Goal: Task Accomplishment & Management: Complete application form

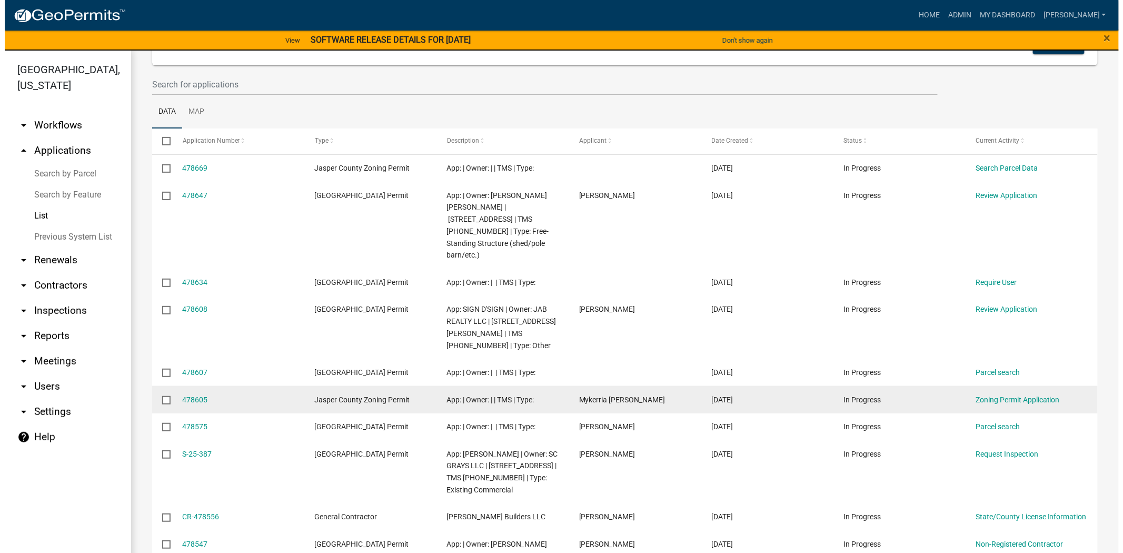
scroll to position [117, 0]
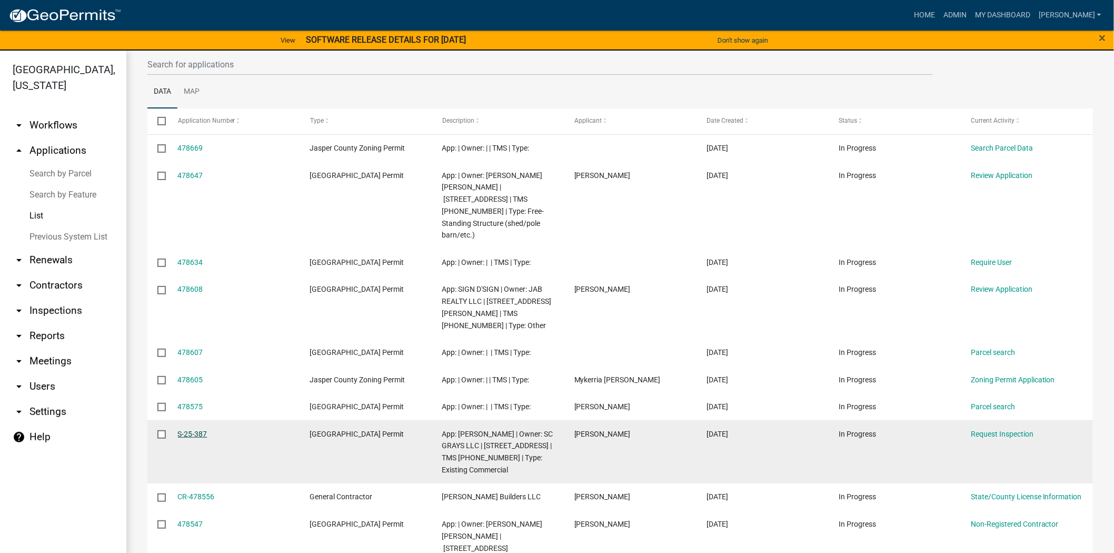
click at [179, 430] on link "S-25-387" at bounding box center [192, 434] width 29 height 8
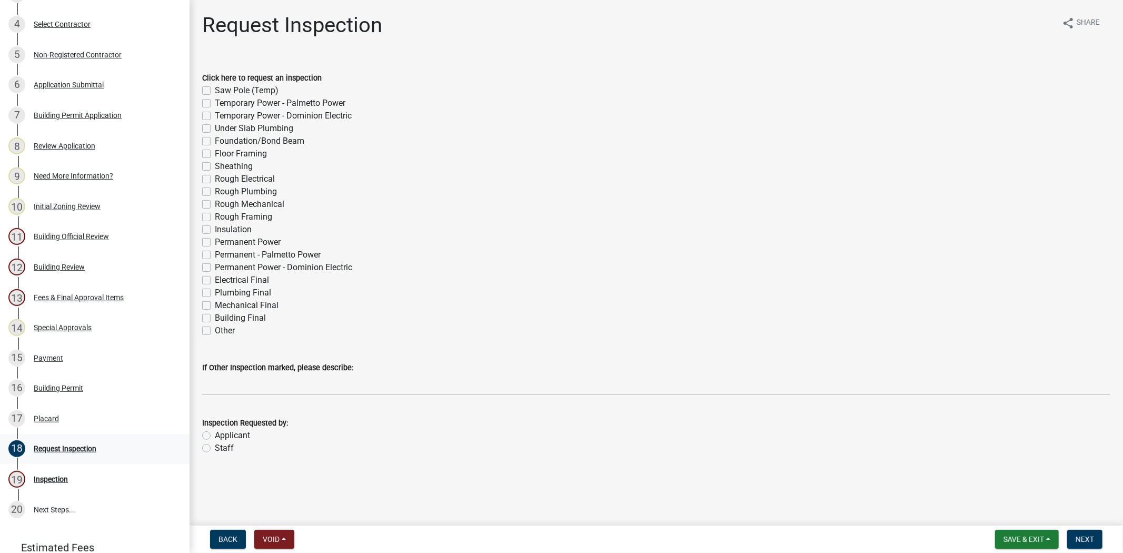
scroll to position [292, 0]
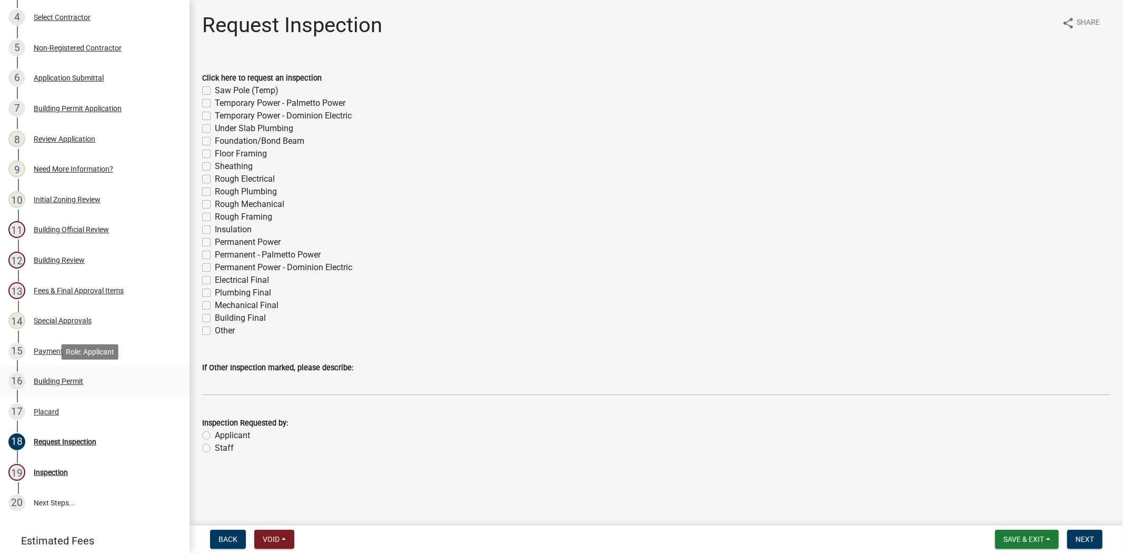
click at [54, 386] on div "16 Building Permit" at bounding box center [90, 381] width 164 height 17
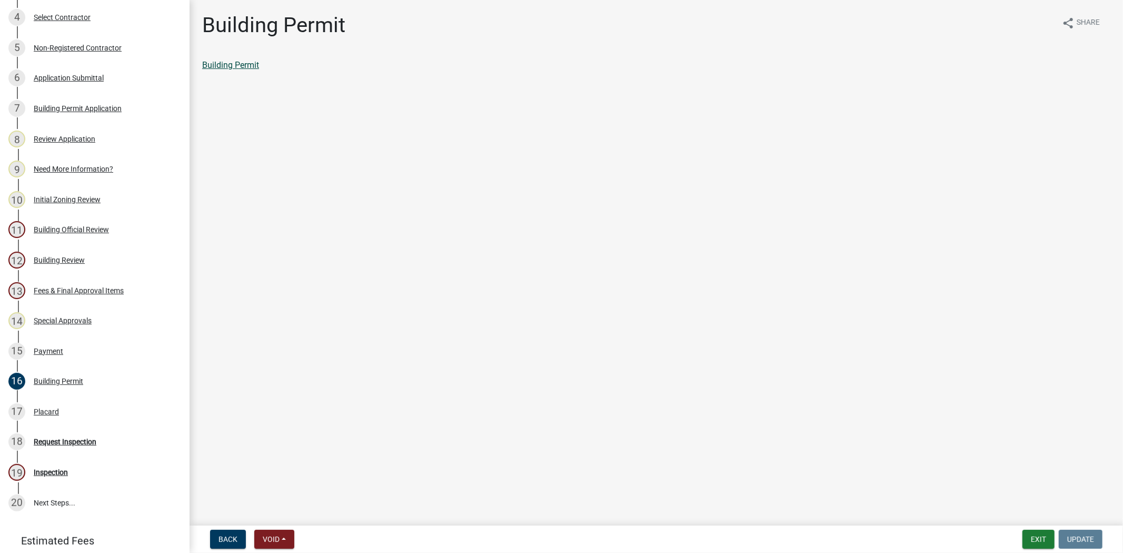
click at [231, 69] on link "Building Permit" at bounding box center [230, 65] width 57 height 10
click at [86, 245] on link "12 Building Review" at bounding box center [94, 260] width 189 height 31
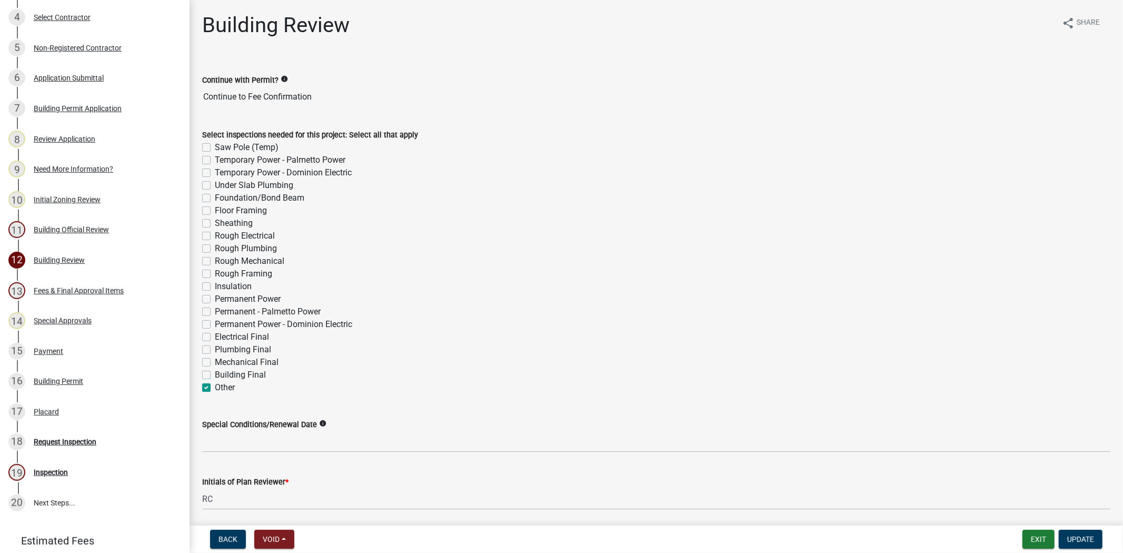
scroll to position [38, 0]
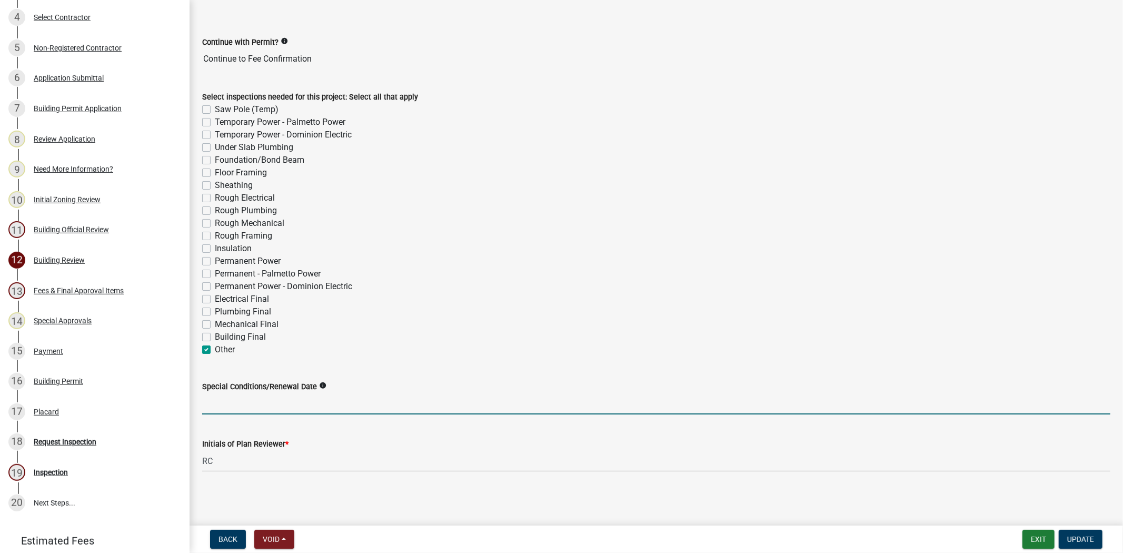
click at [253, 410] on input "Special Conditions/Renewal Date" at bounding box center [656, 404] width 908 height 22
click at [253, 402] on input "Special Conditions/Renewal Date" at bounding box center [656, 404] width 908 height 22
paste input "the new strobes being added to the restrooms would be installed on the ceiling …"
click at [792, 406] on input "the new strobes being added to the restrooms would be installed on the ceiling …" at bounding box center [656, 404] width 908 height 22
paste input "additional [MEDICAL_DATA] station locations per ANSI/ISEA Z358.1, which require…"
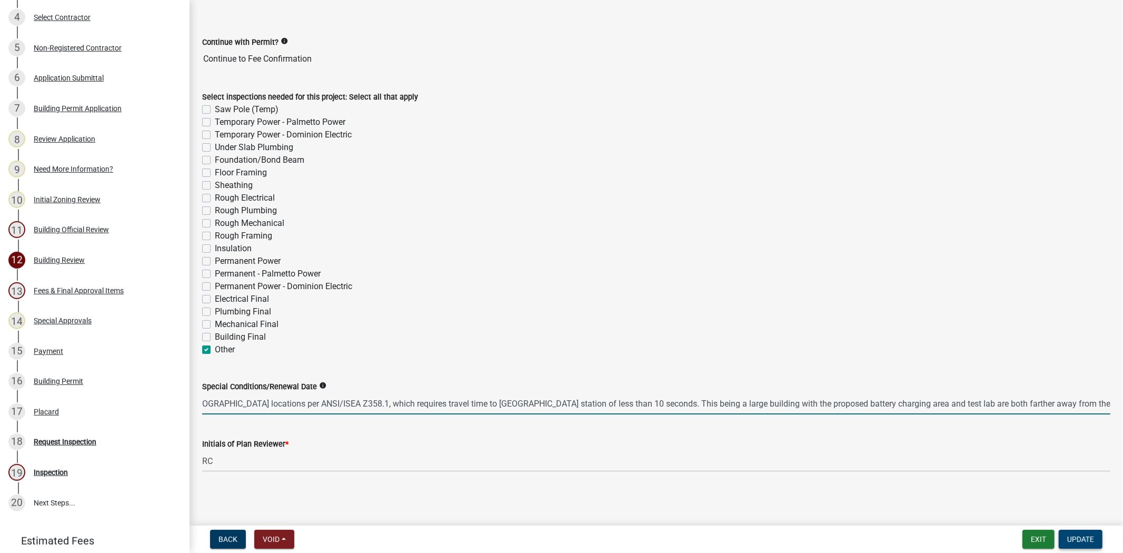
type input "the new strobes being added to the restrooms would be installed on the ceiling …"
click at [1076, 539] on span "Update" at bounding box center [1080, 539] width 27 height 8
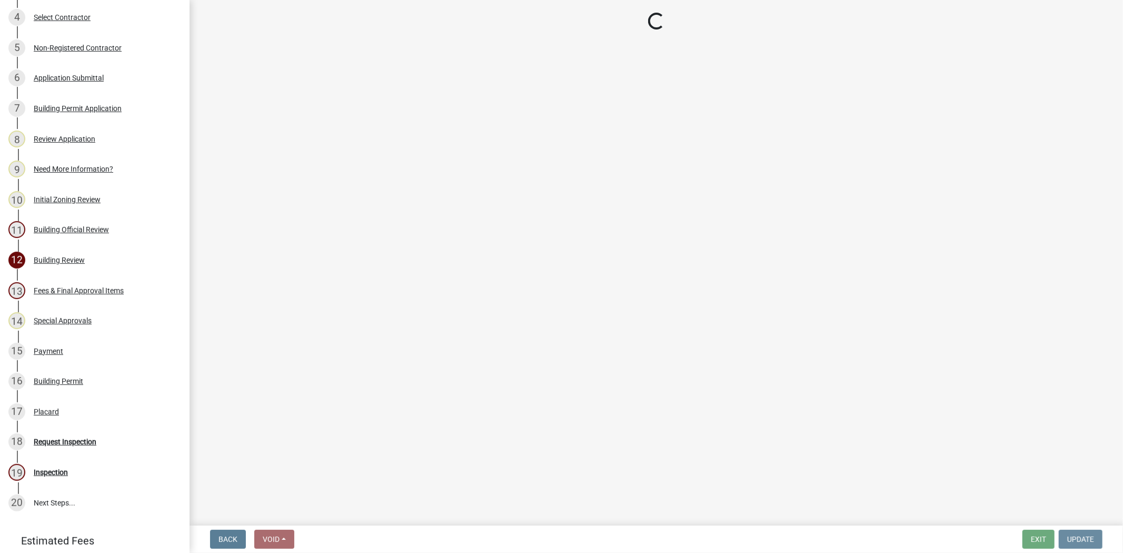
scroll to position [0, 0]
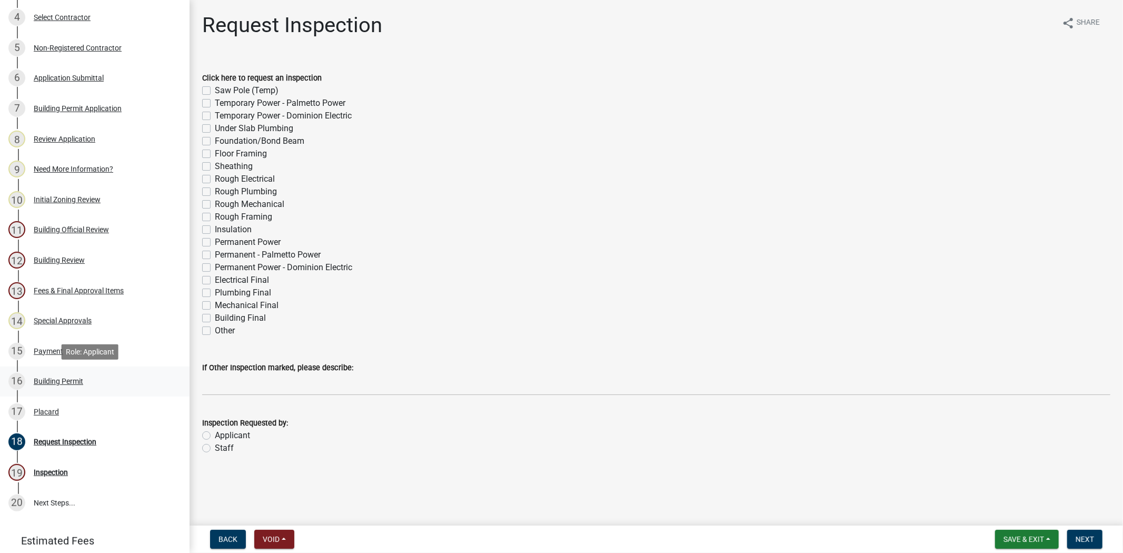
click at [76, 386] on div "16 Building Permit" at bounding box center [90, 381] width 164 height 17
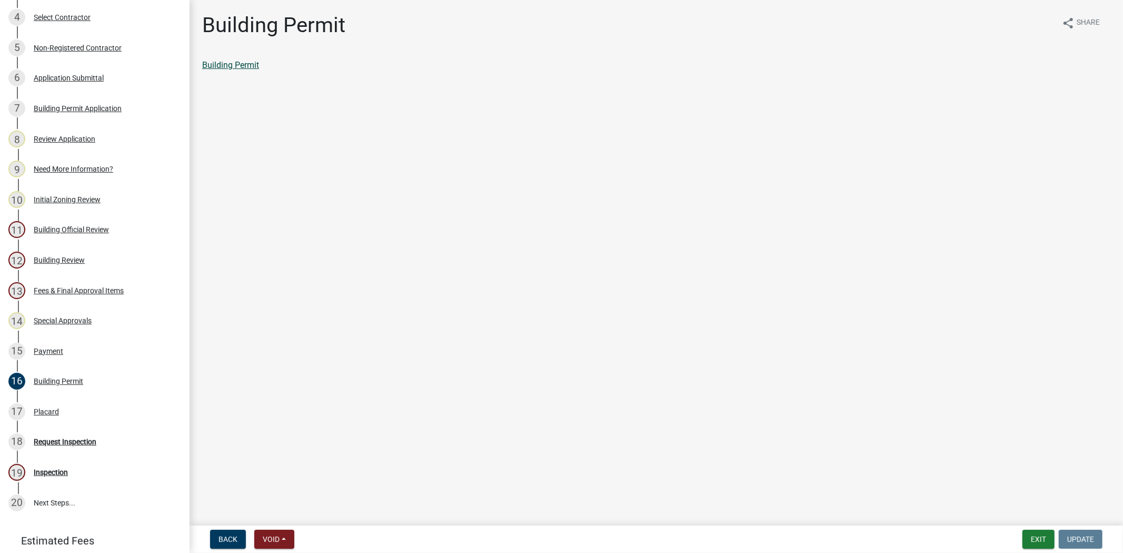
click at [227, 63] on link "Building Permit" at bounding box center [230, 65] width 57 height 10
click at [80, 256] on div "Building Review" at bounding box center [59, 259] width 51 height 7
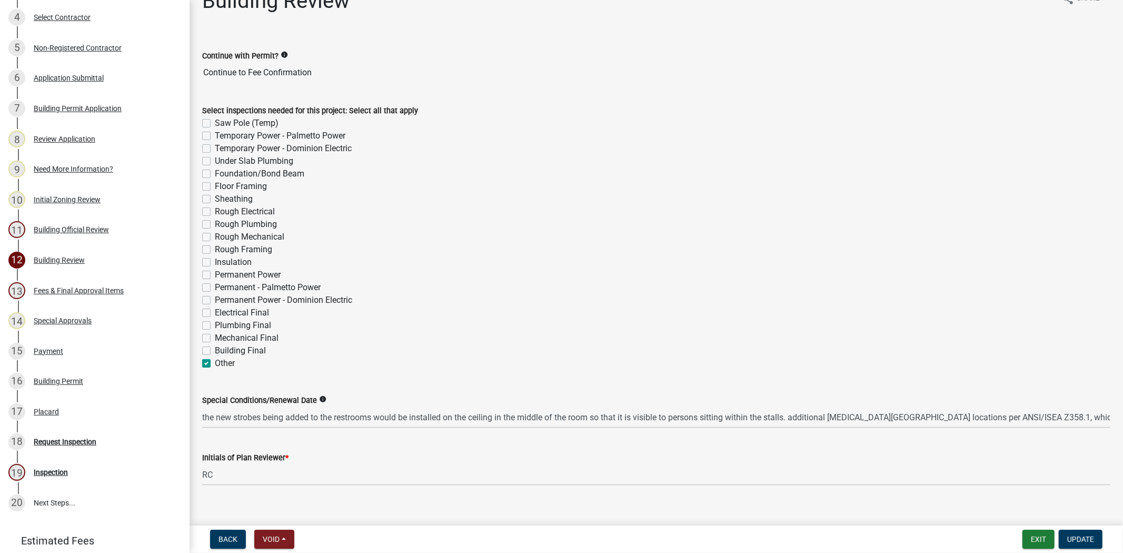
scroll to position [38, 0]
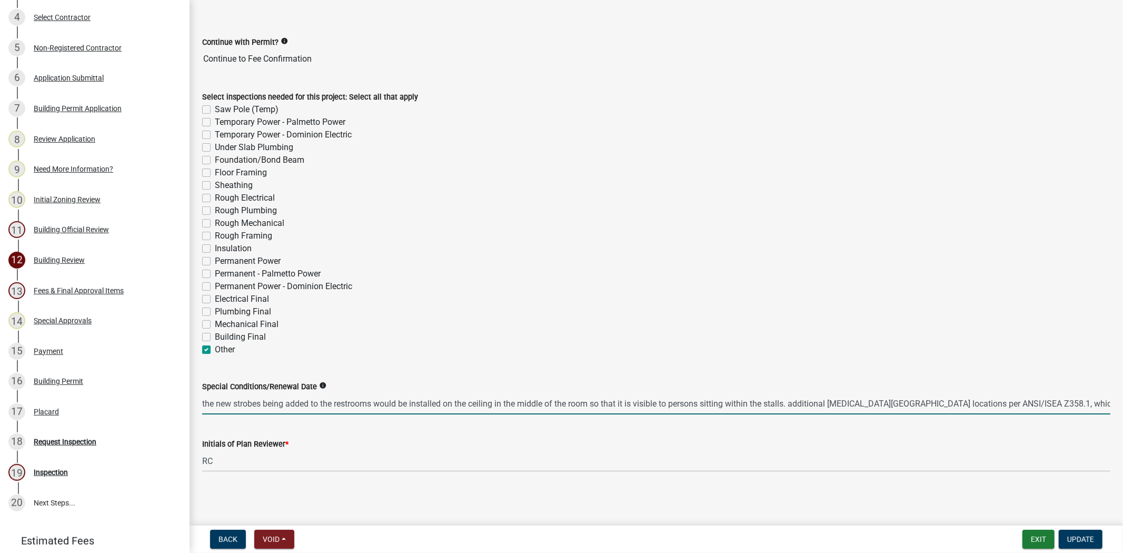
click at [1081, 404] on input "the new strobes being added to the restrooms would be installed on the ceiling …" at bounding box center [656, 404] width 908 height 22
click at [315, 403] on input "the new strobes being added to the restrooms would be installed on the ceiling …" at bounding box center [656, 404] width 908 height 22
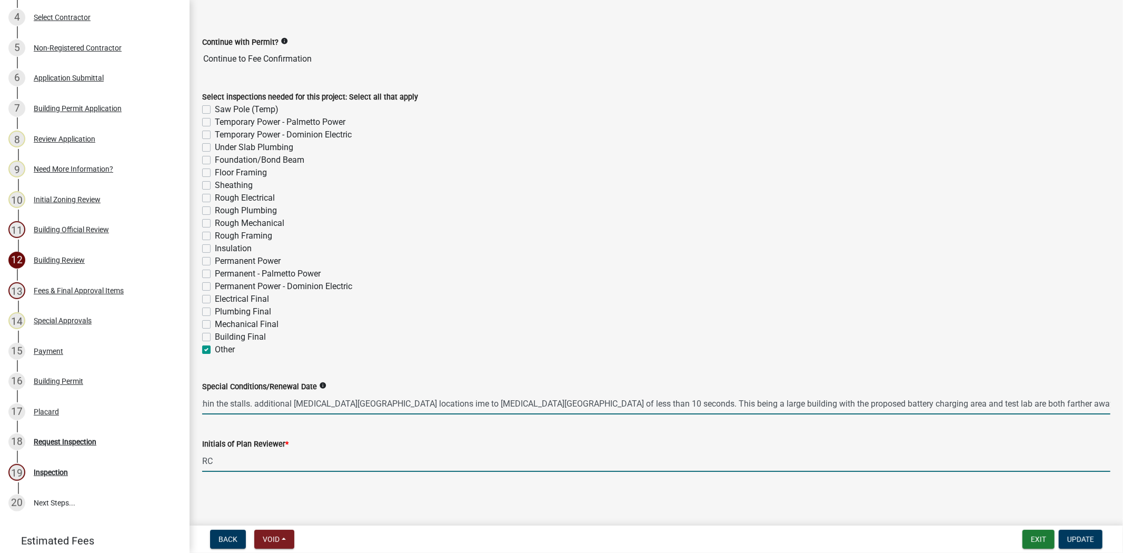
scroll to position [0, 0]
click at [637, 403] on input "the new strobes being added to the restrooms would be installed on the ceiling …" at bounding box center [656, 404] width 908 height 22
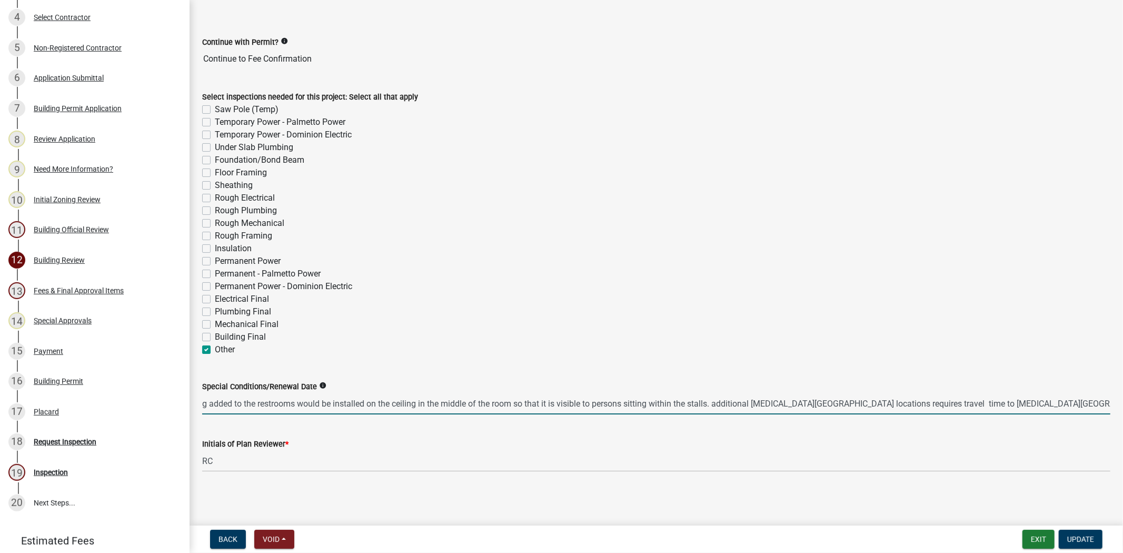
scroll to position [0, 72]
type input "the new strobes being added to the restrooms would be installed on the ceiling …"
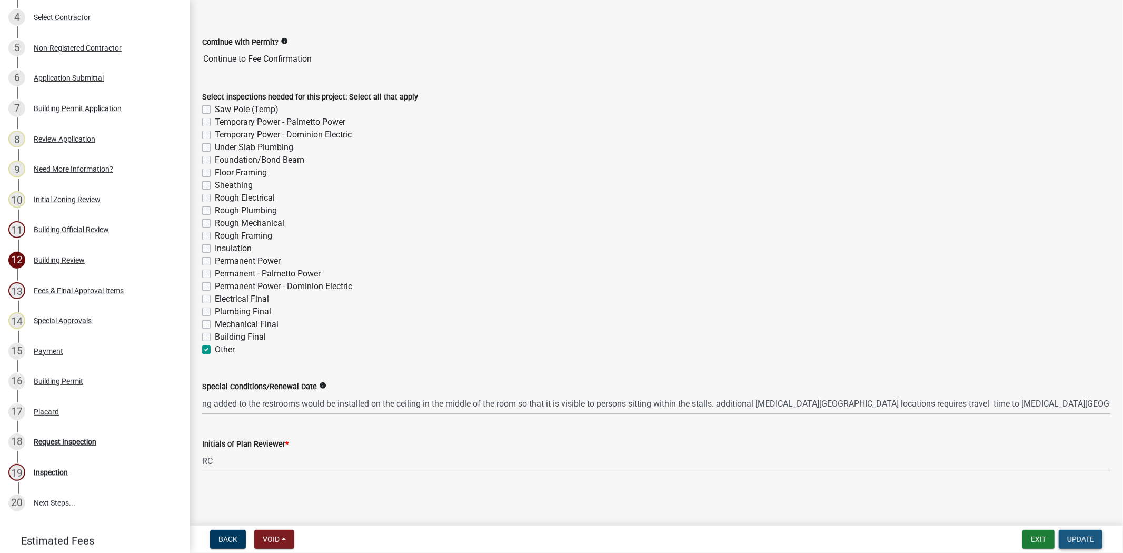
scroll to position [0, 0]
click at [1076, 541] on span "Update" at bounding box center [1080, 539] width 27 height 8
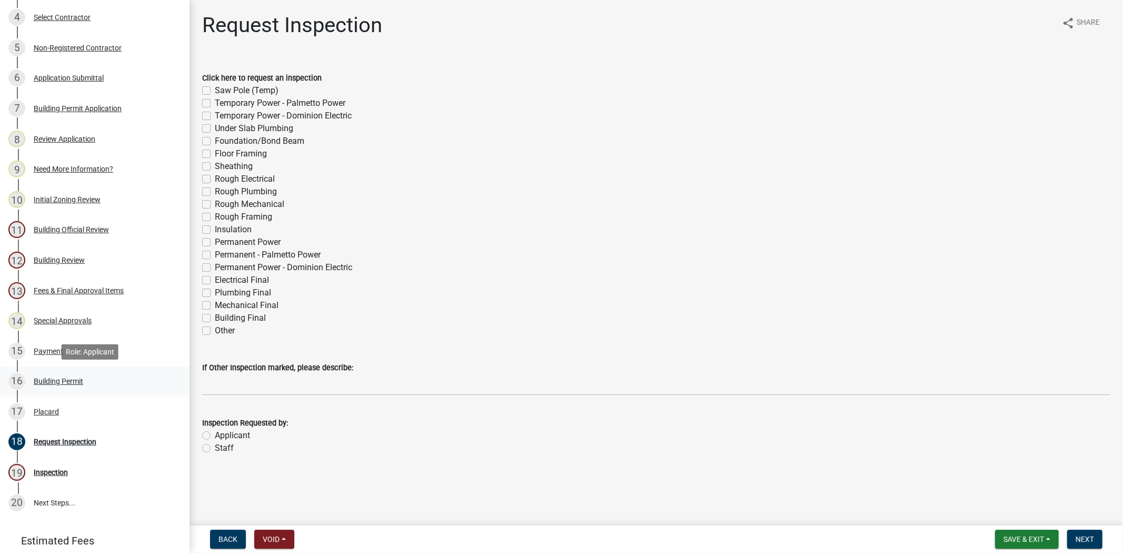
click at [37, 373] on div "16 Building Permit" at bounding box center [90, 381] width 164 height 17
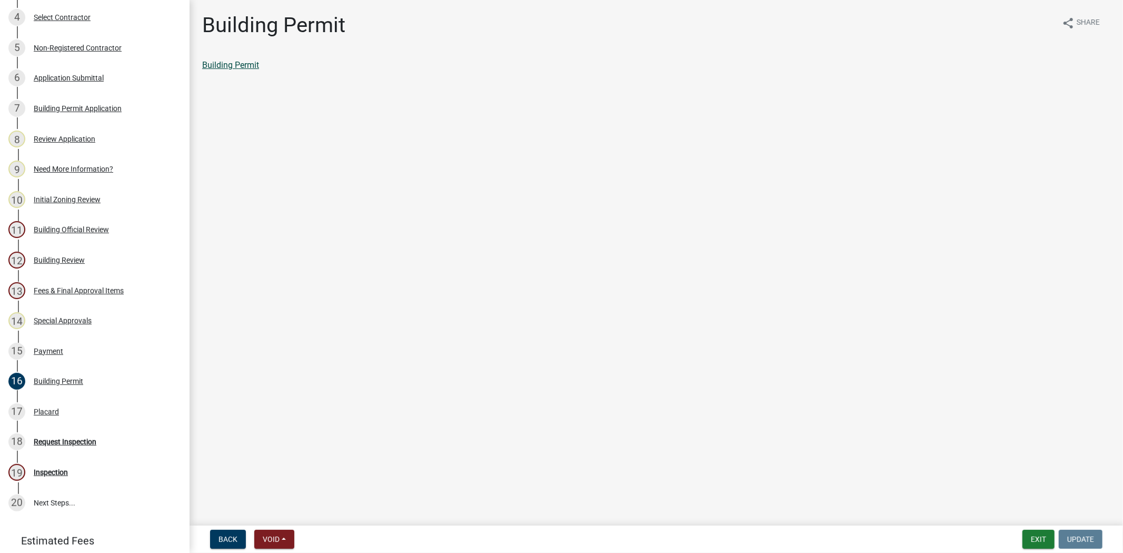
click at [220, 65] on link "Building Permit" at bounding box center [230, 65] width 57 height 10
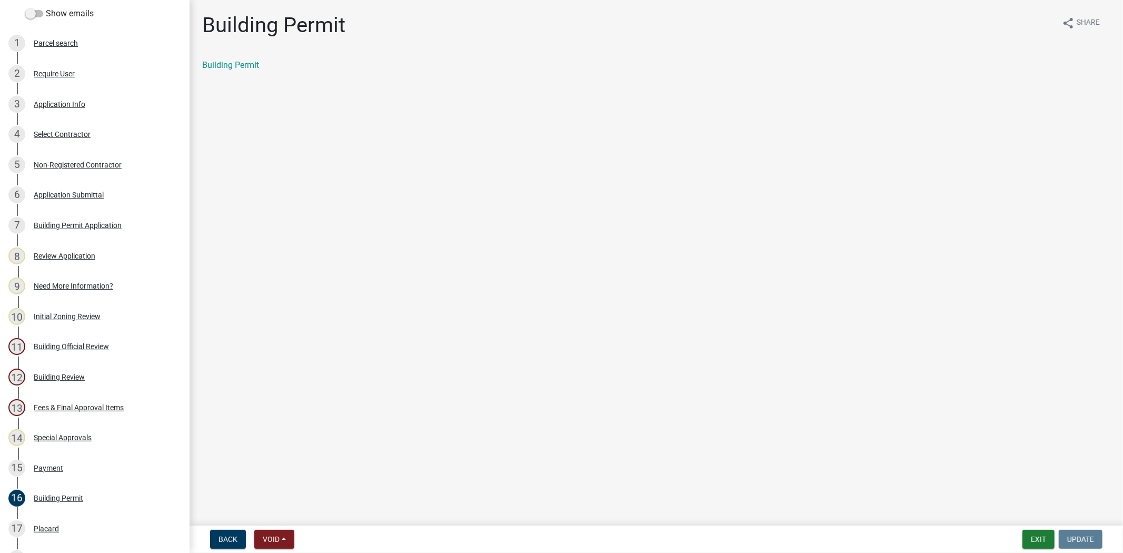
scroll to position [58, 0]
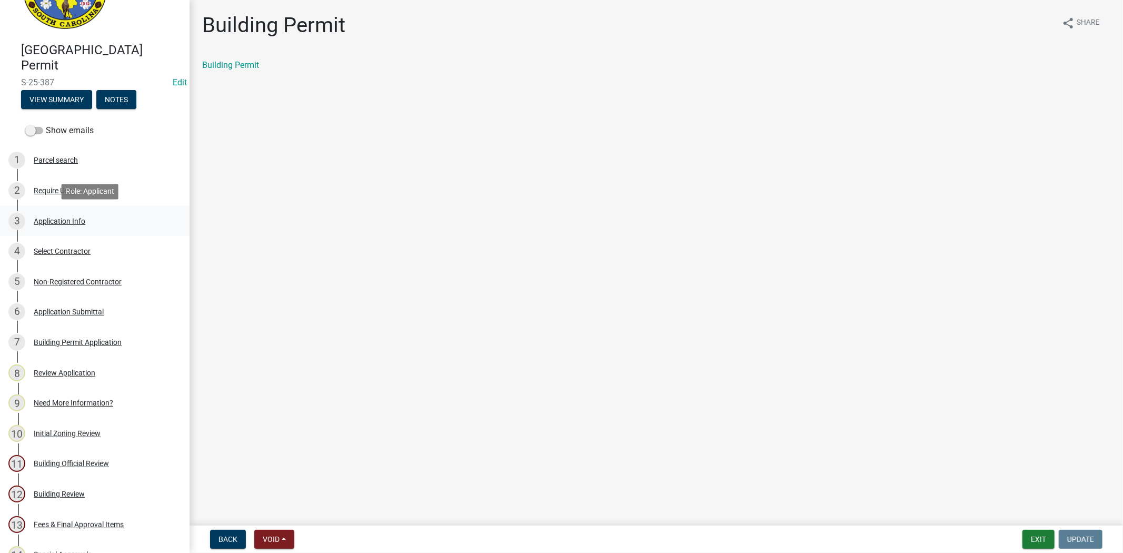
click at [68, 215] on div "3 Application Info" at bounding box center [90, 221] width 164 height 17
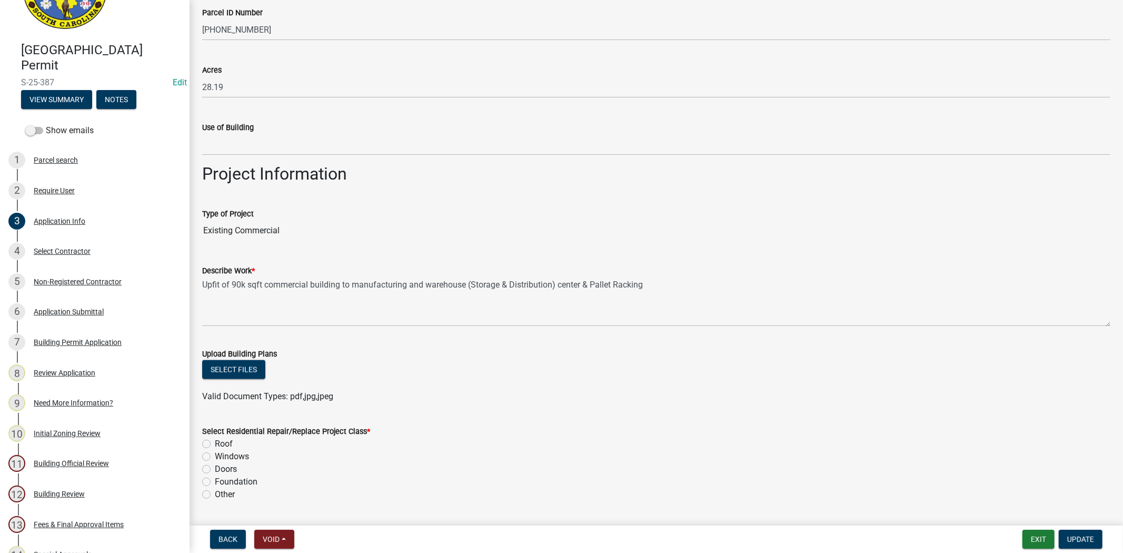
scroll to position [1403, 0]
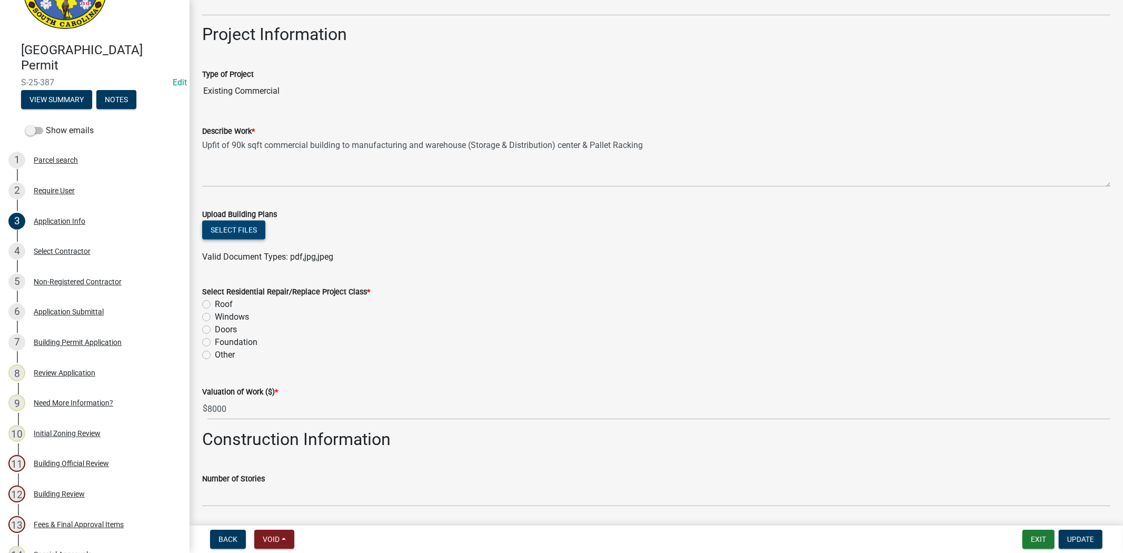
click at [243, 227] on button "Select files" at bounding box center [233, 230] width 63 height 19
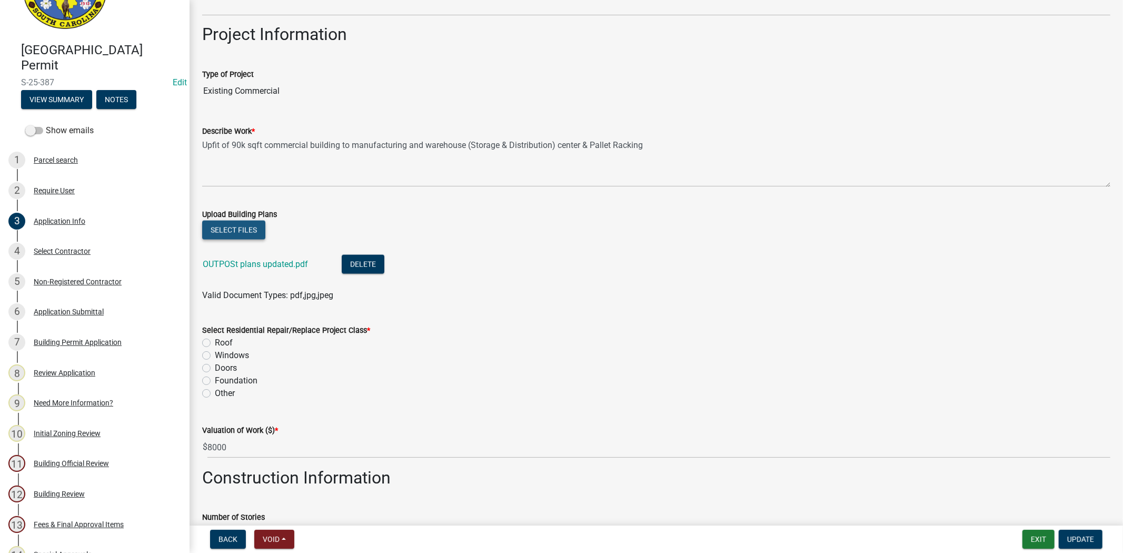
click at [248, 231] on button "Select files" at bounding box center [233, 230] width 63 height 19
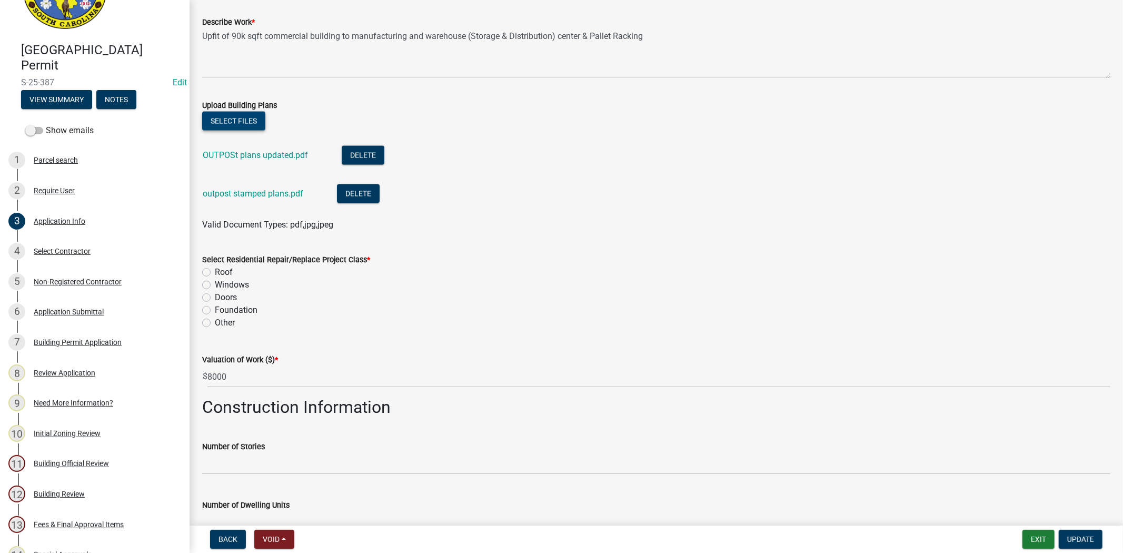
scroll to position [1520, 0]
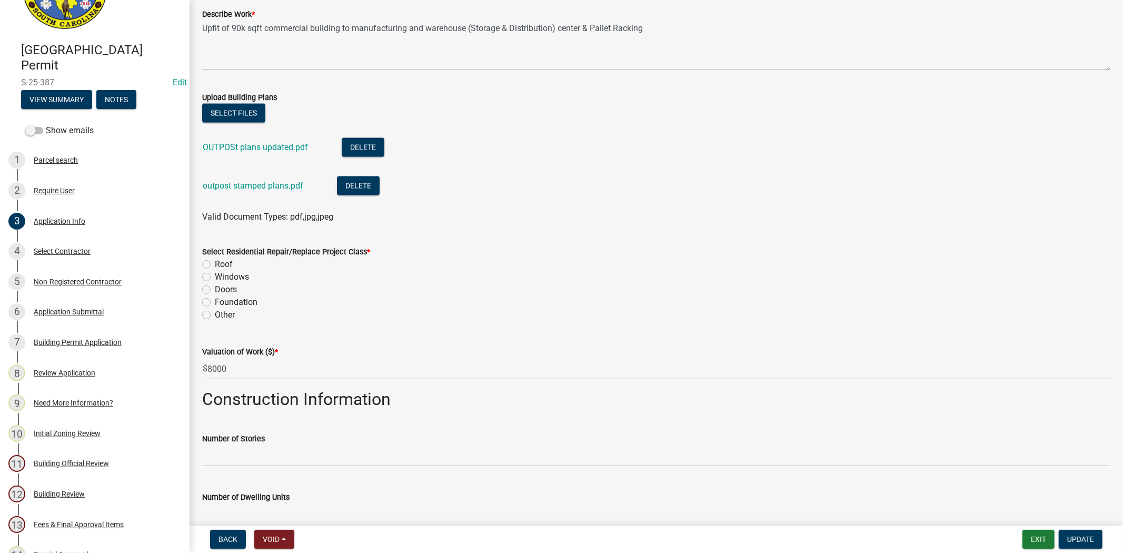
click at [215, 313] on label "Other" at bounding box center [225, 314] width 20 height 13
click at [215, 313] on input "Other" at bounding box center [218, 311] width 7 height 7
radio input "true"
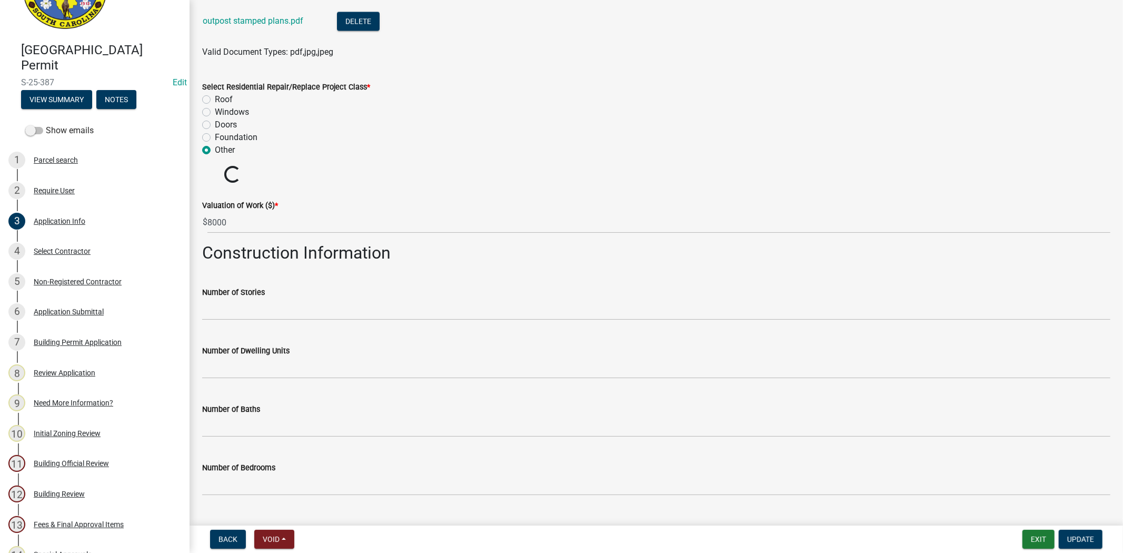
scroll to position [1696, 0]
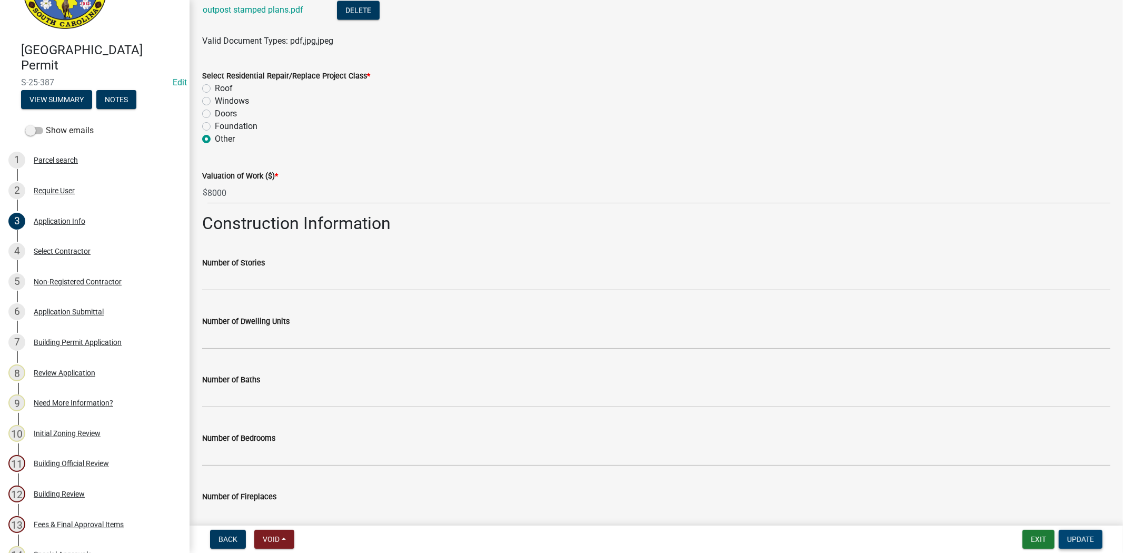
click at [1095, 538] on button "Update" at bounding box center [1081, 539] width 44 height 19
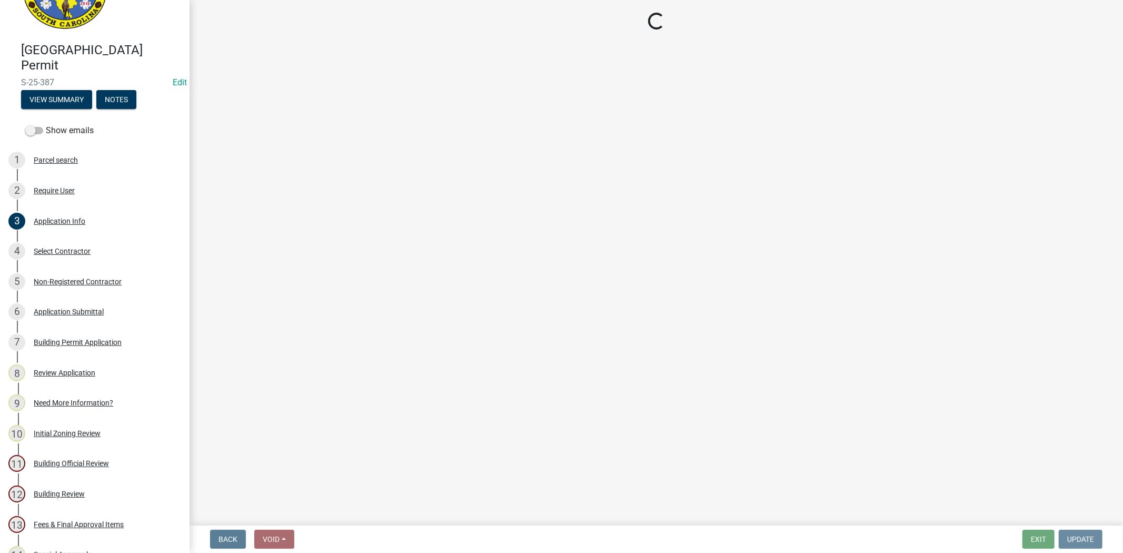
scroll to position [0, 0]
select select "61611ad6-14f2-499c-805c-58607f11e2fc"
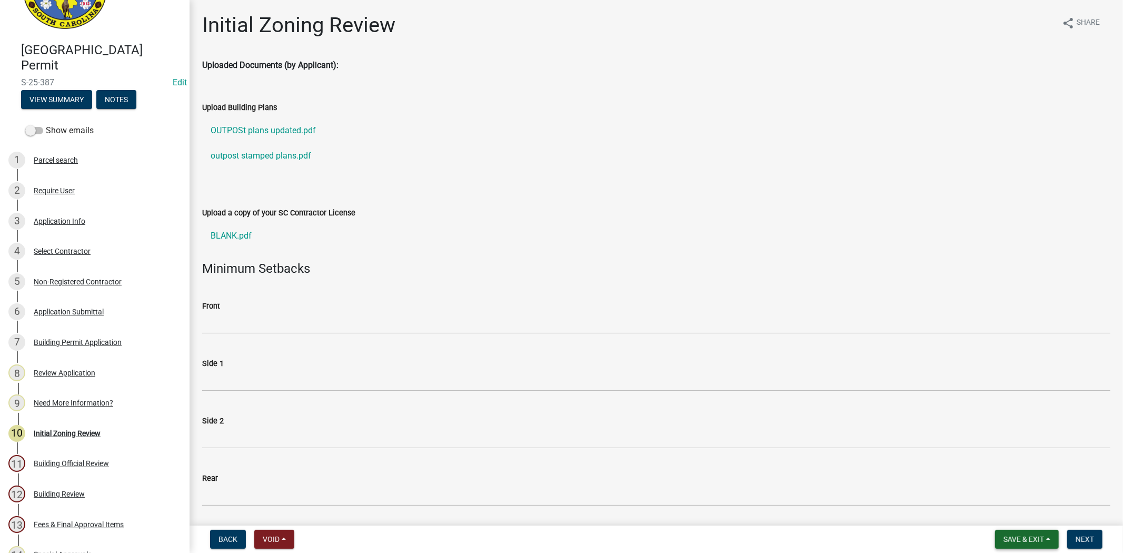
click at [1020, 545] on button "Save & Exit" at bounding box center [1027, 539] width 64 height 19
click at [1011, 518] on button "Save & Exit" at bounding box center [1016, 511] width 84 height 25
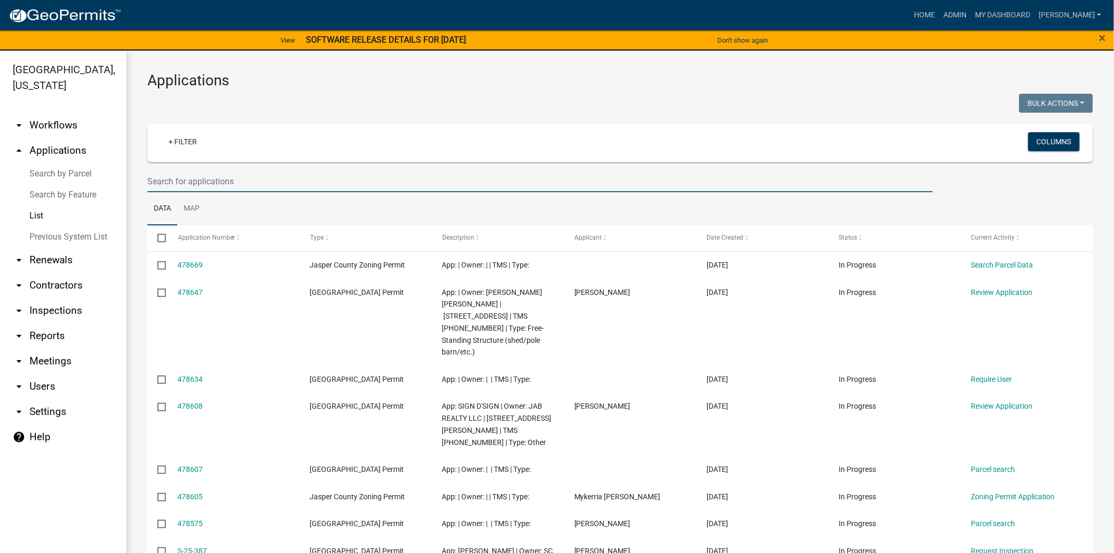
click at [277, 188] on input "text" at bounding box center [539, 182] width 785 height 22
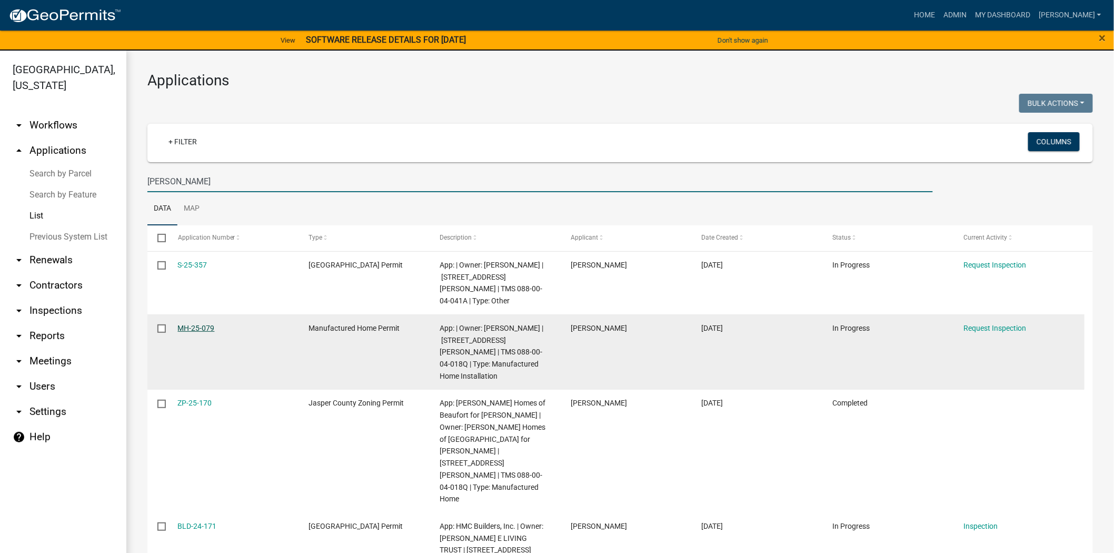
type input "[PERSON_NAME]"
click at [211, 324] on link "MH-25-079" at bounding box center [196, 328] width 37 height 8
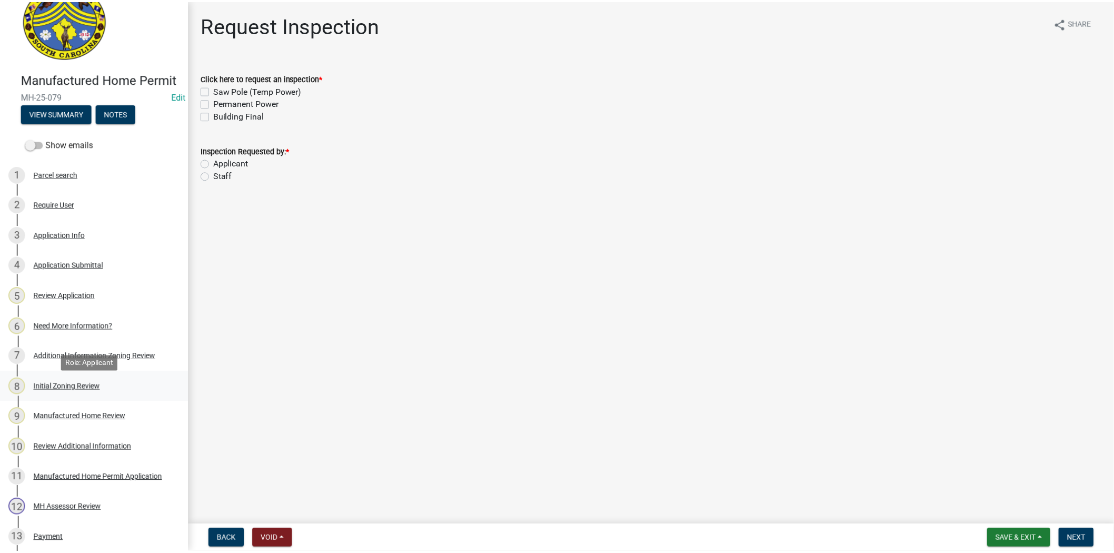
scroll to position [58, 0]
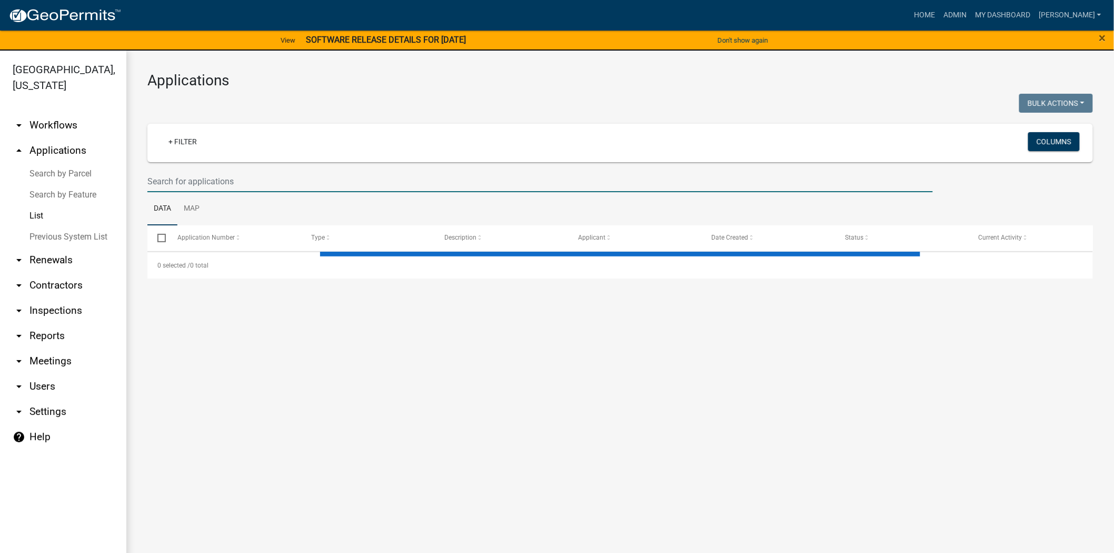
drag, startPoint x: 191, startPoint y: 183, endPoint x: 181, endPoint y: 174, distance: 12.7
click at [192, 183] on input "text" at bounding box center [539, 182] width 785 height 22
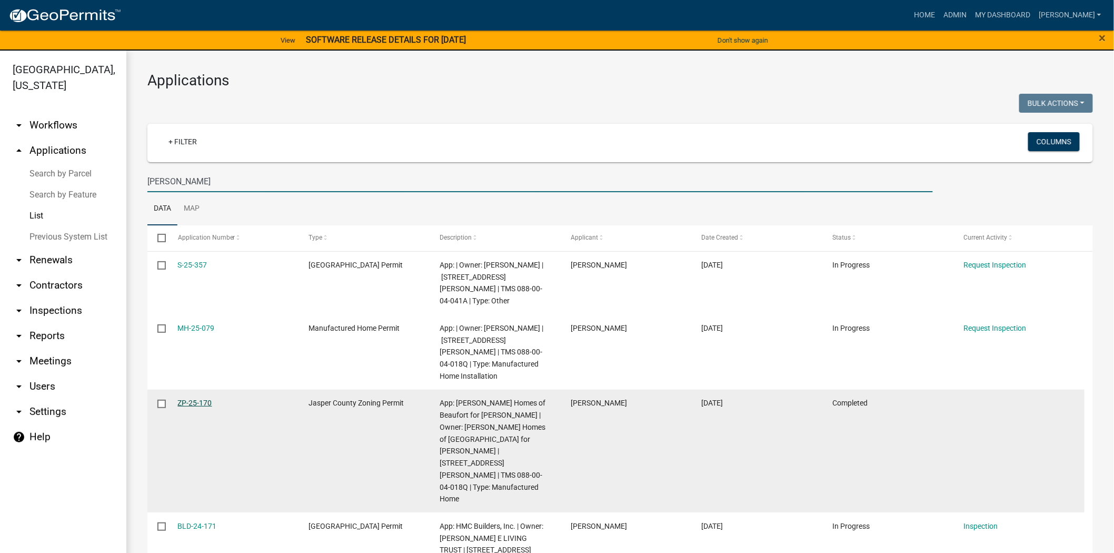
type input "[PERSON_NAME]"
click at [201, 398] on link "ZP-25-170" at bounding box center [195, 402] width 34 height 8
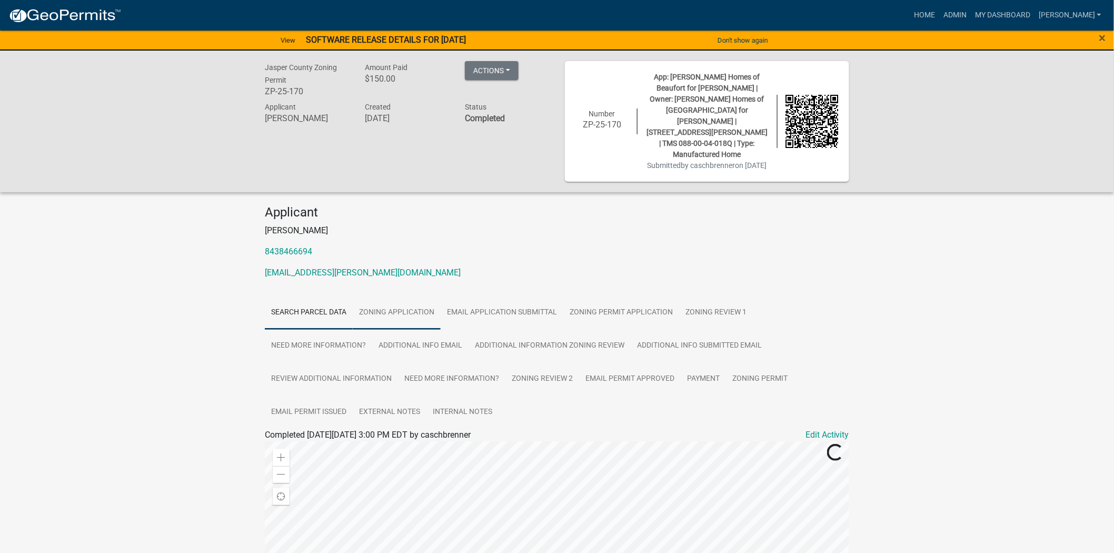
click at [403, 296] on link "Zoning Application" at bounding box center [397, 313] width 88 height 34
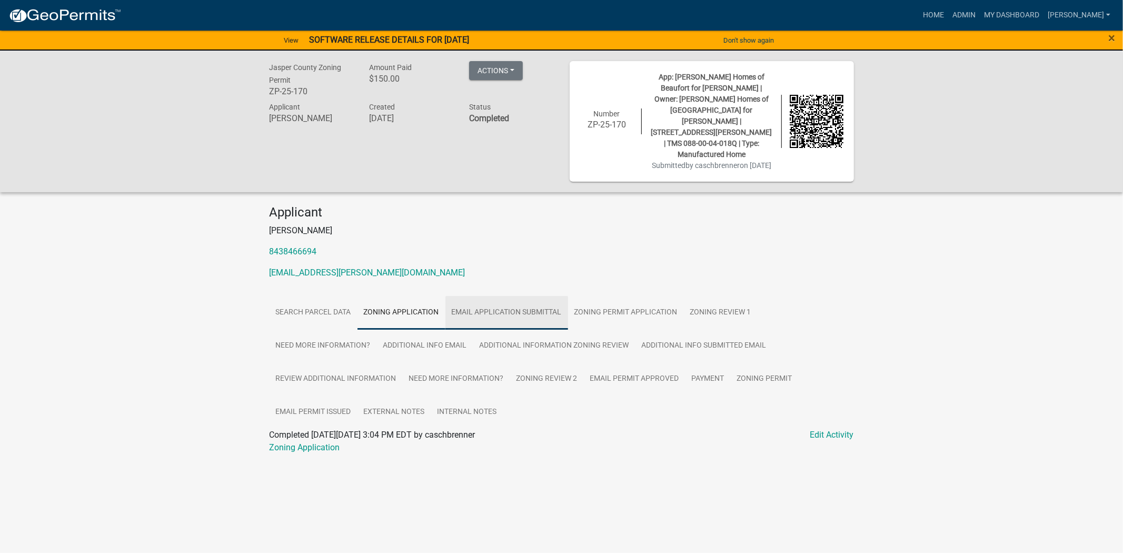
click at [502, 296] on link "Email Application Submittal" at bounding box center [506, 313] width 123 height 34
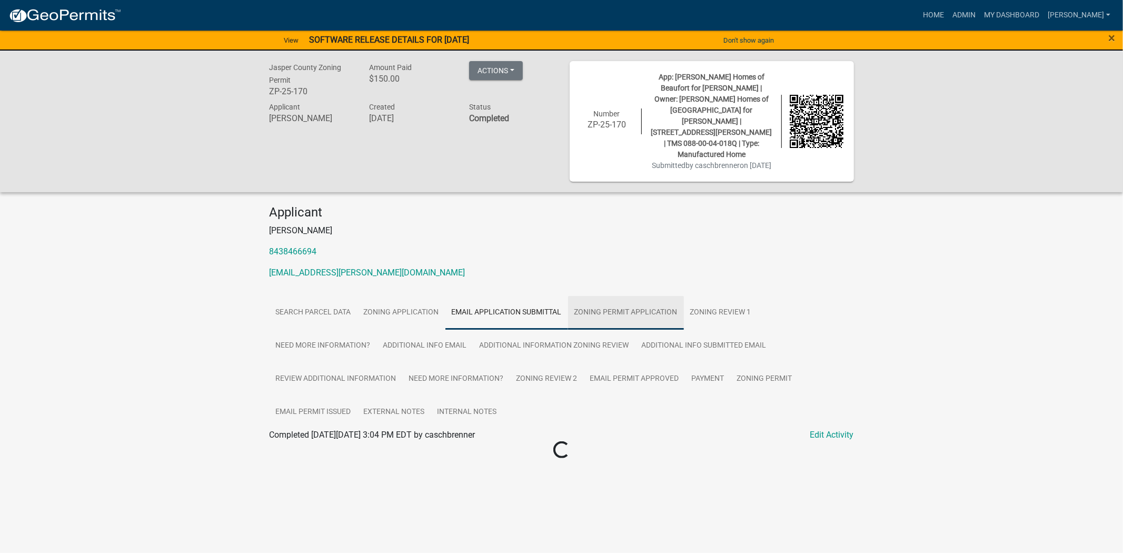
click at [642, 296] on link "Zoning Permit Application" at bounding box center [626, 313] width 116 height 34
click at [726, 296] on link "Zoning Review 1" at bounding box center [721, 313] width 74 height 34
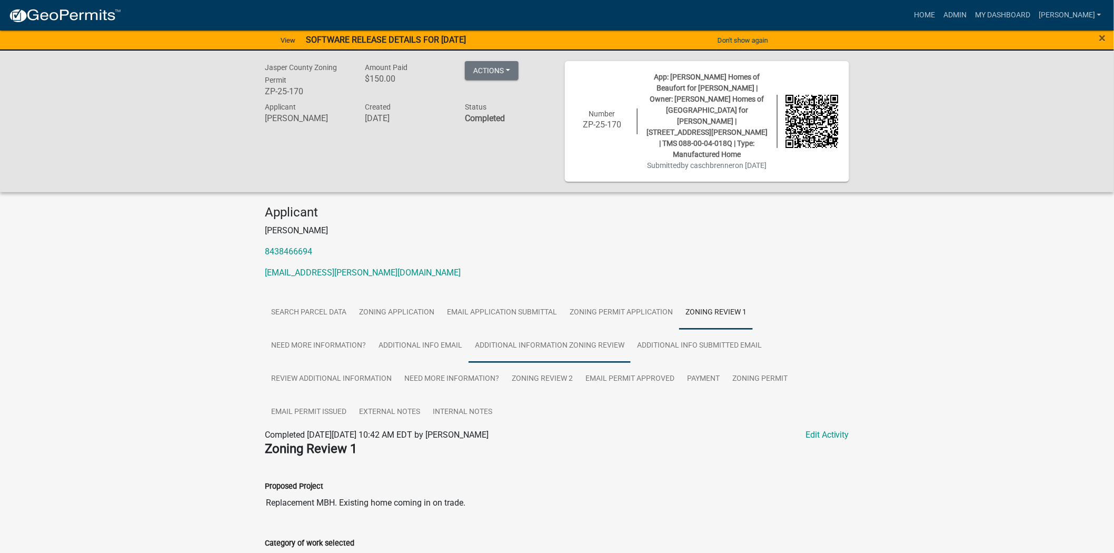
click at [523, 329] on link "Additional Information Zoning Review" at bounding box center [549, 346] width 162 height 34
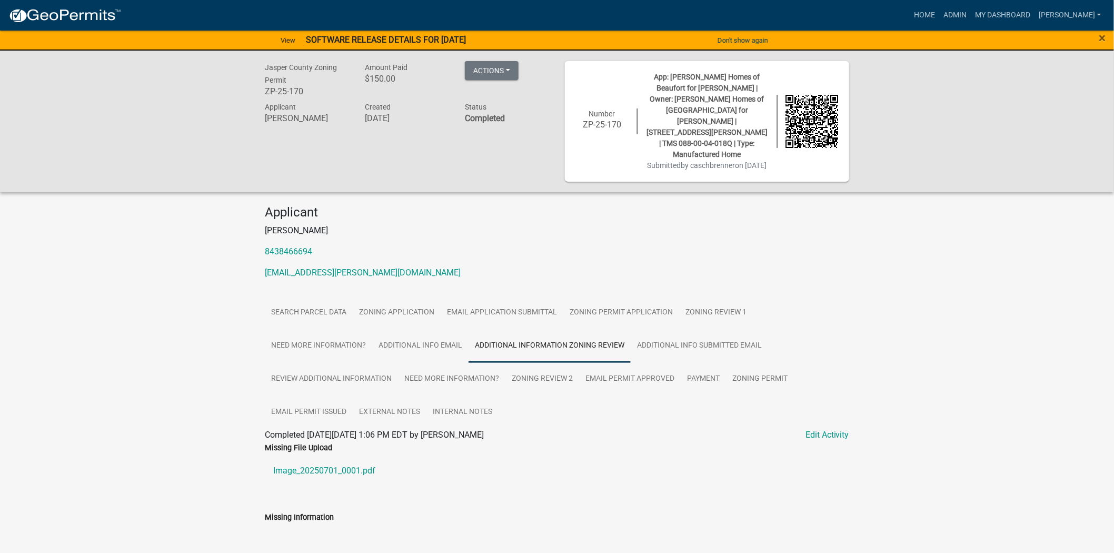
scroll to position [130, 0]
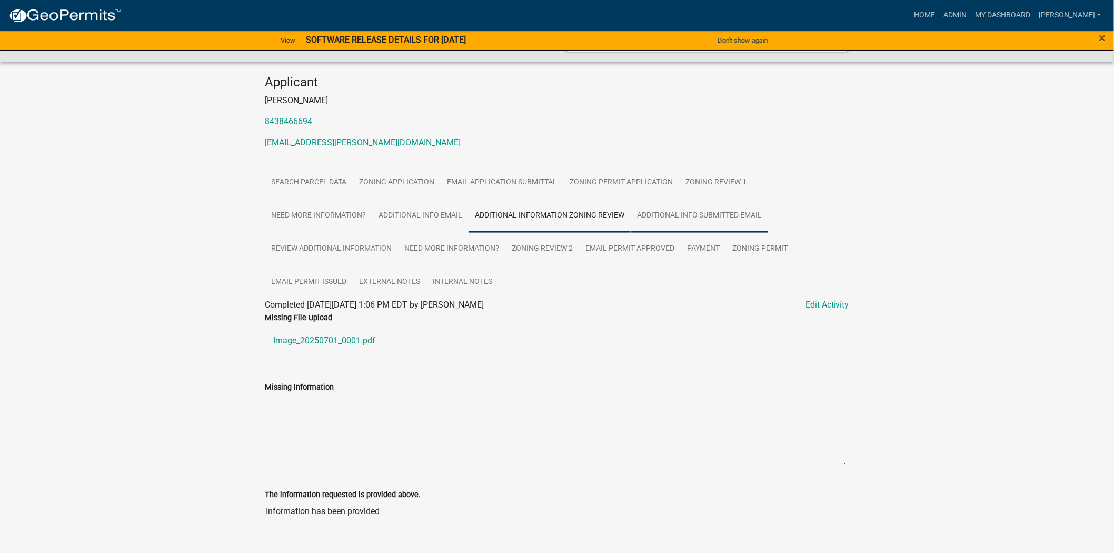
click at [738, 199] on link "Additional Info submitted Email" at bounding box center [699, 216] width 137 height 34
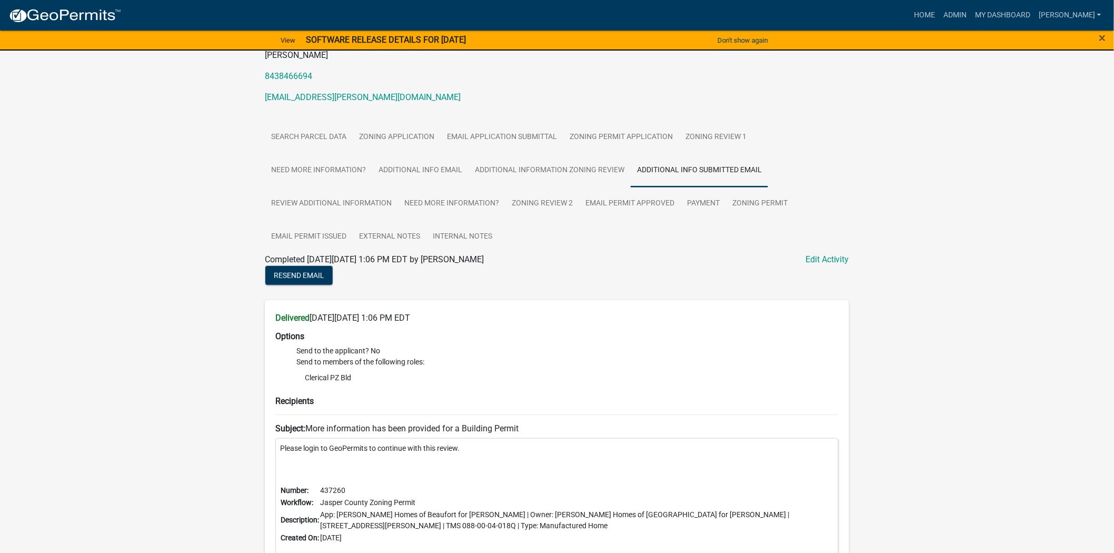
scroll to position [63, 0]
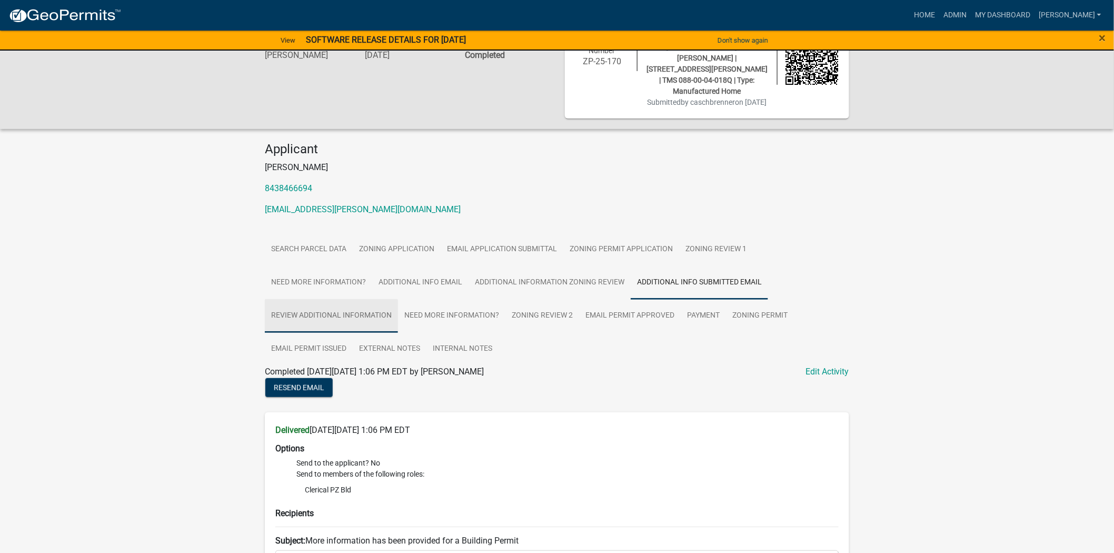
click at [361, 299] on link "Review Additional Information" at bounding box center [331, 316] width 133 height 34
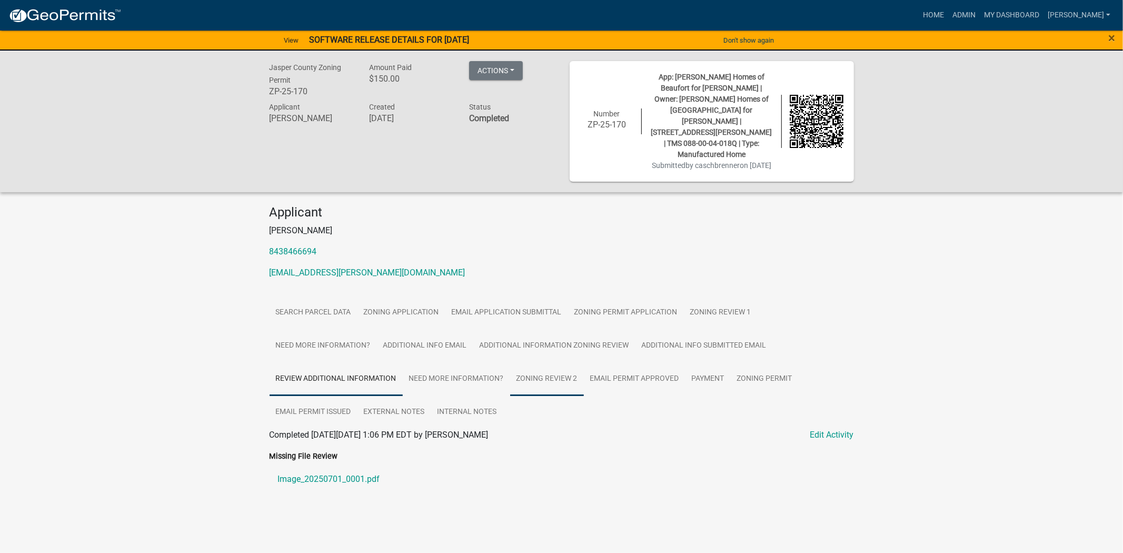
click at [536, 362] on link "Zoning Review 2" at bounding box center [547, 379] width 74 height 34
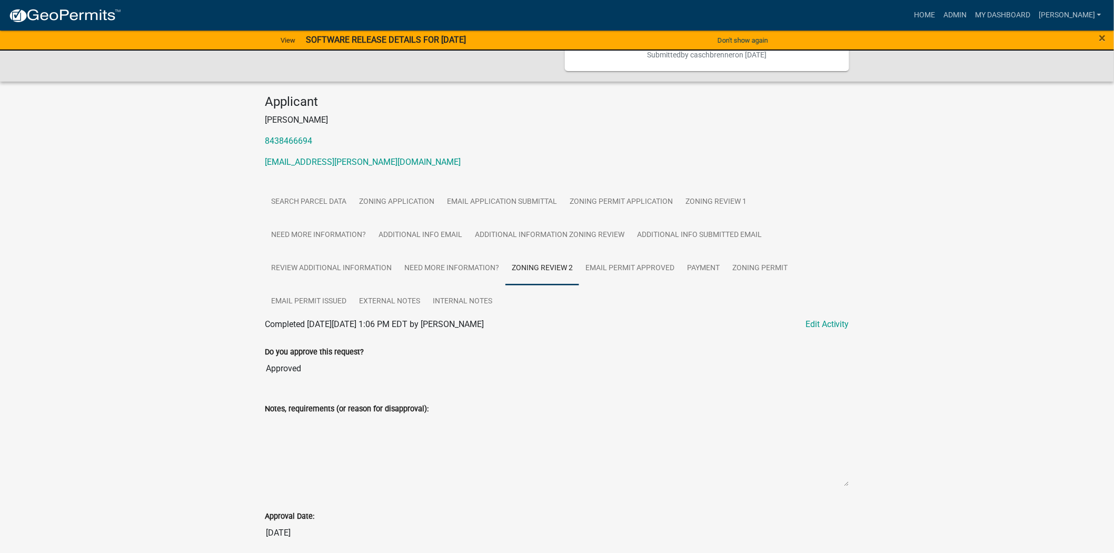
scroll to position [189, 0]
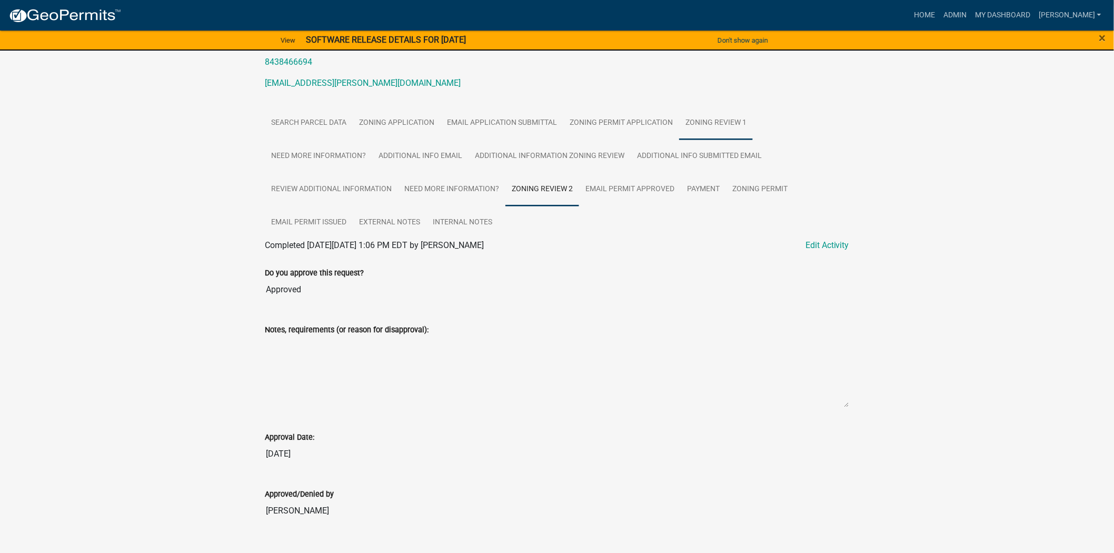
click at [693, 107] on link "Zoning Review 1" at bounding box center [716, 123] width 74 height 34
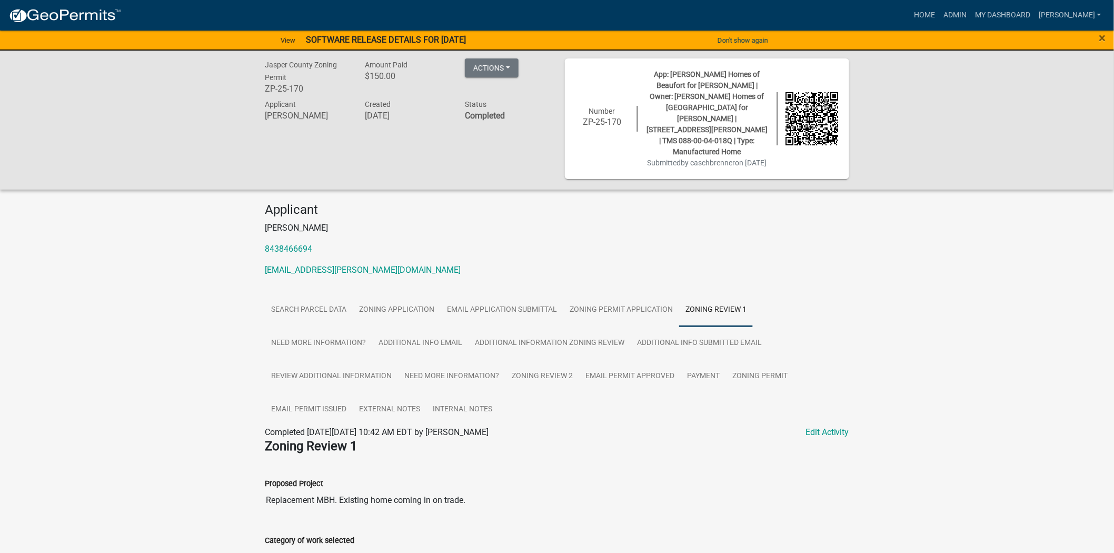
scroll to position [0, 0]
click at [653, 296] on link "Zoning Permit Application" at bounding box center [621, 313] width 116 height 34
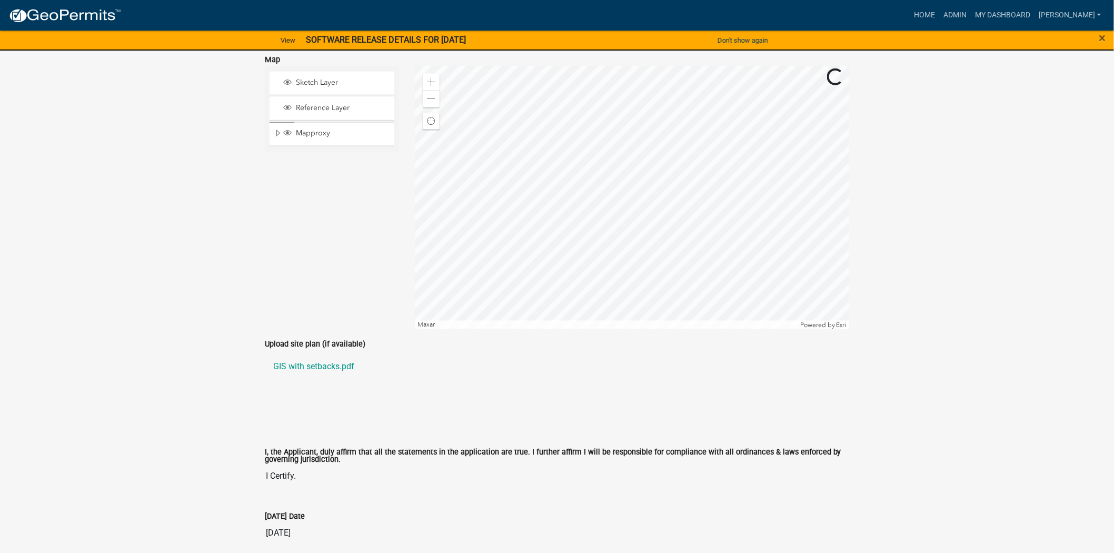
scroll to position [2304, 0]
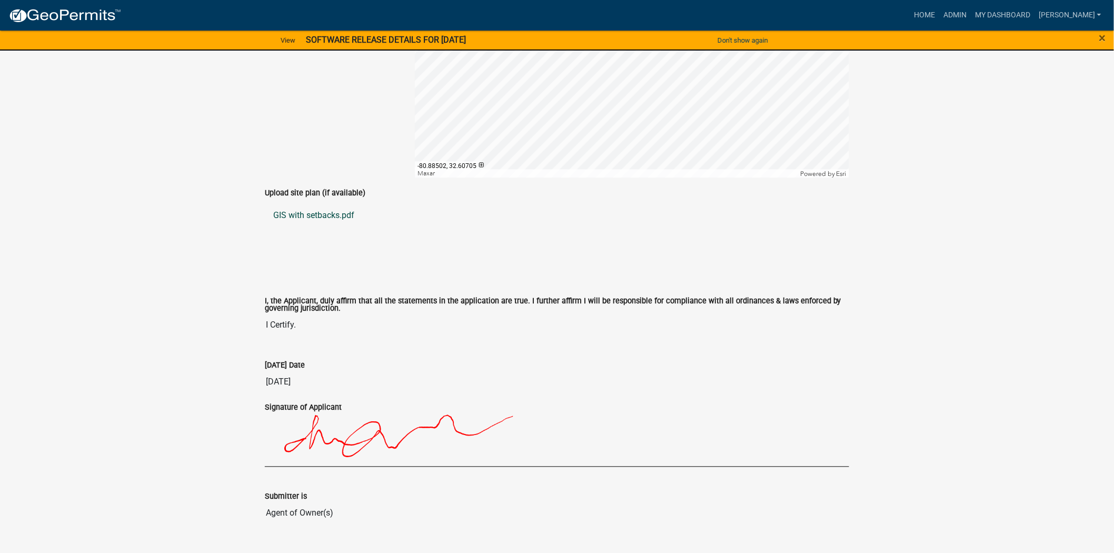
click at [303, 203] on link "GIS with setbacks.pdf" at bounding box center [557, 215] width 584 height 25
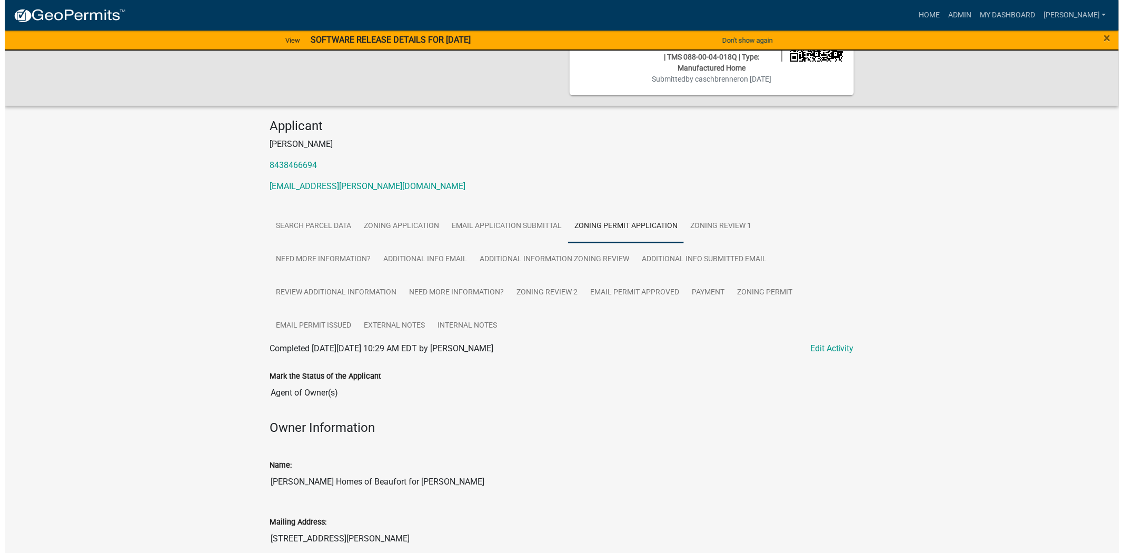
scroll to position [0, 0]
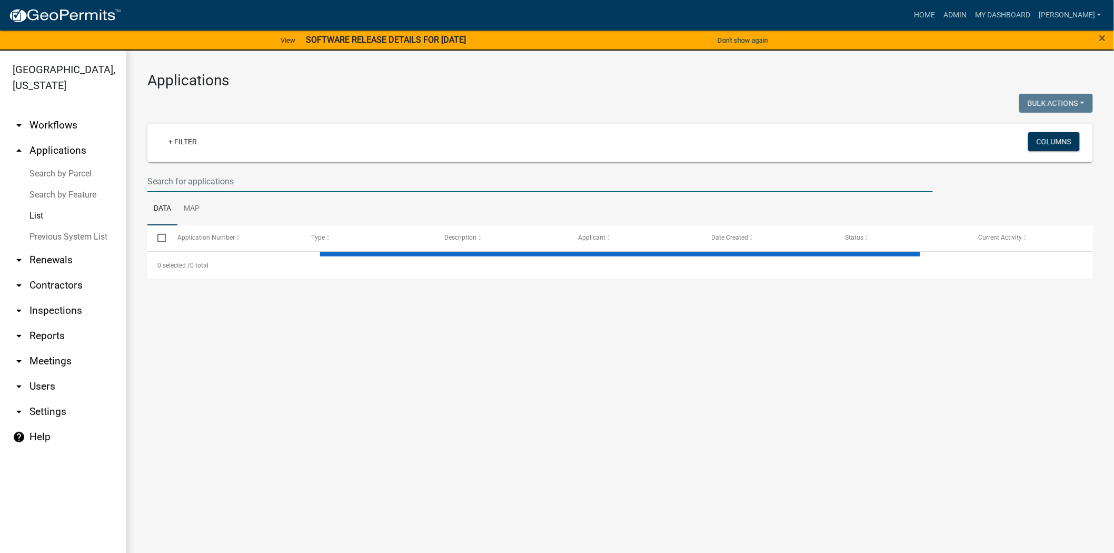
drag, startPoint x: 162, startPoint y: 185, endPoint x: 177, endPoint y: 155, distance: 33.7
click at [162, 185] on input "text" at bounding box center [539, 182] width 785 height 22
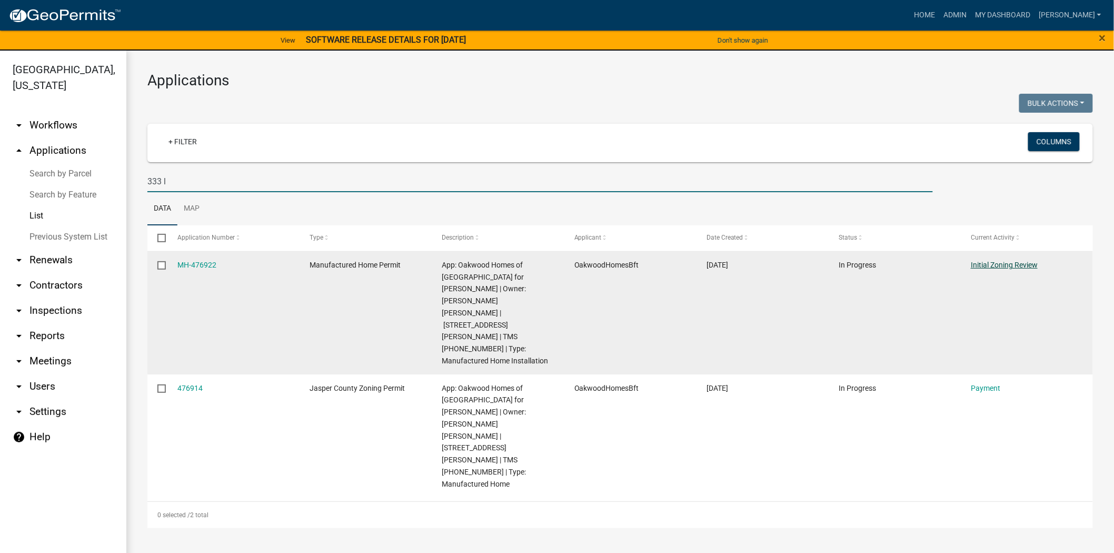
type input "333 l"
click at [1005, 269] on link "Initial Zoning Review" at bounding box center [1004, 265] width 67 height 8
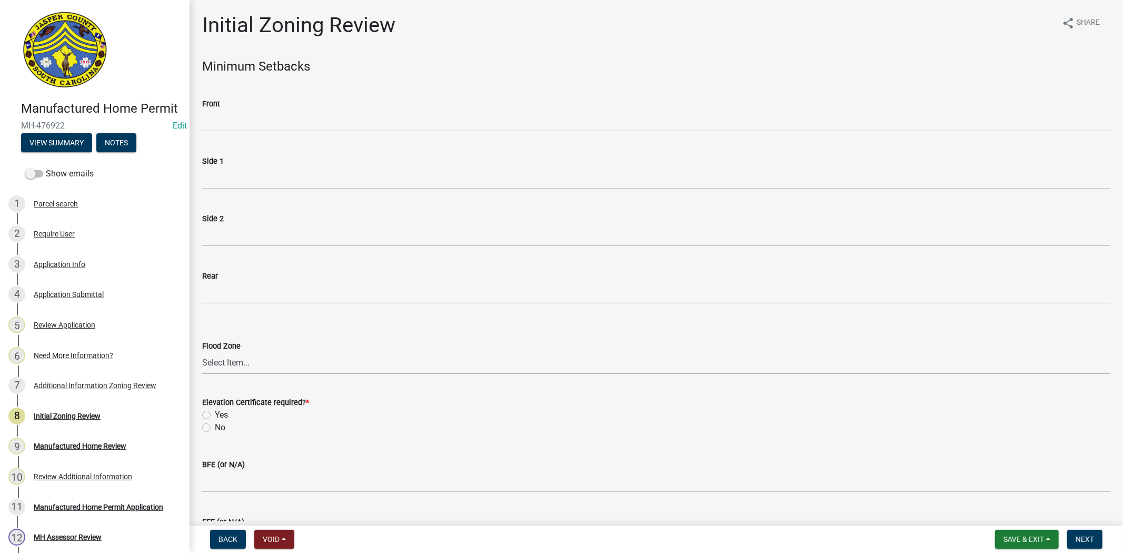
click at [228, 360] on select "Select Item... A AE X Shaded X N/A" at bounding box center [656, 363] width 908 height 22
click at [202, 352] on select "Select Item... A AE X Shaded X N/A" at bounding box center [656, 363] width 908 height 22
select select "61611ad6-14f2-499c-805c-58607f11e2fc"
click at [215, 428] on label "No" at bounding box center [220, 427] width 11 height 13
click at [215, 428] on input "No" at bounding box center [218, 424] width 7 height 7
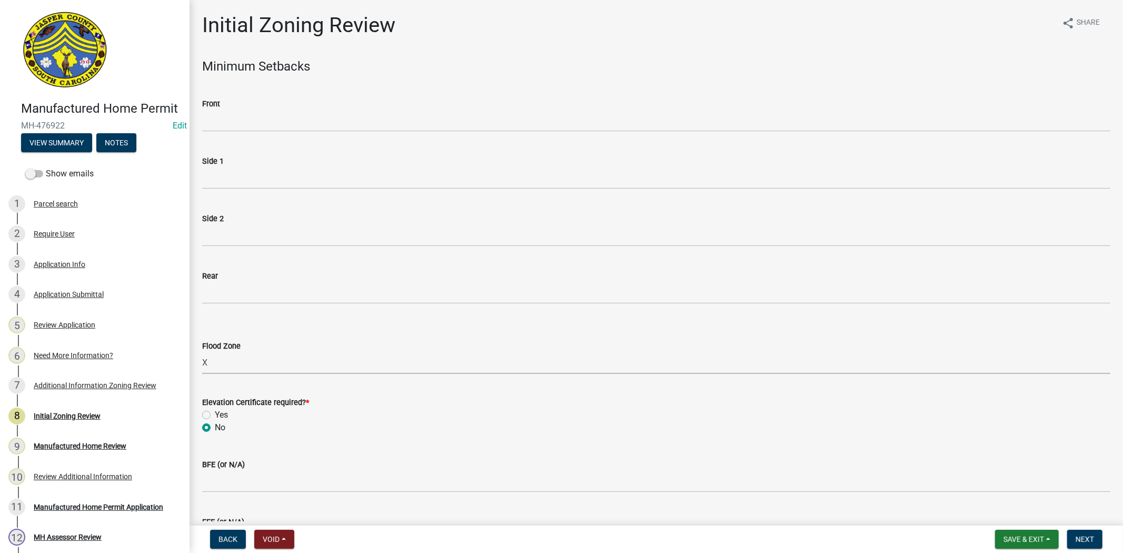
radio input "true"
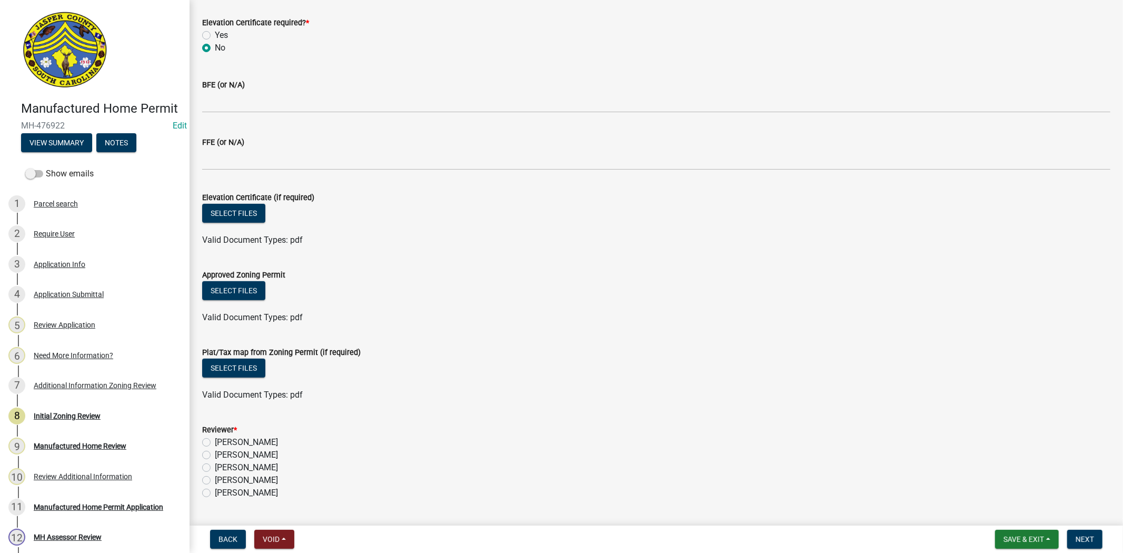
scroll to position [407, 0]
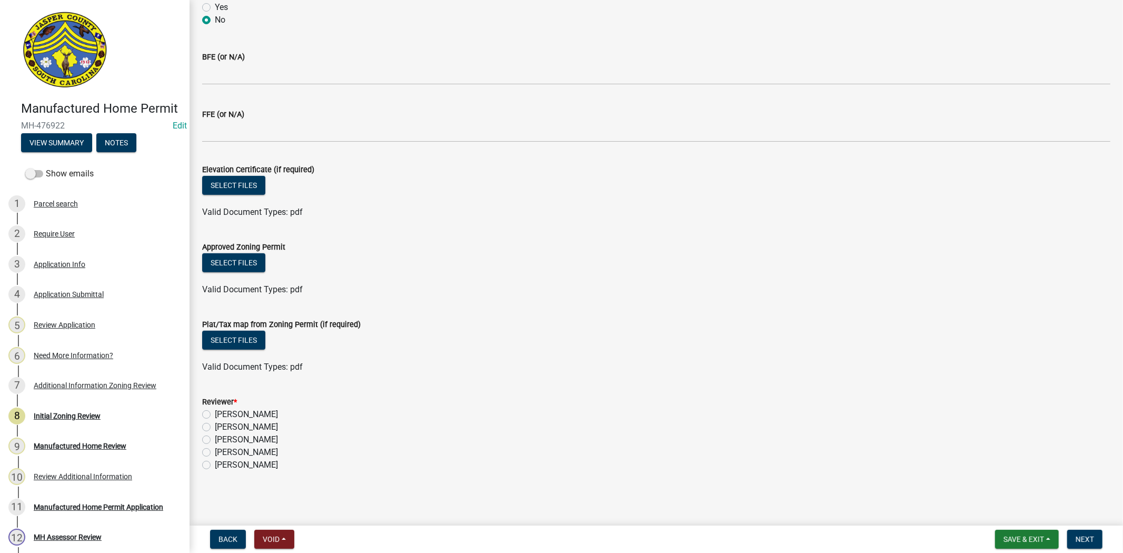
click at [215, 414] on label "[PERSON_NAME]" at bounding box center [246, 414] width 63 height 13
click at [215, 414] on input "[PERSON_NAME]" at bounding box center [218, 411] width 7 height 7
radio input "true"
click at [1074, 540] on button "Next" at bounding box center [1084, 539] width 35 height 19
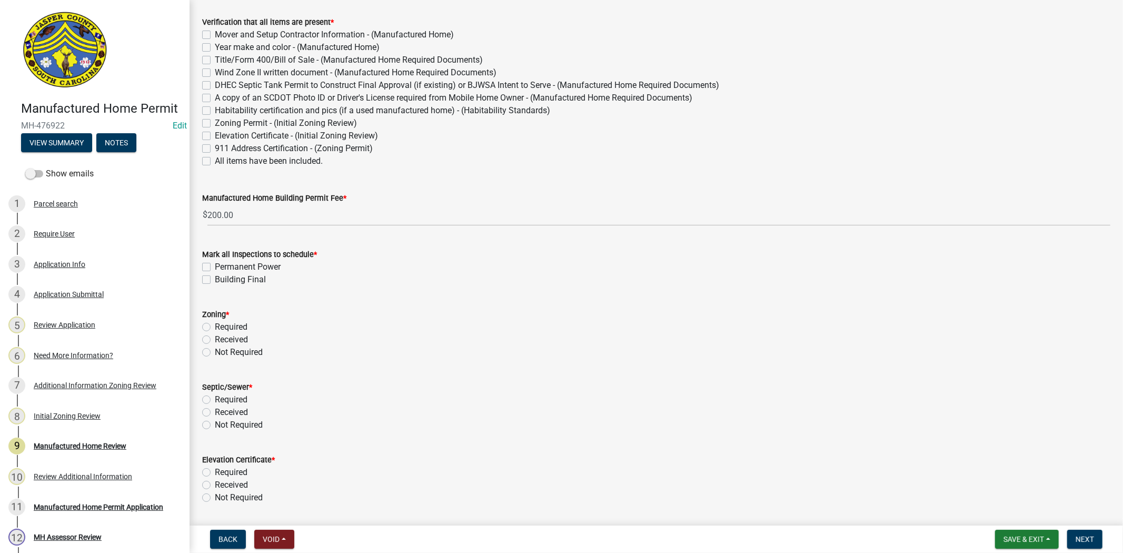
scroll to position [117, 0]
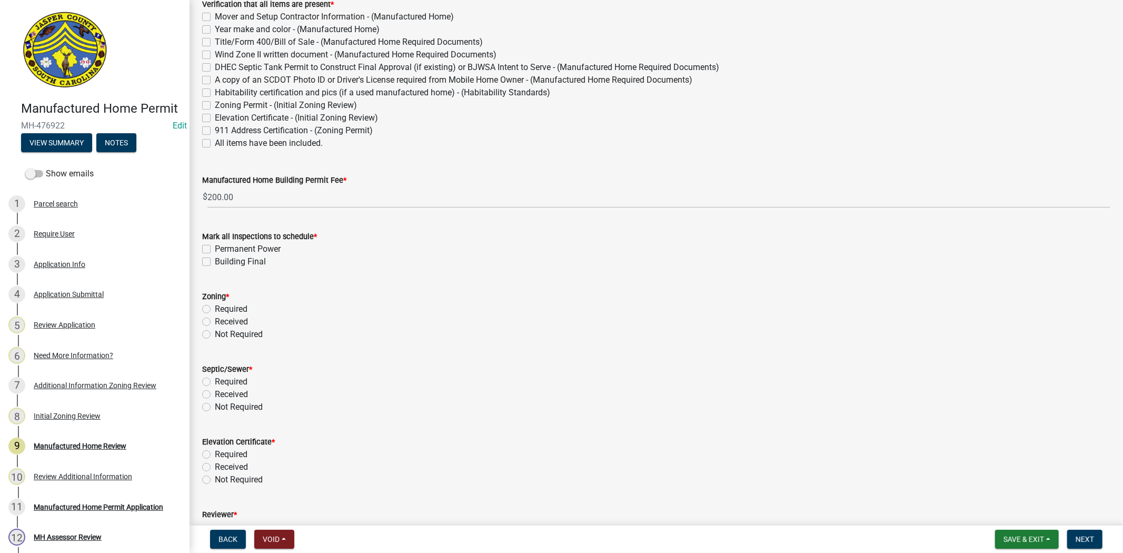
click at [215, 141] on label "All items have been included." at bounding box center [269, 143] width 108 height 13
click at [215, 141] on input "All items have been included." at bounding box center [218, 140] width 7 height 7
checkbox input "true"
checkbox input "false"
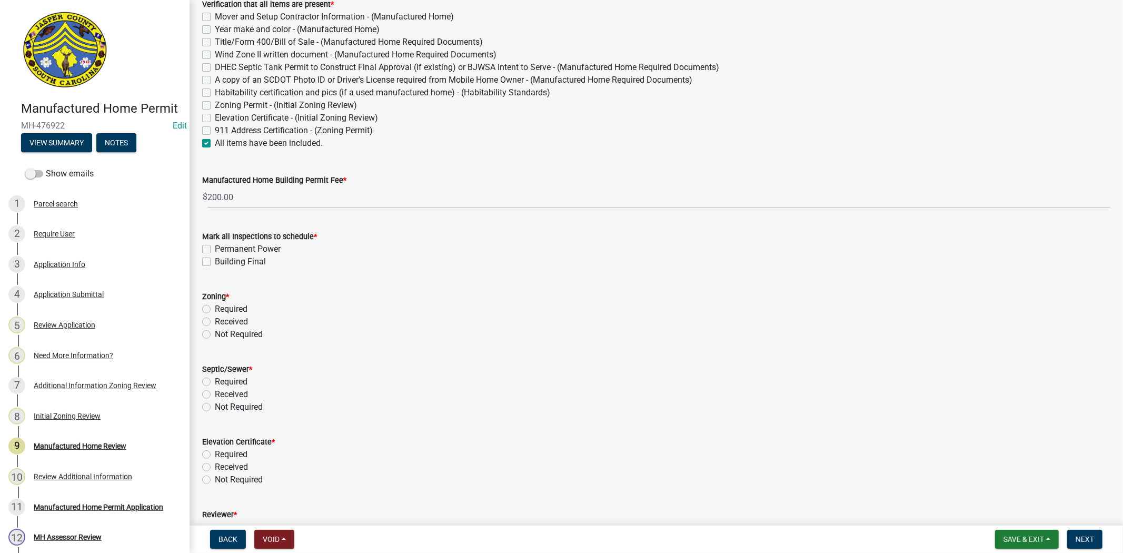
checkbox input "false"
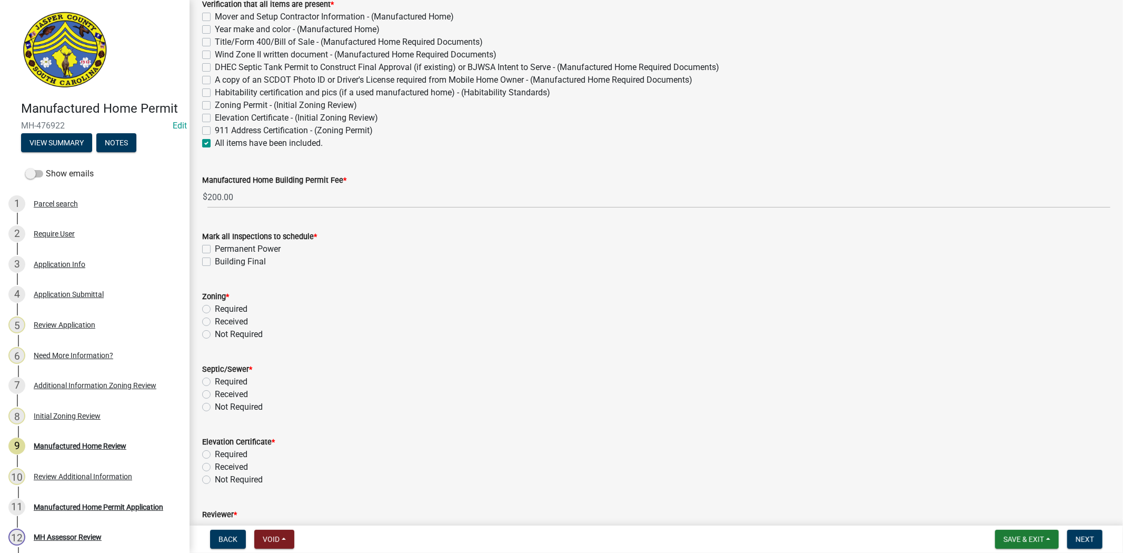
checkbox input "false"
checkbox input "true"
click at [215, 246] on label "Permanent Power" at bounding box center [248, 249] width 66 height 13
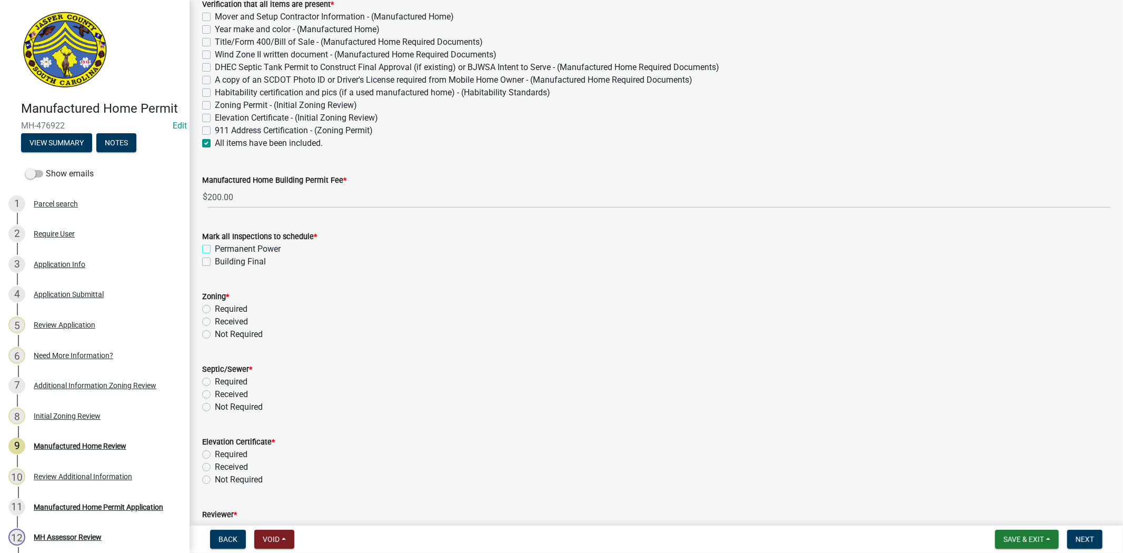
click at [215, 246] on input "Permanent Power" at bounding box center [218, 246] width 7 height 7
checkbox input "true"
click at [215, 263] on label "Building Final" at bounding box center [240, 261] width 51 height 13
click at [215, 262] on input "Building Final" at bounding box center [218, 258] width 7 height 7
checkbox input "true"
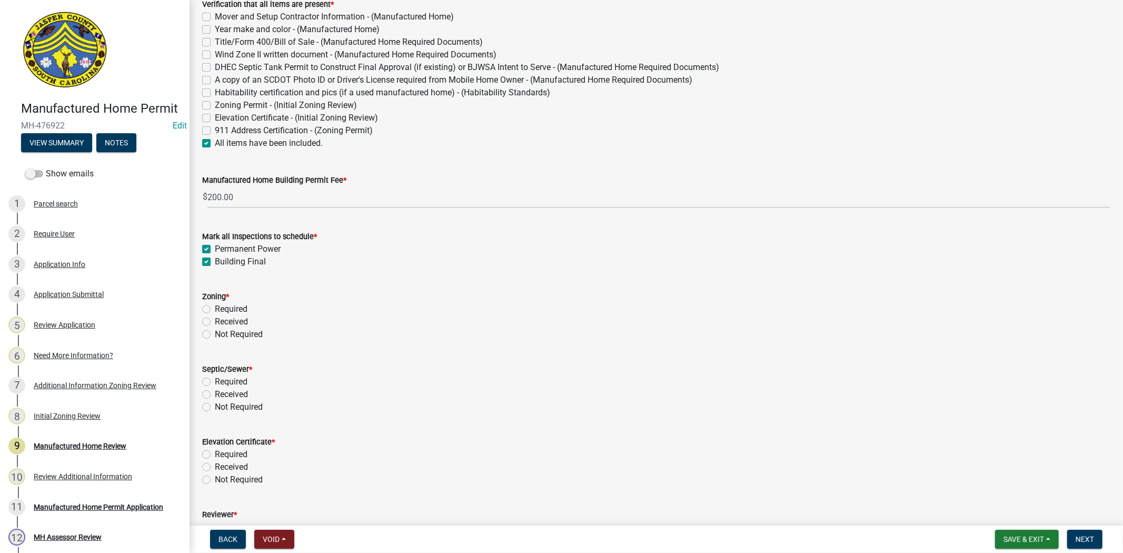
checkbox input "true"
click at [1031, 535] on span "Save & Exit" at bounding box center [1023, 539] width 41 height 8
click at [1024, 505] on button "Save & Exit" at bounding box center [1016, 511] width 84 height 25
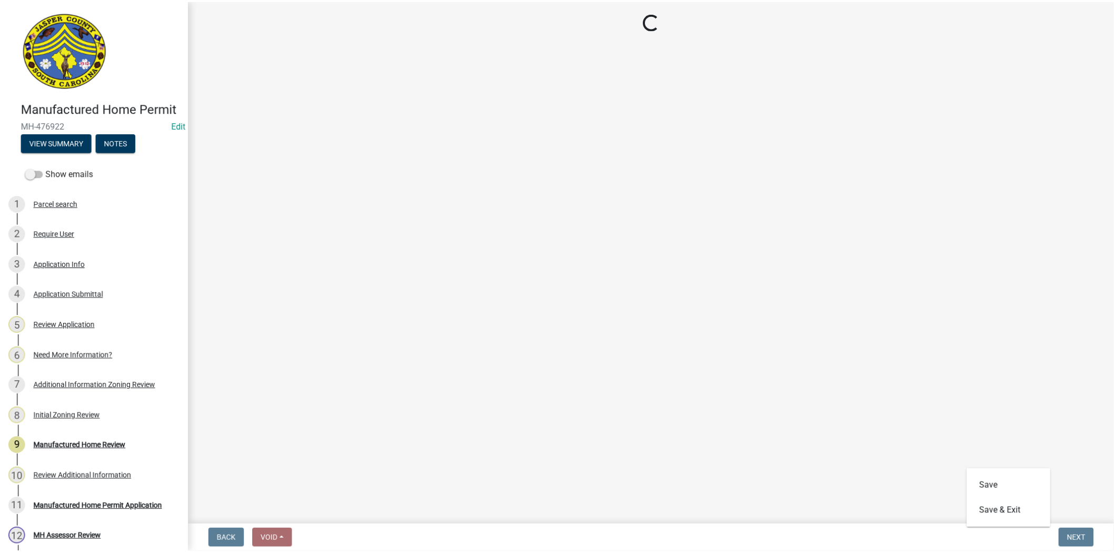
scroll to position [0, 0]
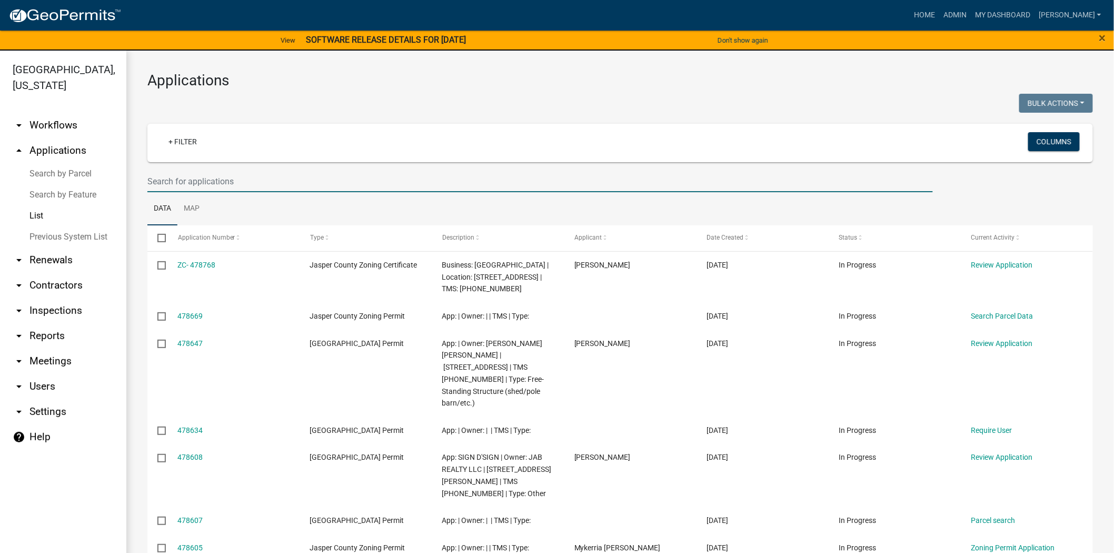
click at [196, 176] on input "text" at bounding box center [539, 182] width 785 height 22
paste input "MH-25-096"
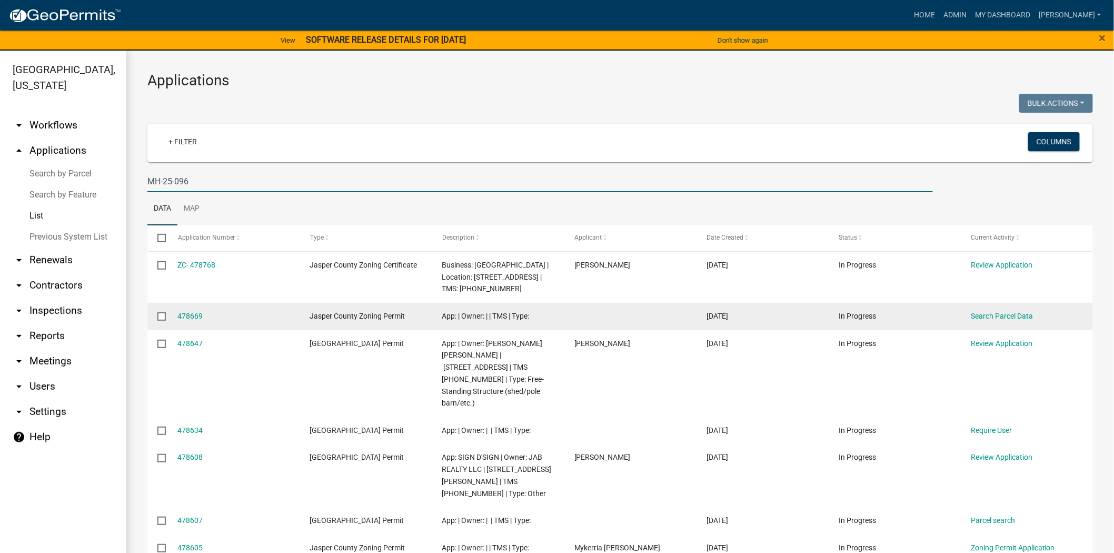
type input "MH-25-096"
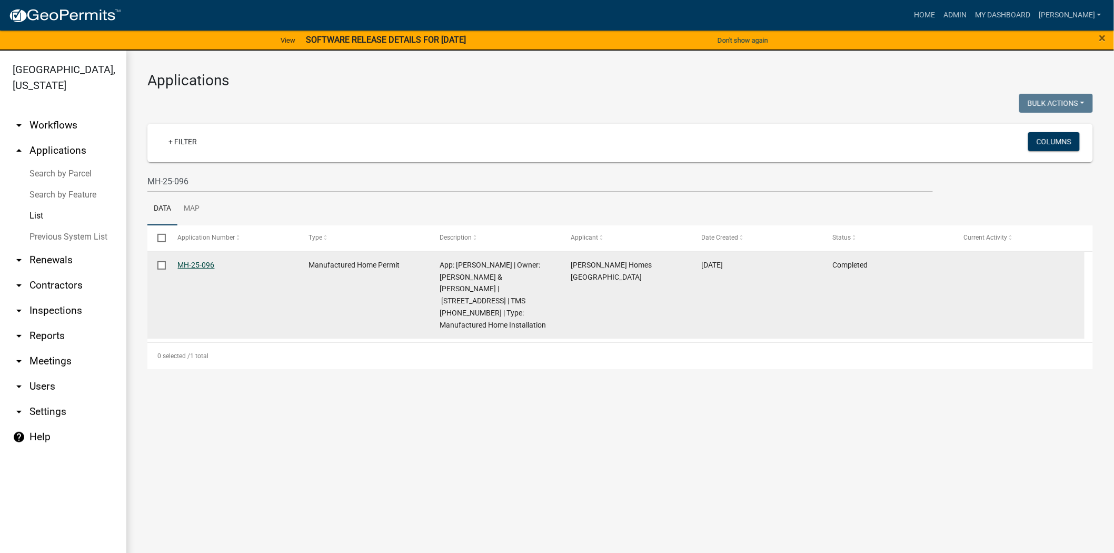
click at [207, 266] on link "MH-25-096" at bounding box center [196, 265] width 37 height 8
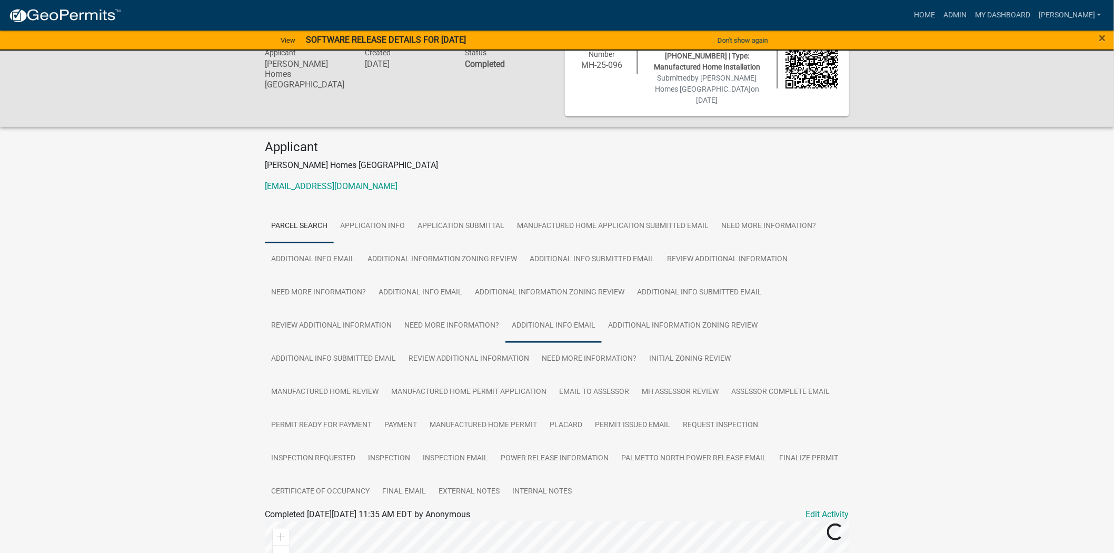
scroll to position [234, 0]
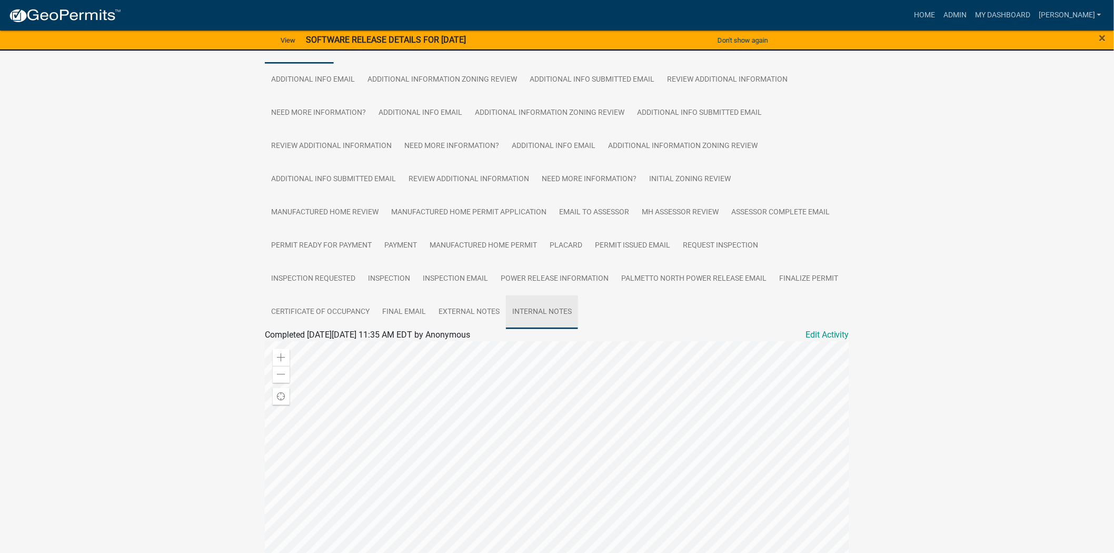
click at [544, 295] on link "Internal Notes" at bounding box center [542, 312] width 72 height 34
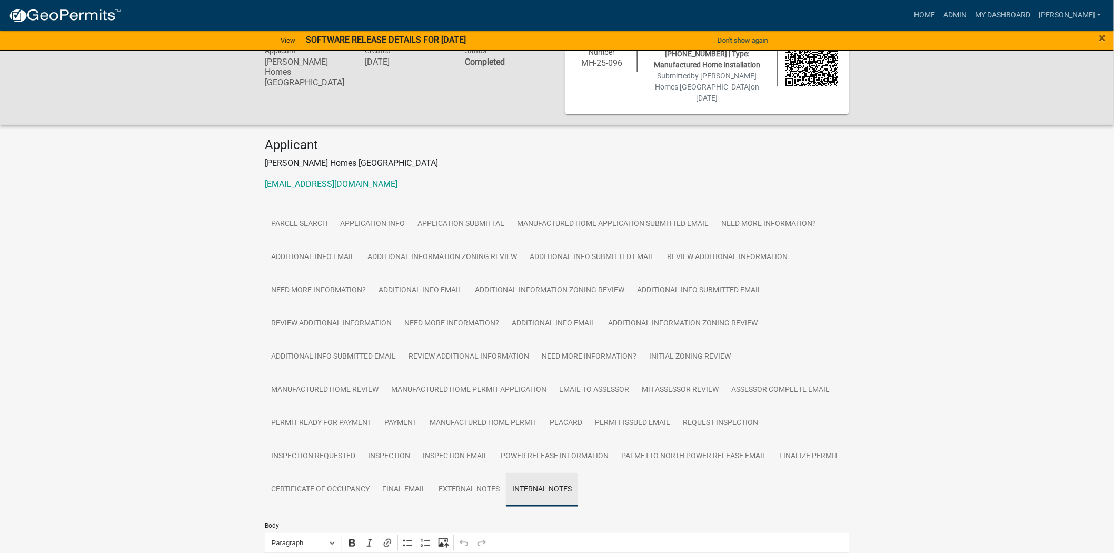
scroll to position [229, 0]
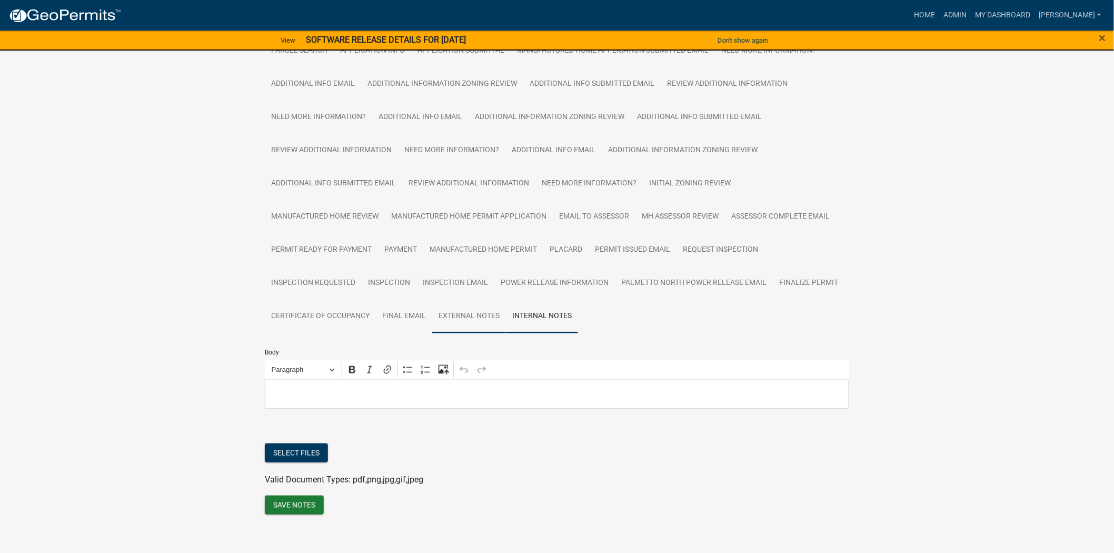
click at [480, 300] on link "External Notes" at bounding box center [469, 317] width 74 height 34
click at [415, 307] on link "Final Email" at bounding box center [404, 317] width 56 height 34
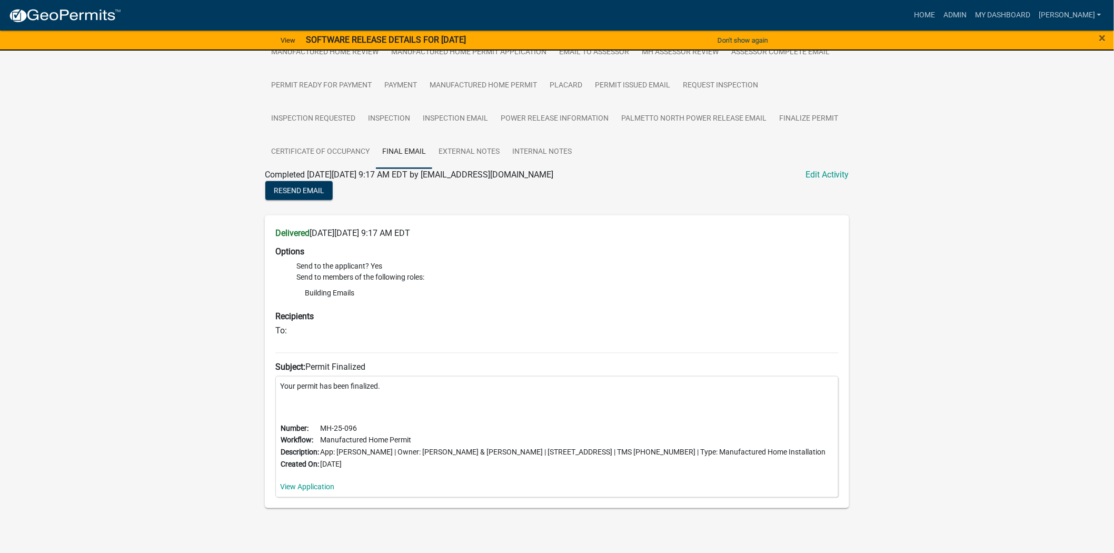
scroll to position [396, 0]
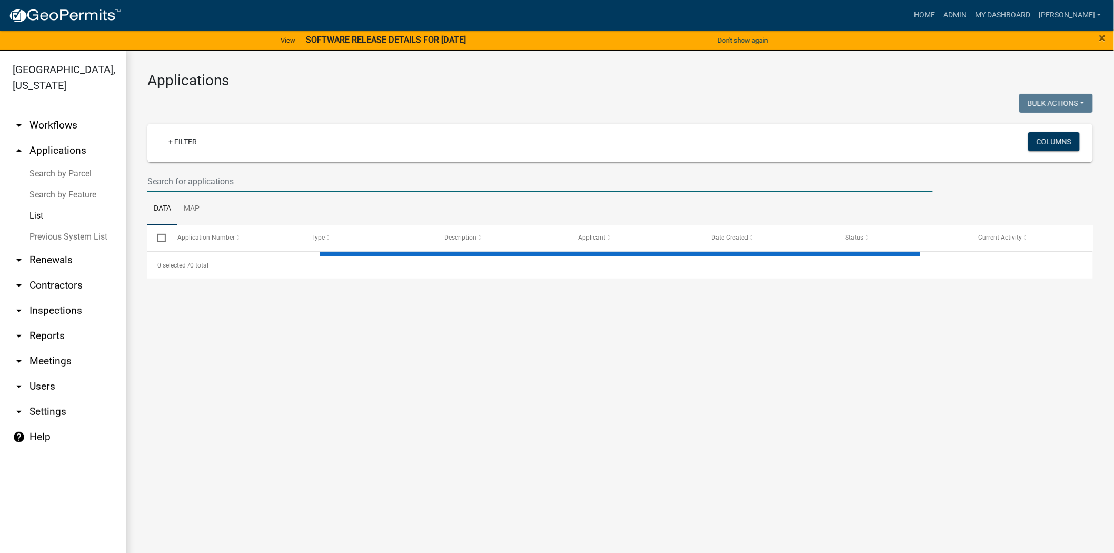
drag, startPoint x: 243, startPoint y: 183, endPoint x: 345, endPoint y: 190, distance: 102.4
click at [243, 183] on input "text" at bounding box center [539, 182] width 785 height 22
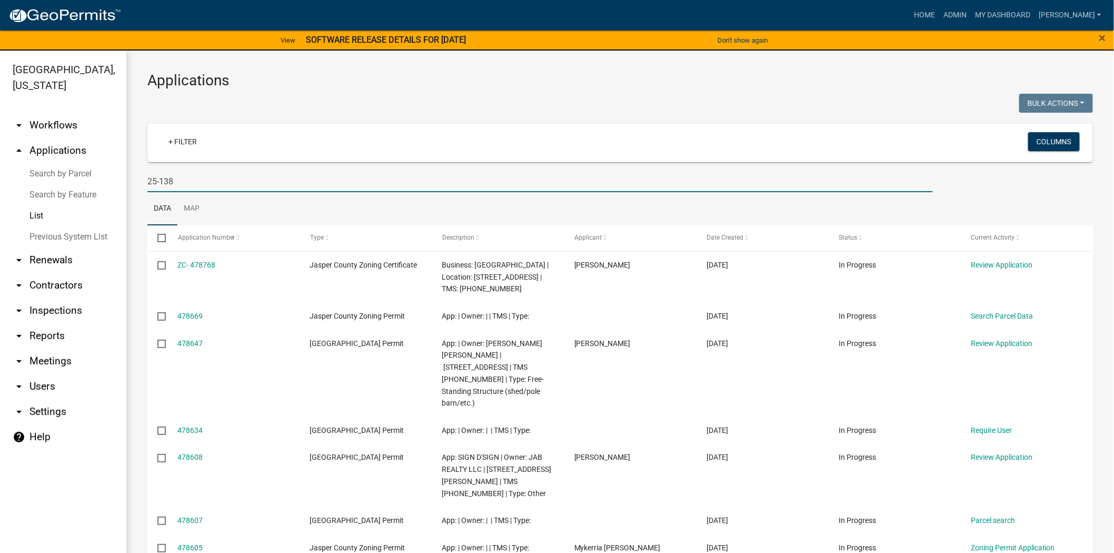
type input "25-138"
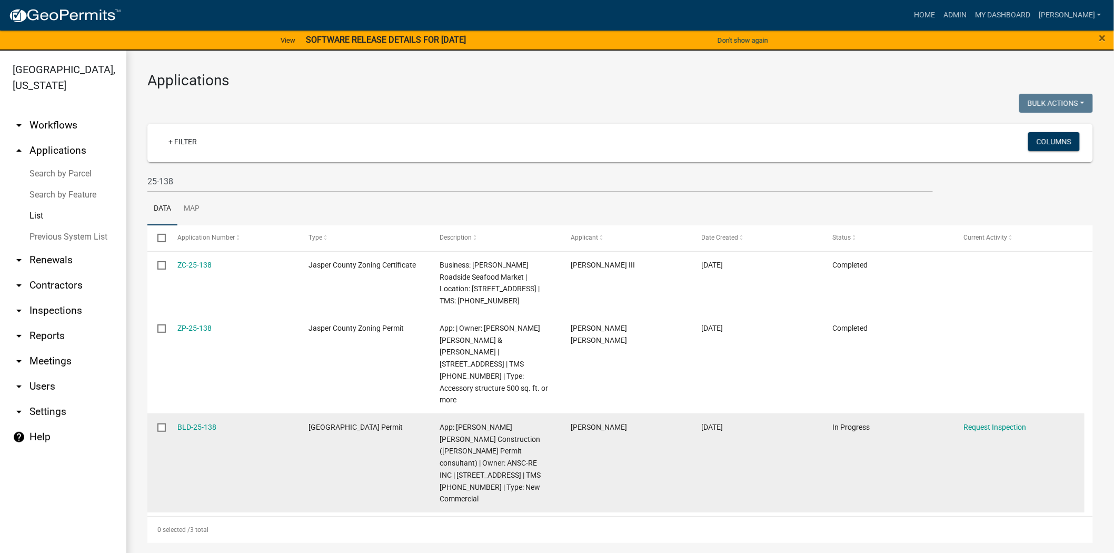
drag, startPoint x: 212, startPoint y: 403, endPoint x: 175, endPoint y: 403, distance: 37.4
click at [175, 413] on datatable-body-cell "BLD-25-138" at bounding box center [232, 462] width 131 height 99
copy link "BLD-25-138"
drag, startPoint x: 197, startPoint y: 405, endPoint x: 205, endPoint y: 405, distance: 8.4
click at [197, 423] on link "BLD-25-138" at bounding box center [197, 427] width 39 height 8
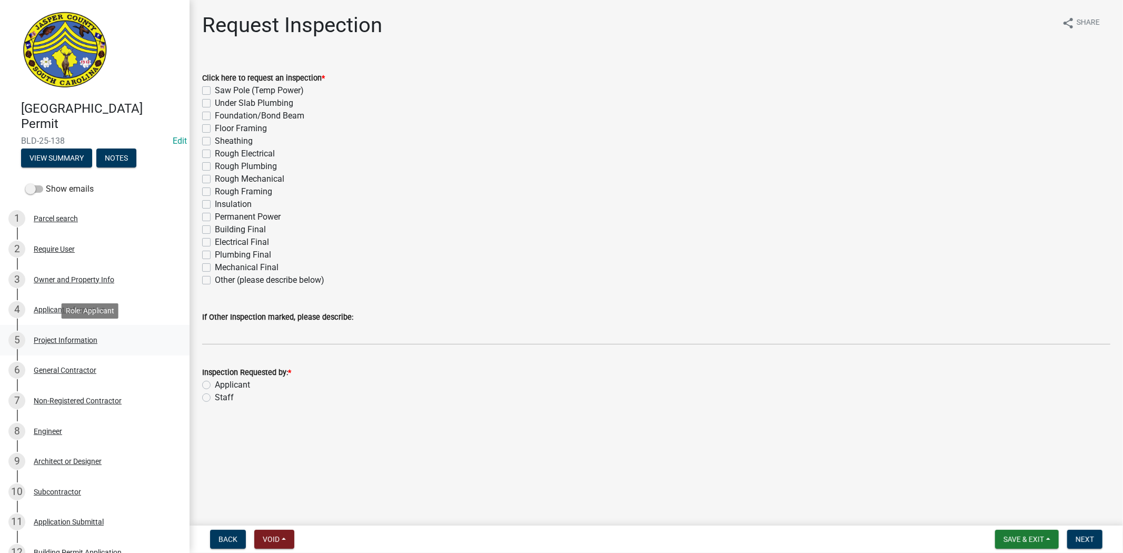
click at [64, 339] on div "Project Information" at bounding box center [66, 339] width 64 height 7
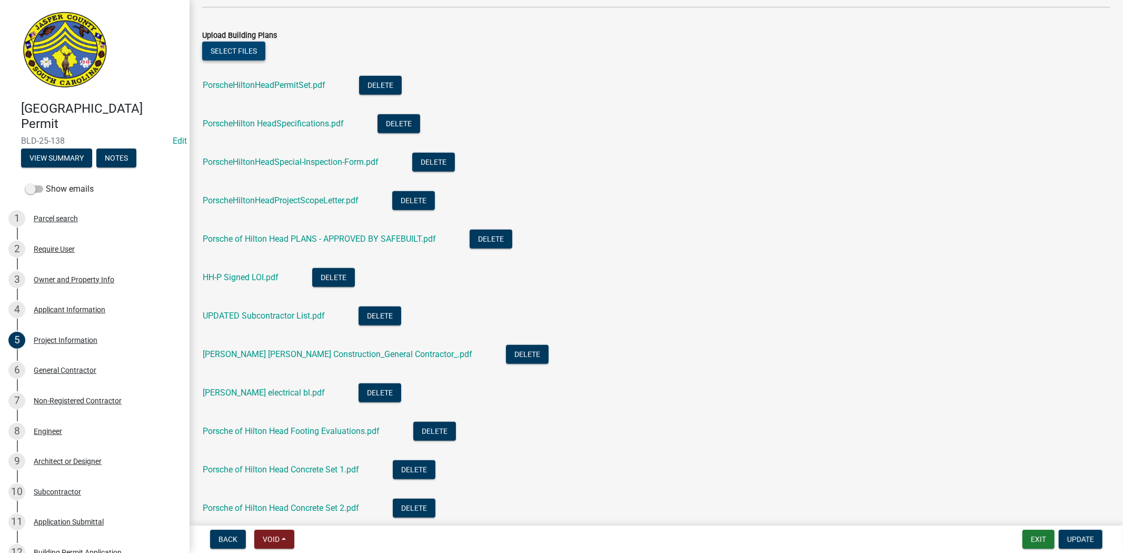
scroll to position [760, 0]
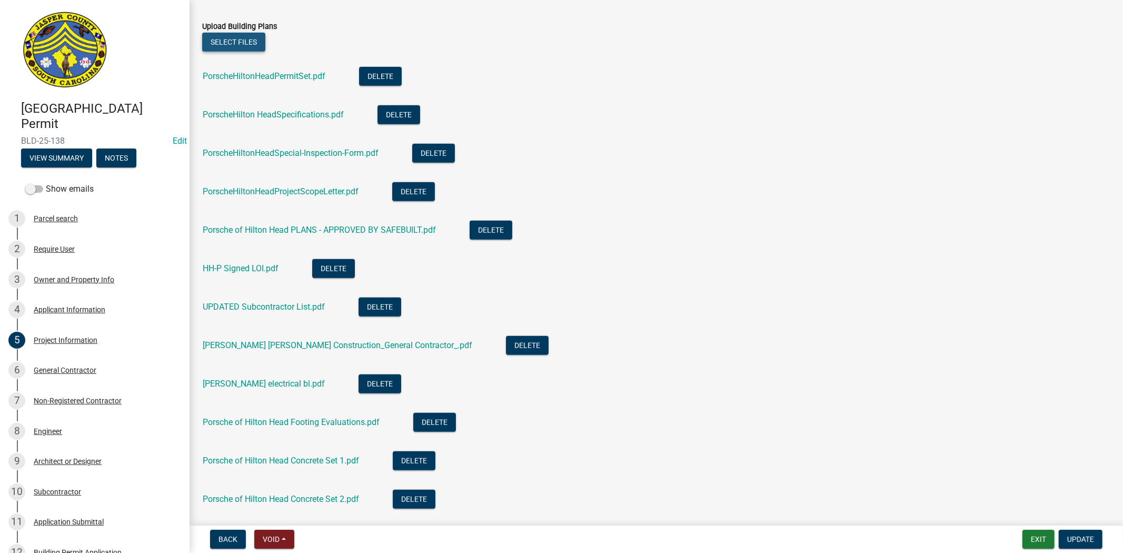
click at [233, 40] on button "Select files" at bounding box center [233, 42] width 63 height 19
click at [1085, 538] on span "Update" at bounding box center [1080, 539] width 27 height 8
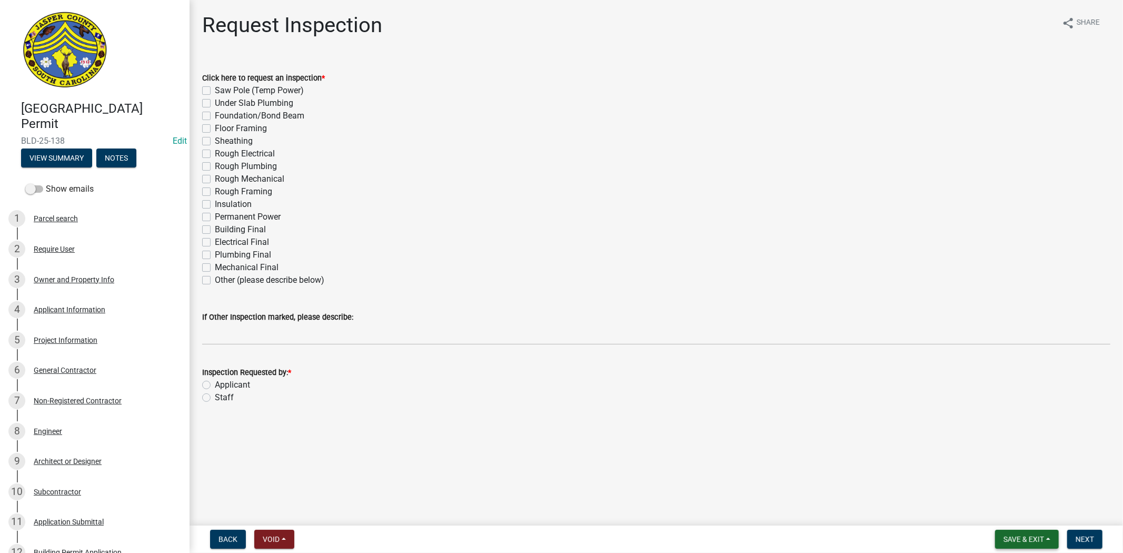
click at [1037, 530] on button "Save & Exit" at bounding box center [1027, 539] width 64 height 19
click at [1033, 507] on button "Save & Exit" at bounding box center [1016, 511] width 84 height 25
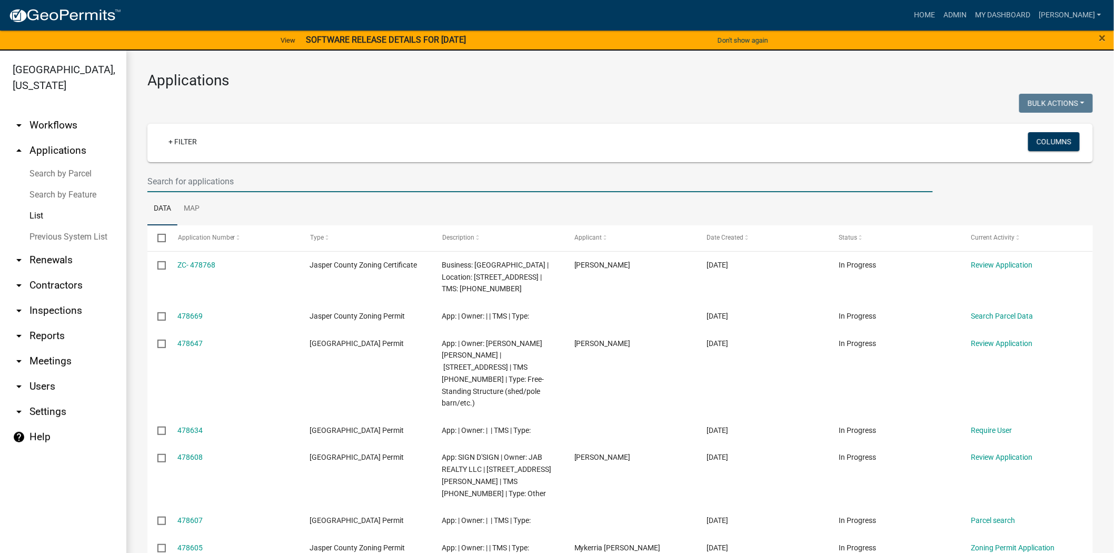
click at [224, 187] on input "text" at bounding box center [539, 182] width 785 height 22
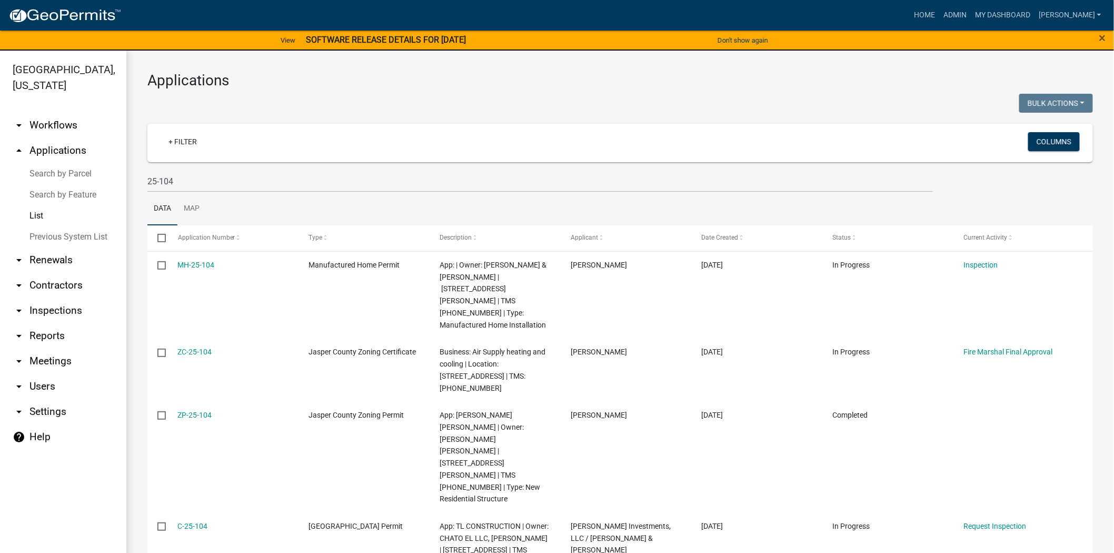
drag, startPoint x: 222, startPoint y: 264, endPoint x: 138, endPoint y: 277, distance: 84.8
click at [138, 277] on div "Applications Bulk Actions Void Expire Lock Withdraw + Filter Columns 25-104 Dat…" at bounding box center [619, 345] width 987 height 588
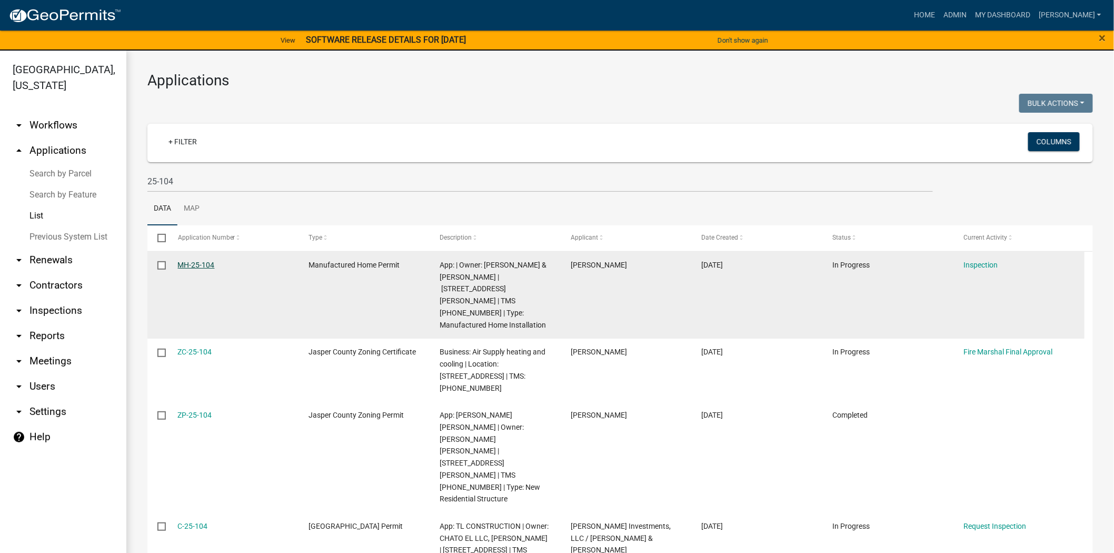
copy datatable-body-row "MH-25-104"
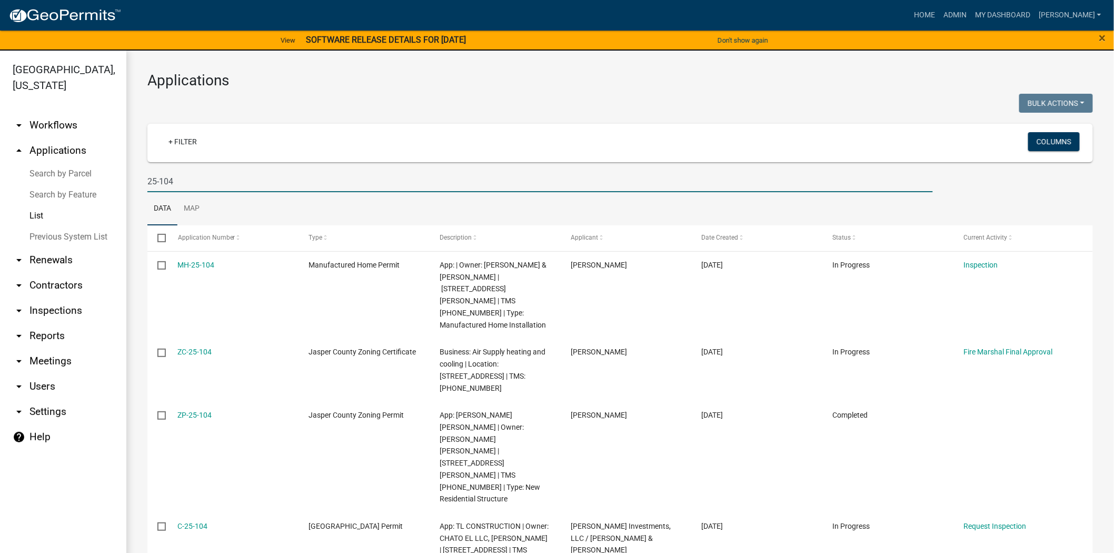
click at [183, 185] on input "25-104" at bounding box center [539, 182] width 785 height 22
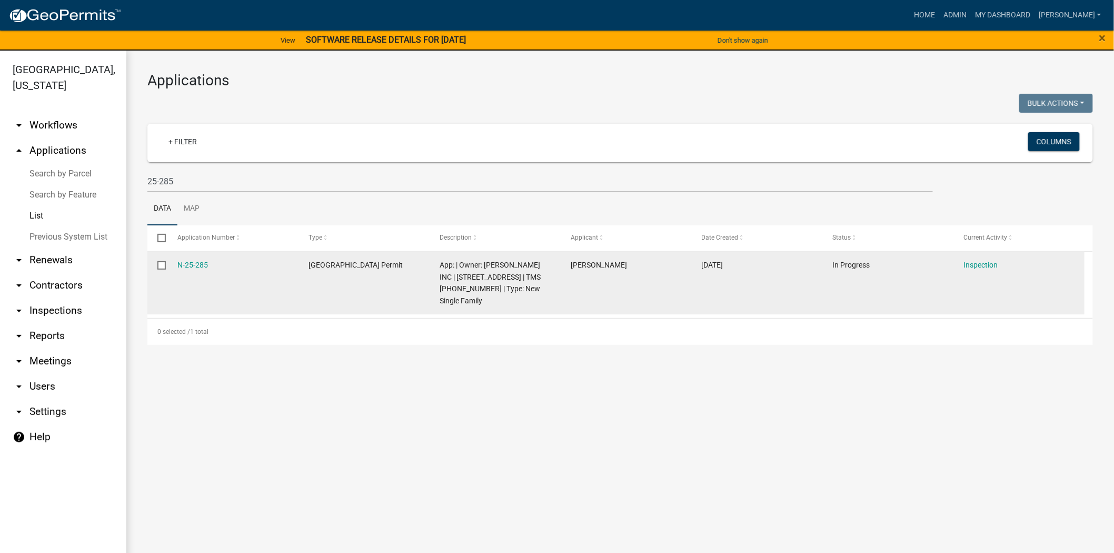
drag, startPoint x: 209, startPoint y: 263, endPoint x: 174, endPoint y: 264, distance: 35.8
click at [174, 264] on datatable-body-cell "N-25-285" at bounding box center [232, 283] width 131 height 63
copy link "N-25-285"
drag, startPoint x: 442, startPoint y: 274, endPoint x: 510, endPoint y: 274, distance: 67.4
click at [510, 274] on span "App: | Owner: [PERSON_NAME] INC | [STREET_ADDRESS] | TMS [PHONE_NUMBER] | Type:…" at bounding box center [490, 283] width 101 height 44
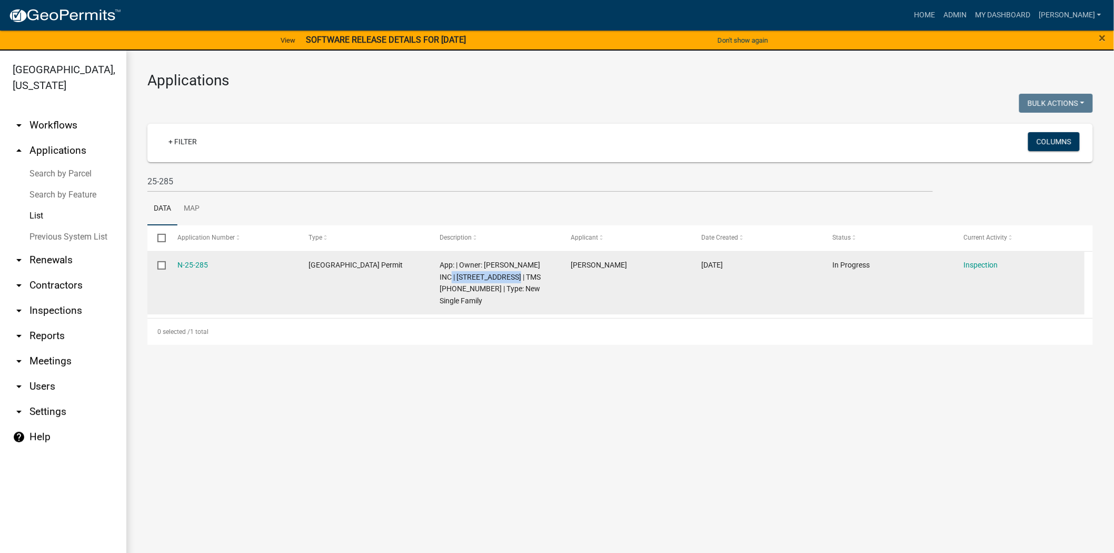
copy span "[STREET_ADDRESS]"
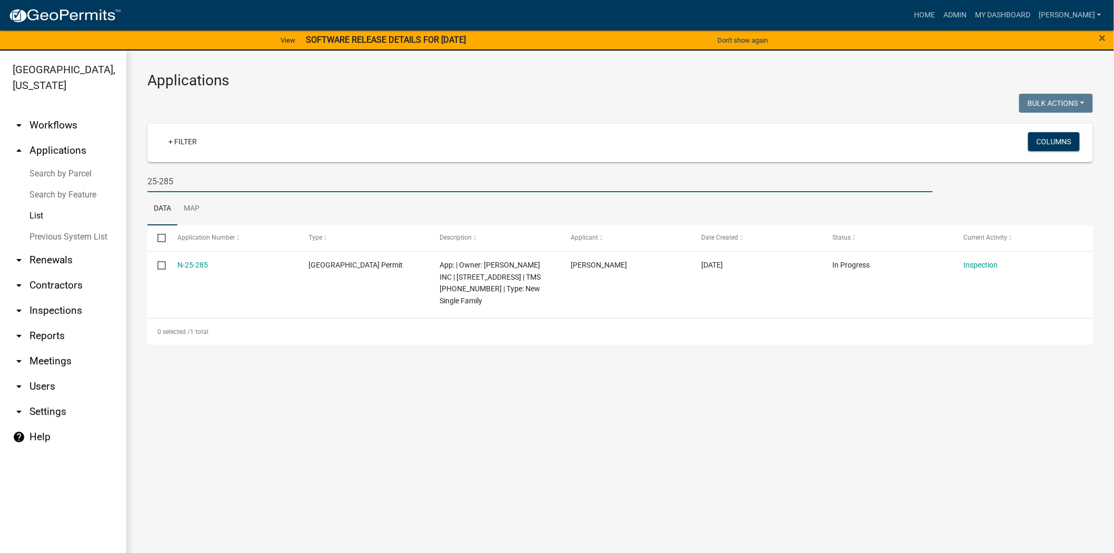
click at [204, 176] on input "25-285" at bounding box center [539, 182] width 785 height 22
type input "2"
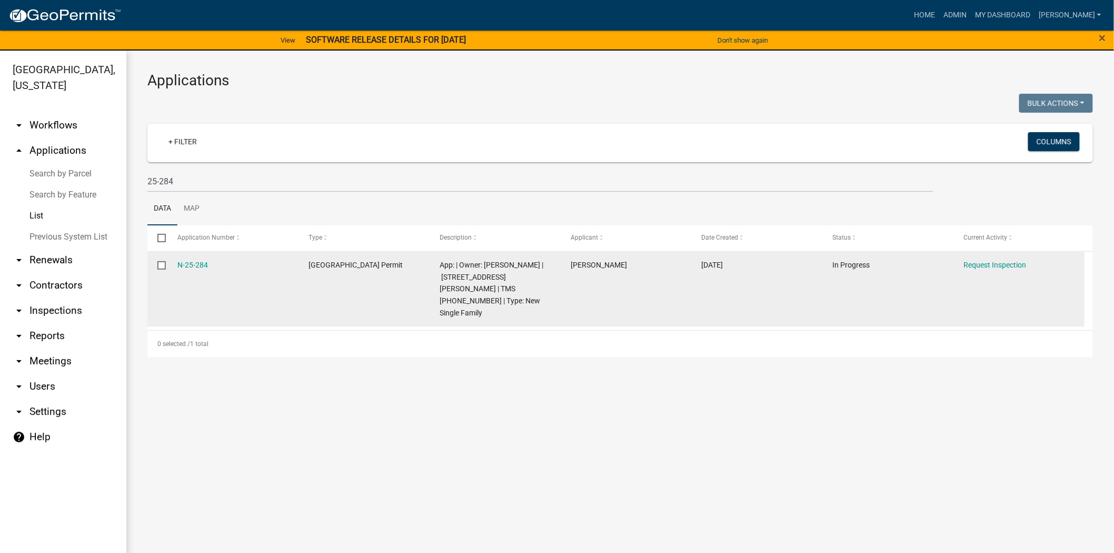
drag, startPoint x: 209, startPoint y: 262, endPoint x: 171, endPoint y: 261, distance: 38.4
click at [171, 261] on datatable-body-cell "N-25-284" at bounding box center [232, 289] width 131 height 75
copy link "N-25-284"
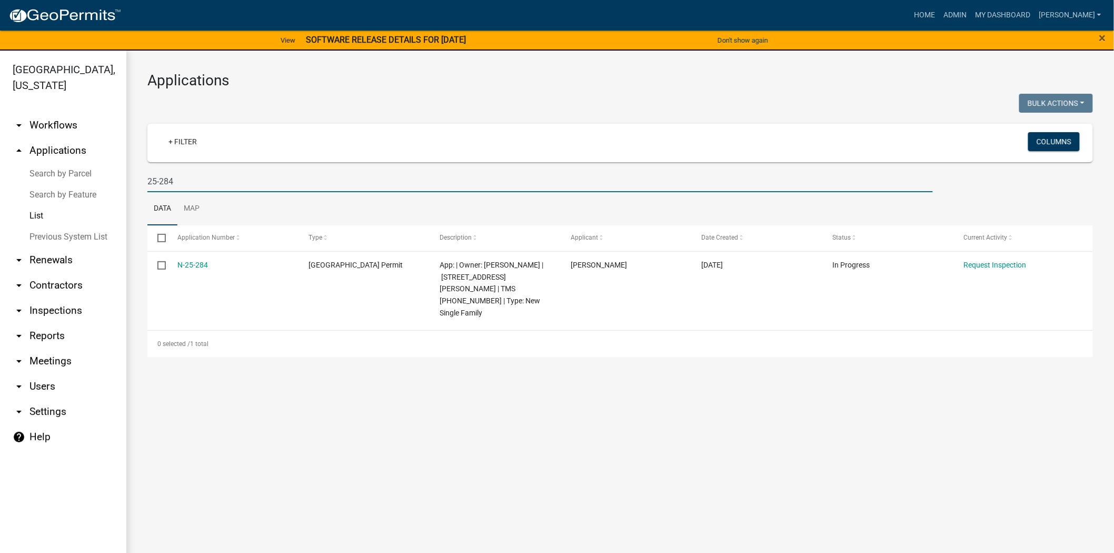
click at [219, 185] on input "25-284" at bounding box center [539, 182] width 785 height 22
type input "2"
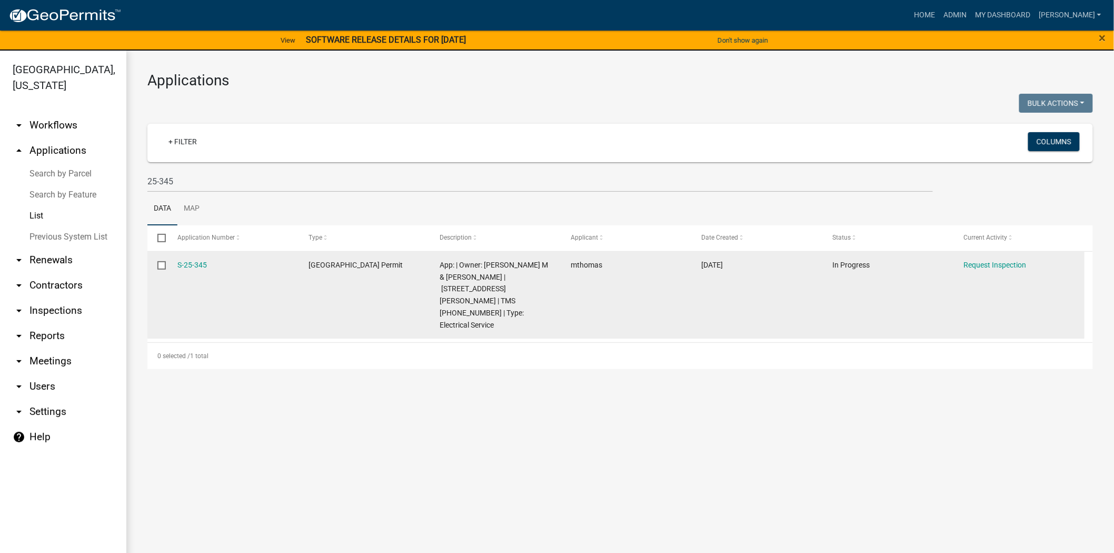
drag, startPoint x: 216, startPoint y: 265, endPoint x: 164, endPoint y: 261, distance: 52.2
click at [164, 261] on div "S-25-345 [GEOGRAPHIC_DATA] Permit App: | Owner: [PERSON_NAME] M & [PERSON_NAME]…" at bounding box center [615, 295] width 937 height 87
copy div "S-25-345"
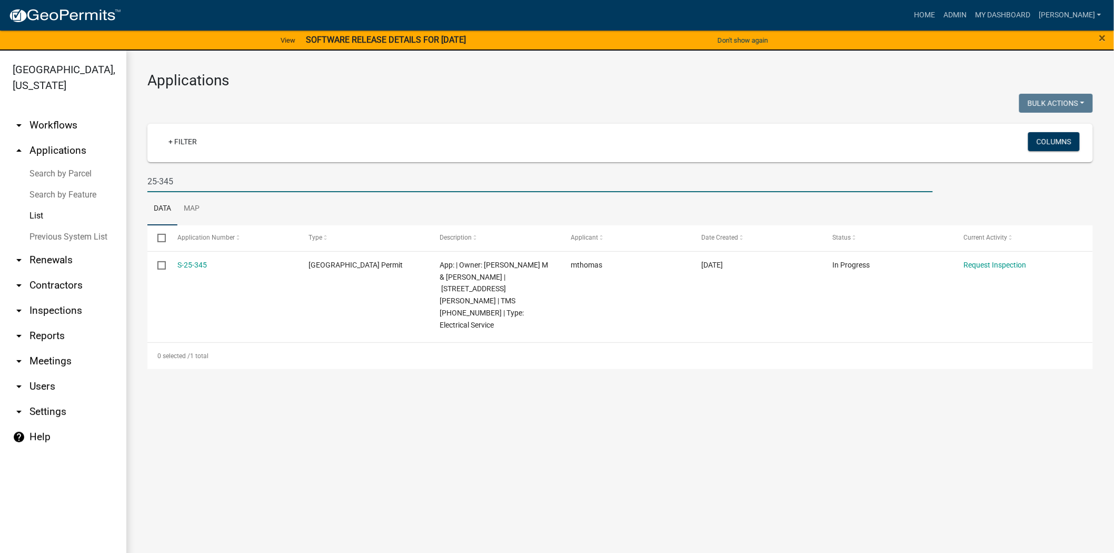
click at [257, 178] on input "25-345" at bounding box center [539, 182] width 785 height 22
type input "2"
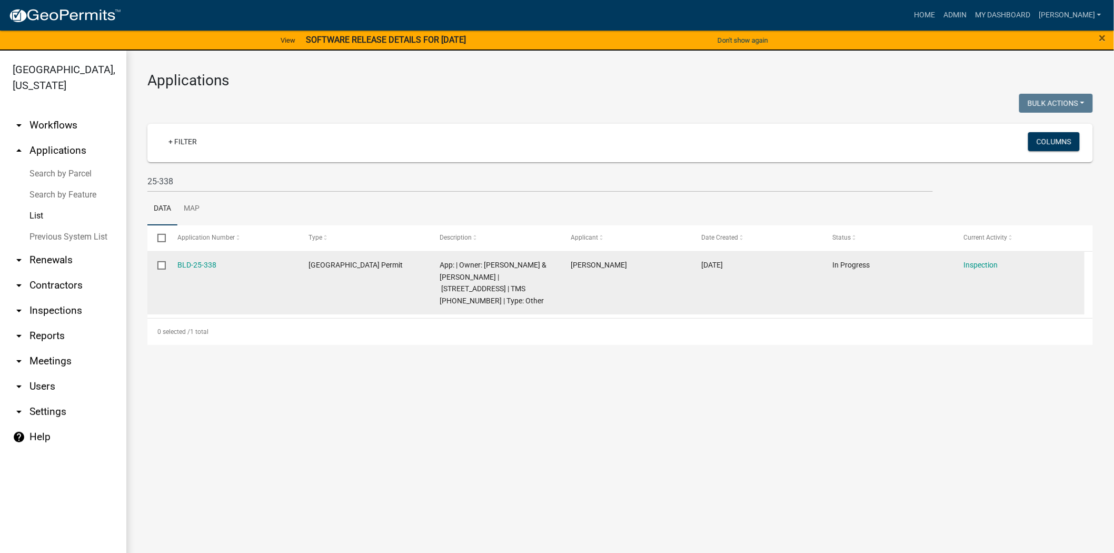
drag, startPoint x: 234, startPoint y: 262, endPoint x: 166, endPoint y: 263, distance: 68.4
click at [166, 263] on div "BLD-25-338 [GEOGRAPHIC_DATA] Permit App: | Owner: [PERSON_NAME] & [PERSON_NAME]…" at bounding box center [615, 283] width 937 height 63
copy div "BLD-25-338"
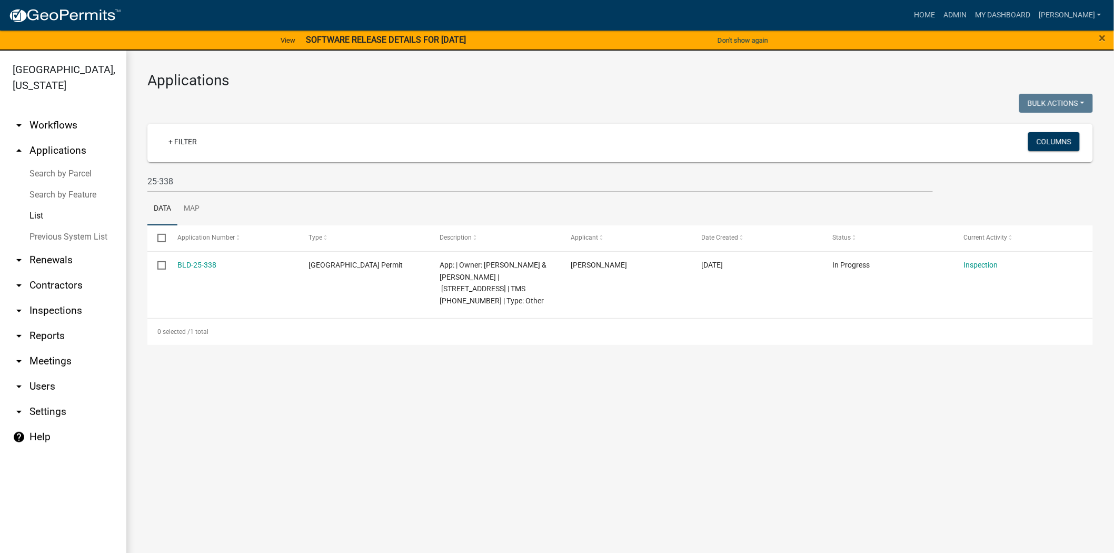
click at [269, 367] on main "Applications Bulk Actions Void Expire Lock Withdraw + Filter Columns 25-338 Dat…" at bounding box center [619, 308] width 987 height 515
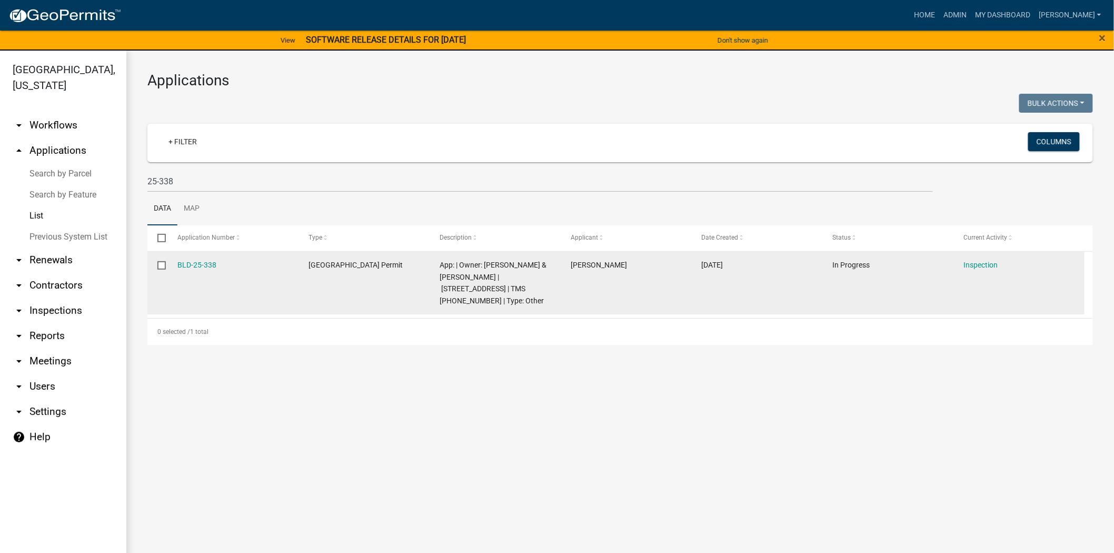
drag, startPoint x: 233, startPoint y: 261, endPoint x: 166, endPoint y: 261, distance: 67.4
click at [166, 261] on div "BLD-25-338 [GEOGRAPHIC_DATA] Permit App: | Owner: [PERSON_NAME] & [PERSON_NAME]…" at bounding box center [615, 283] width 937 height 63
copy div "BLD-25-338"
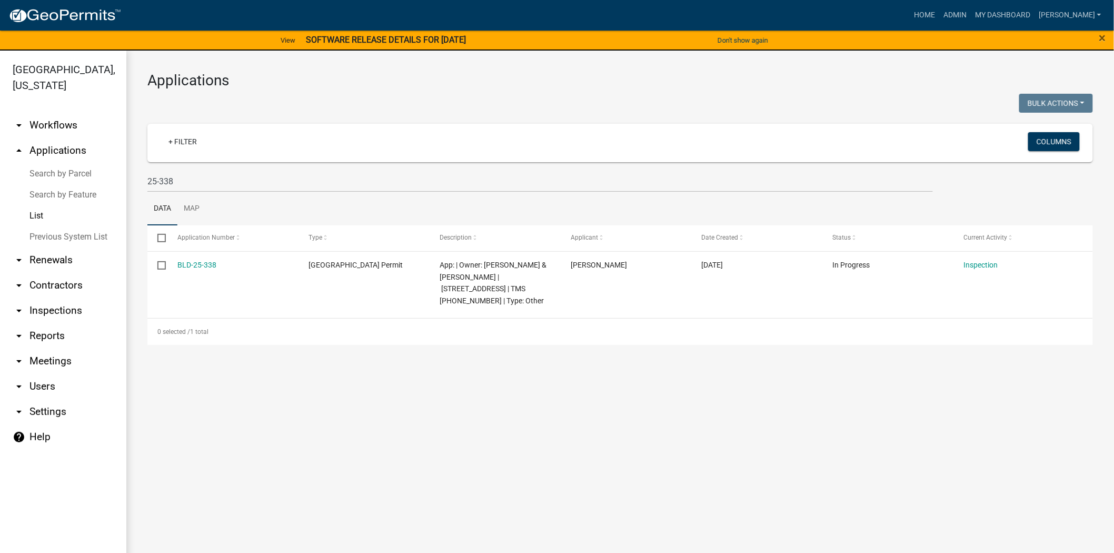
click at [267, 422] on main "Applications Bulk Actions Void Expire Lock Withdraw + Filter Columns 25-338 Dat…" at bounding box center [619, 308] width 987 height 515
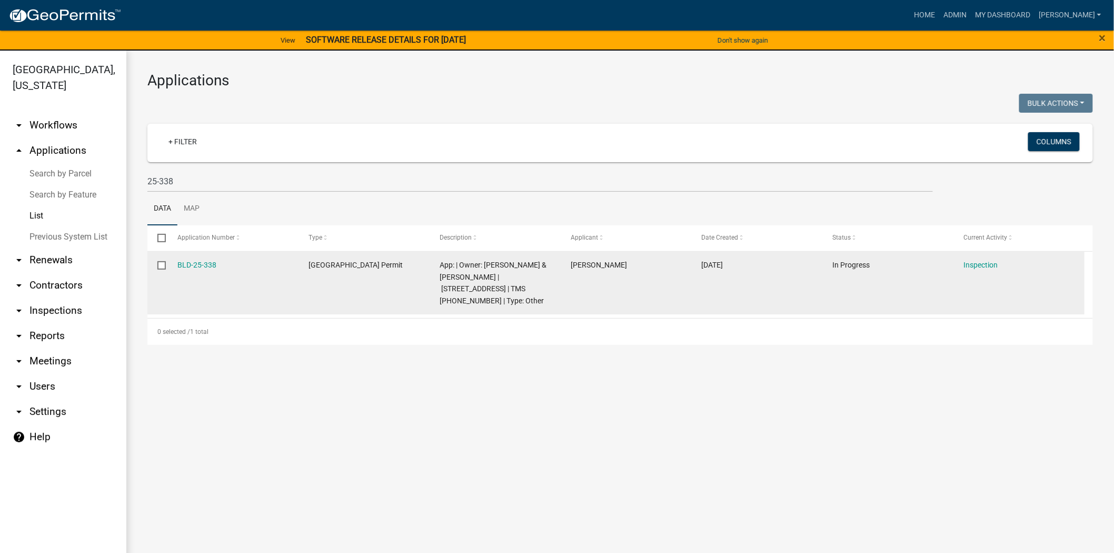
drag, startPoint x: 221, startPoint y: 264, endPoint x: 168, endPoint y: 259, distance: 52.8
click at [168, 259] on datatable-body-cell "BLD-25-338" at bounding box center [232, 283] width 131 height 63
copy link "BLD-25-338"
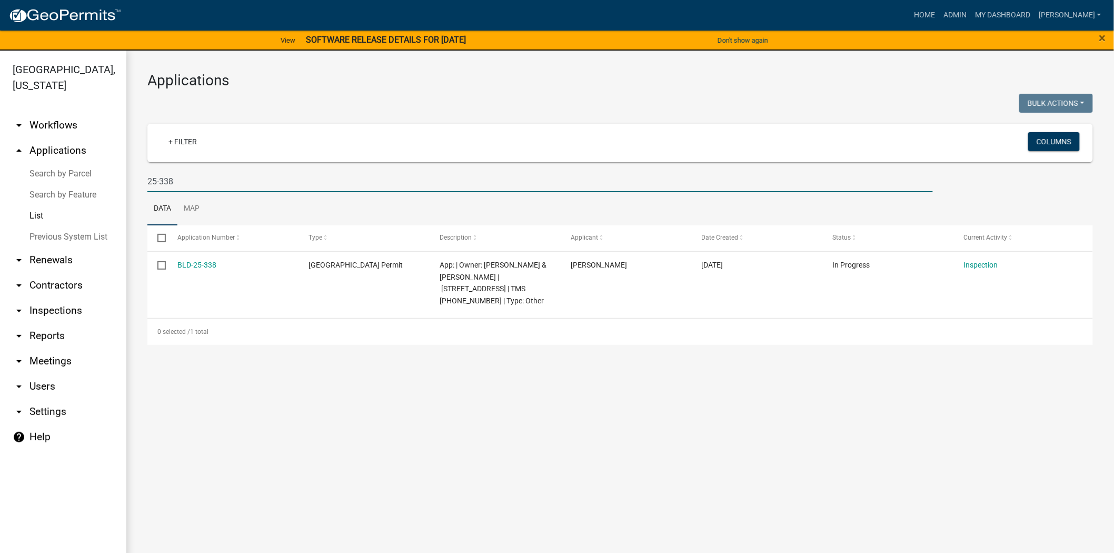
click at [251, 179] on input "25-338" at bounding box center [539, 182] width 785 height 22
type input "2"
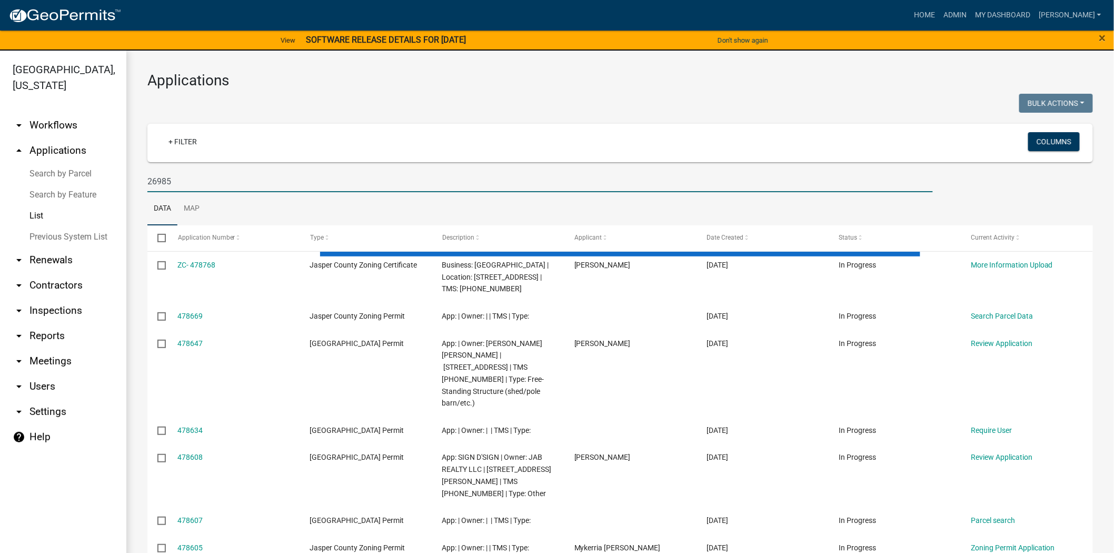
type input "26985"
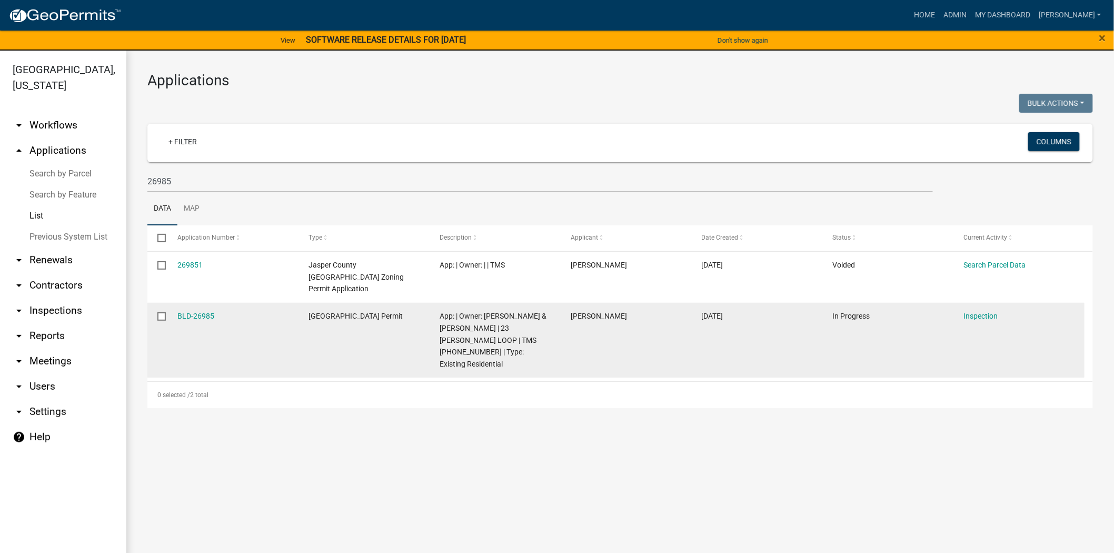
drag, startPoint x: 222, startPoint y: 303, endPoint x: 156, endPoint y: 306, distance: 66.4
click at [156, 306] on div "BLD-26985 [GEOGRAPHIC_DATA] Permit App: | Owner: [PERSON_NAME] & [PERSON_NAME] …" at bounding box center [615, 340] width 937 height 75
copy div "BLD-26985"
click at [192, 312] on link "BLD-26985" at bounding box center [196, 316] width 37 height 8
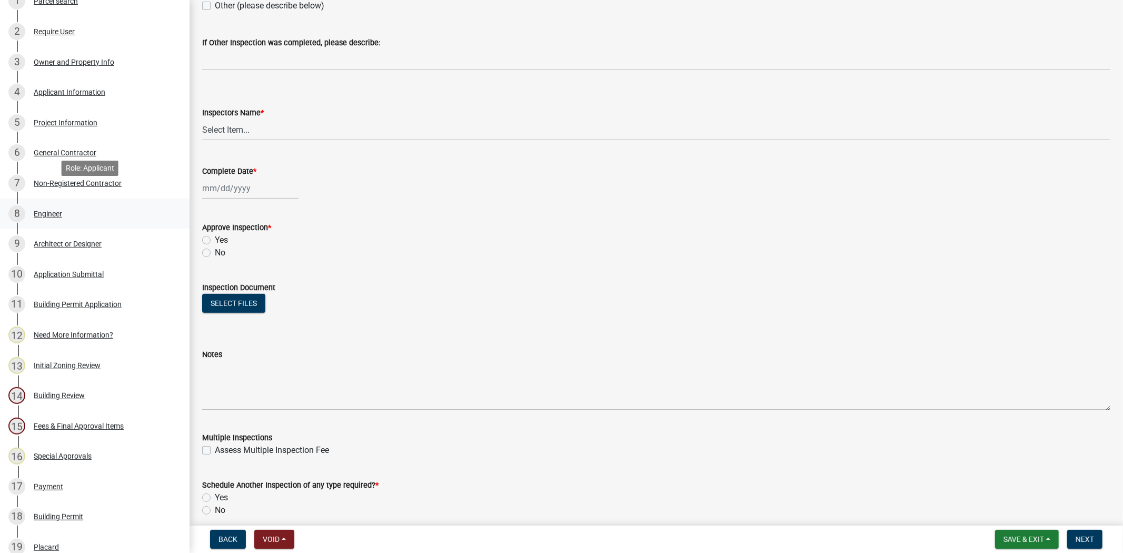
scroll to position [234, 0]
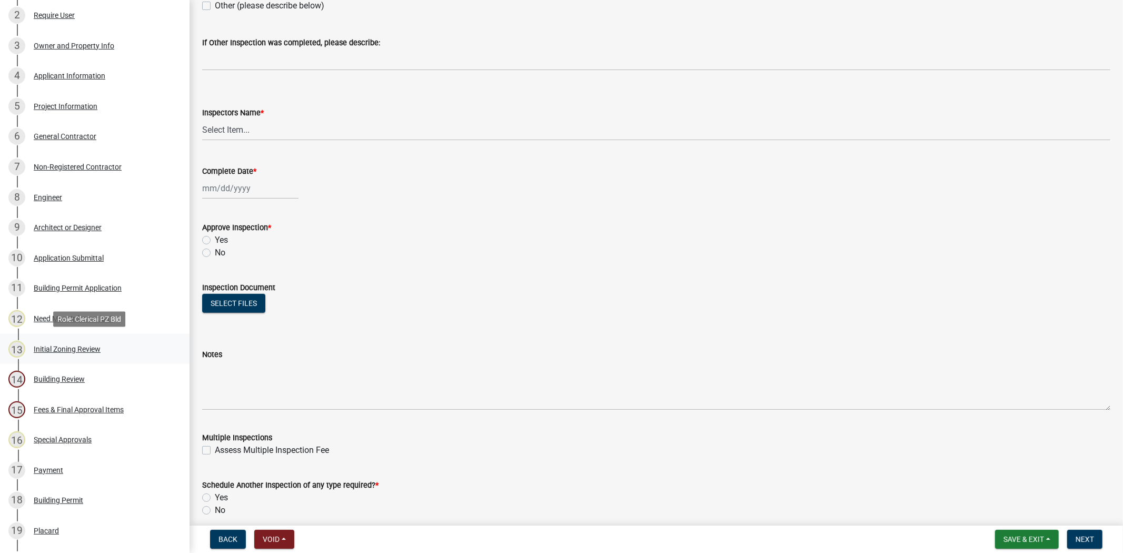
click at [40, 349] on div "Initial Zoning Review" at bounding box center [67, 348] width 67 height 7
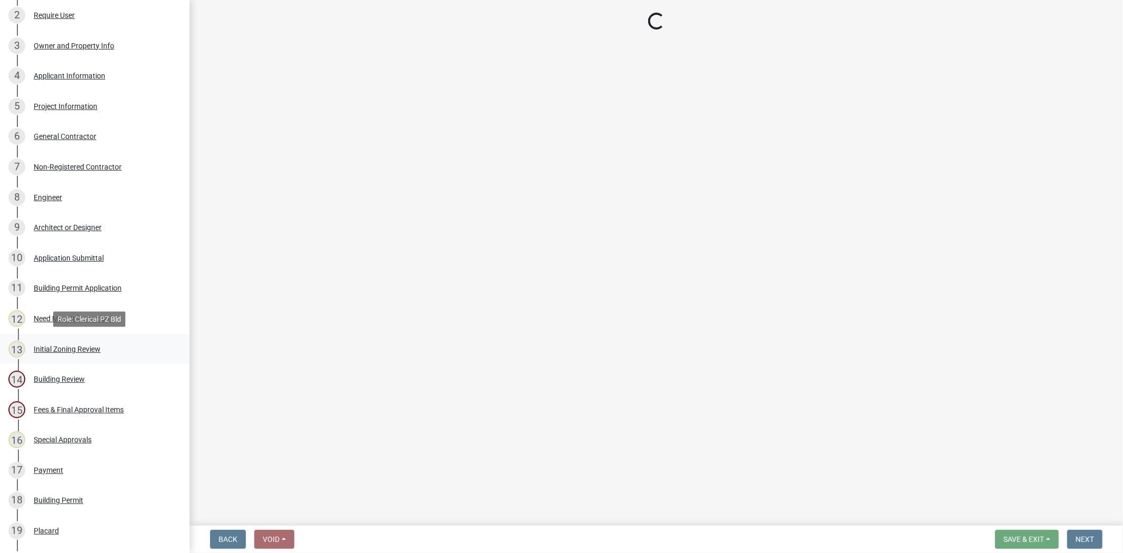
select select "ce624d28-693e-44a6-9022-b5351fe15fcb"
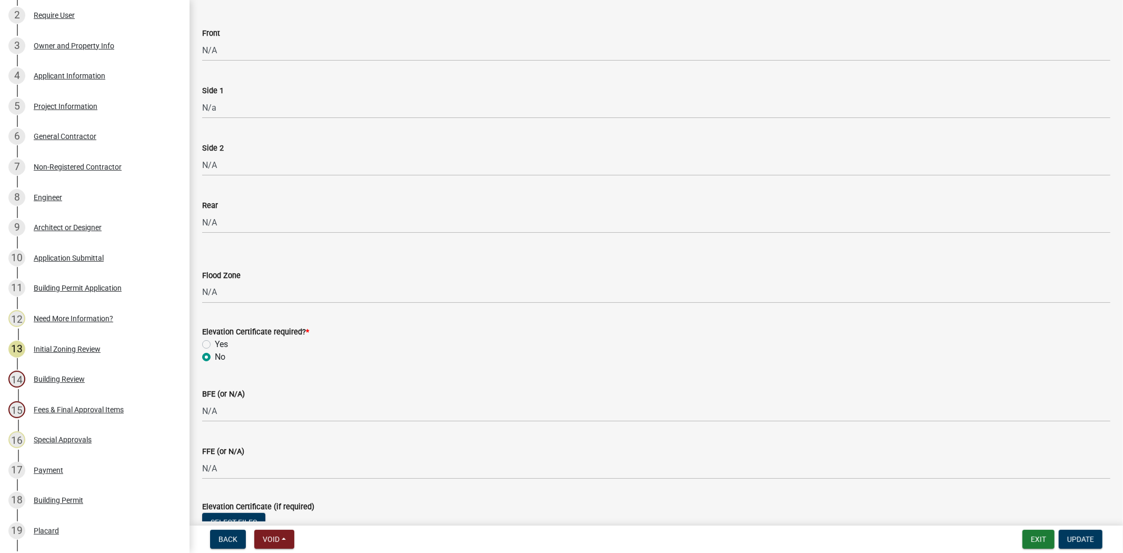
scroll to position [127, 0]
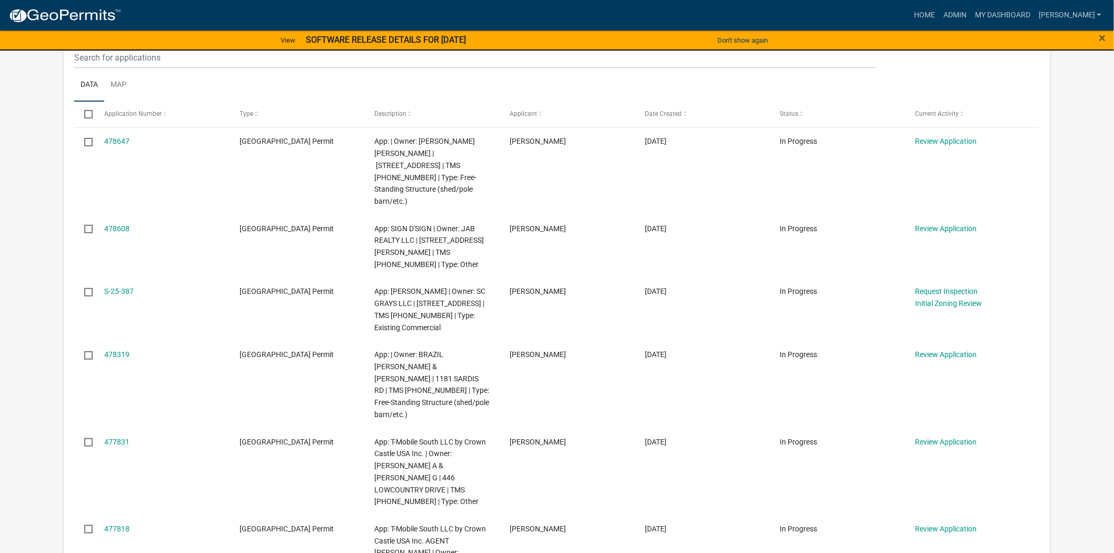
scroll to position [175, 0]
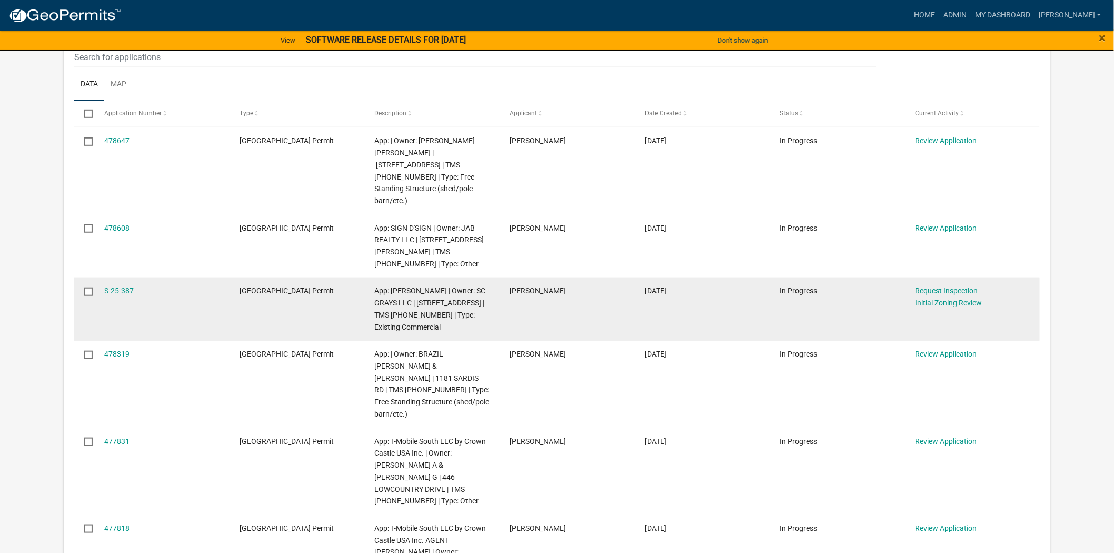
click at [124, 285] on div "S-25-387" at bounding box center [161, 291] width 115 height 12
click at [118, 286] on link "S-25-387" at bounding box center [118, 290] width 29 height 8
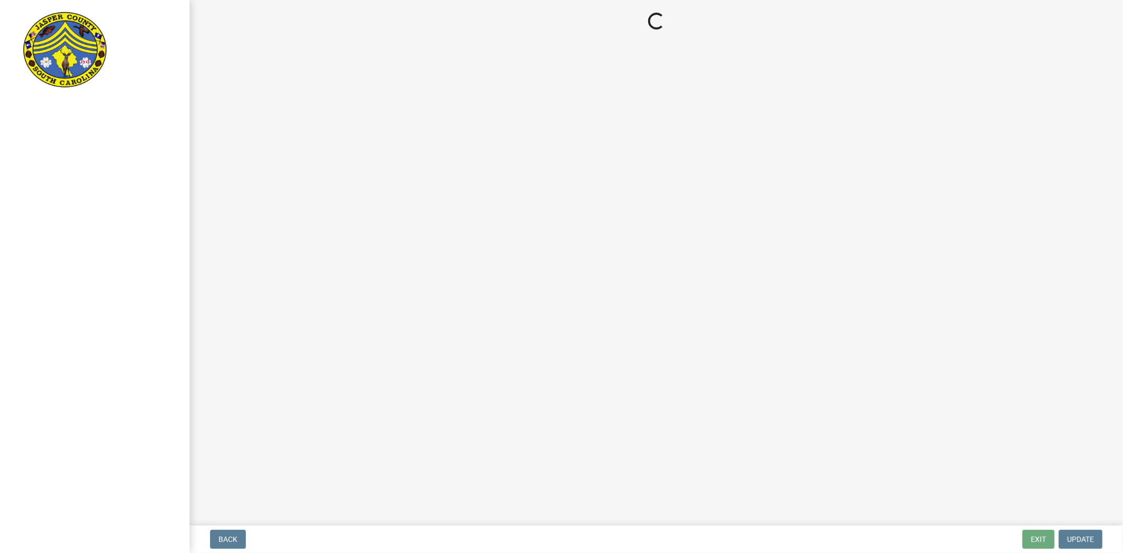
select select "61611ad6-14f2-499c-805c-58607f11e2fc"
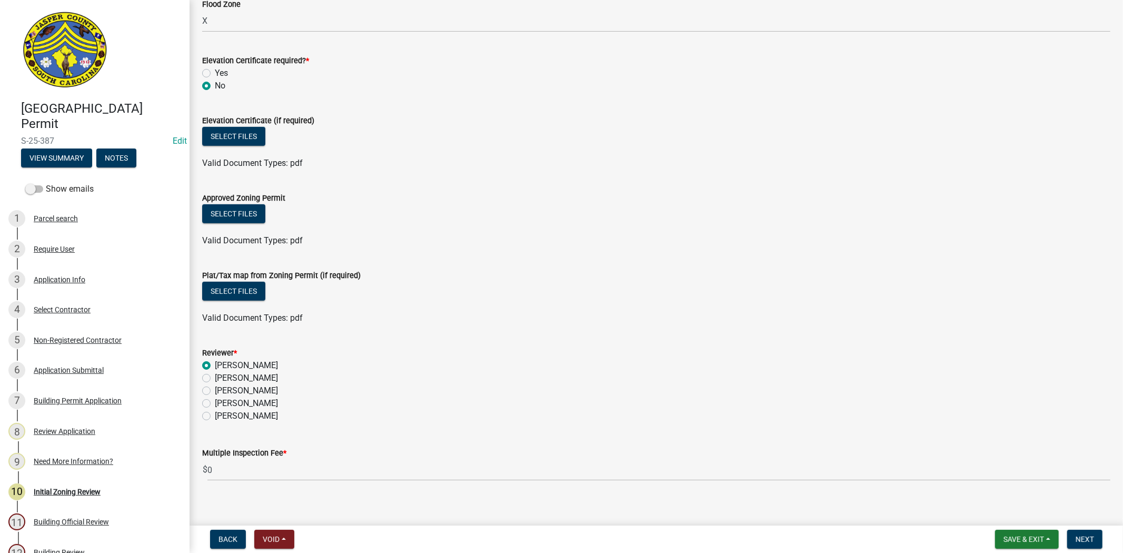
scroll to position [553, 0]
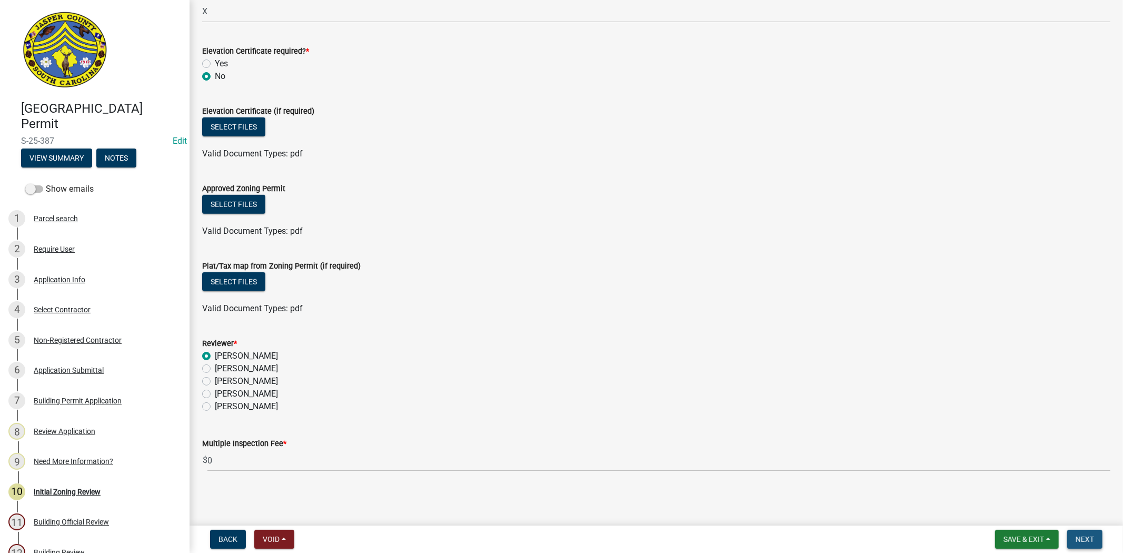
click at [1073, 545] on button "Next" at bounding box center [1084, 539] width 35 height 19
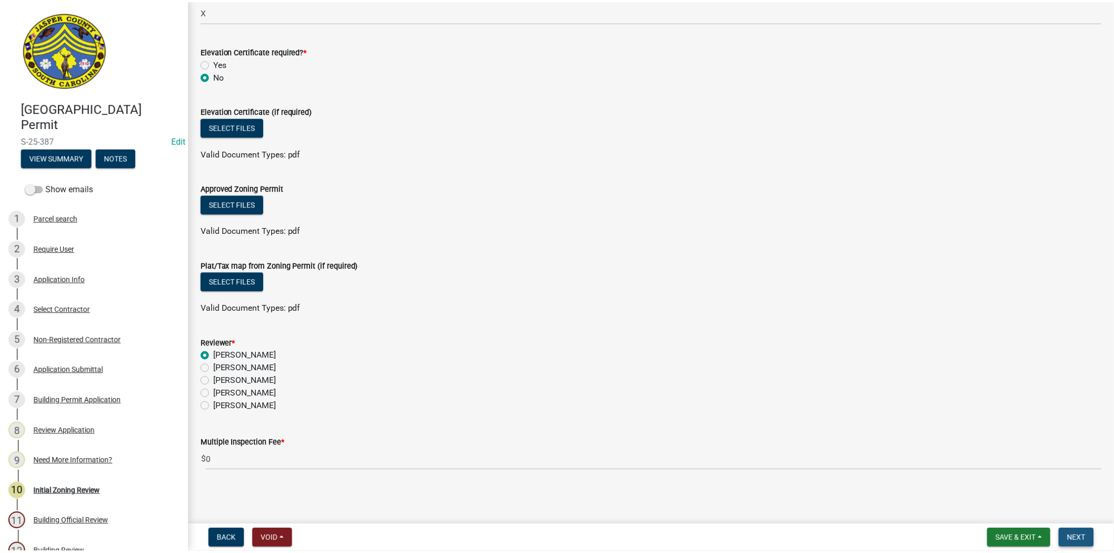
scroll to position [0, 0]
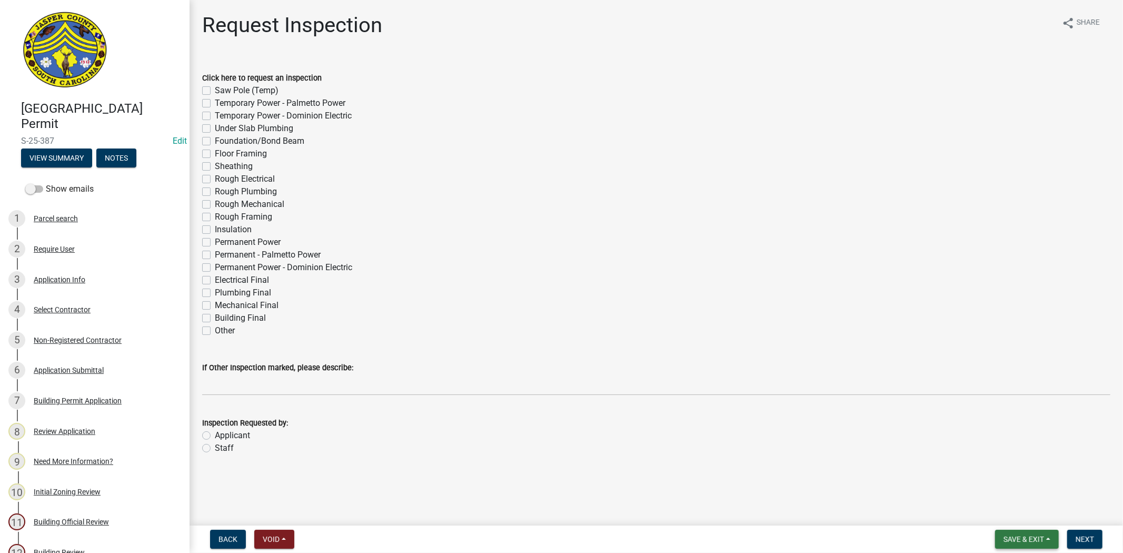
click at [1009, 541] on span "Save & Exit" at bounding box center [1023, 539] width 41 height 8
click at [997, 512] on button "Save & Exit" at bounding box center [1016, 511] width 84 height 25
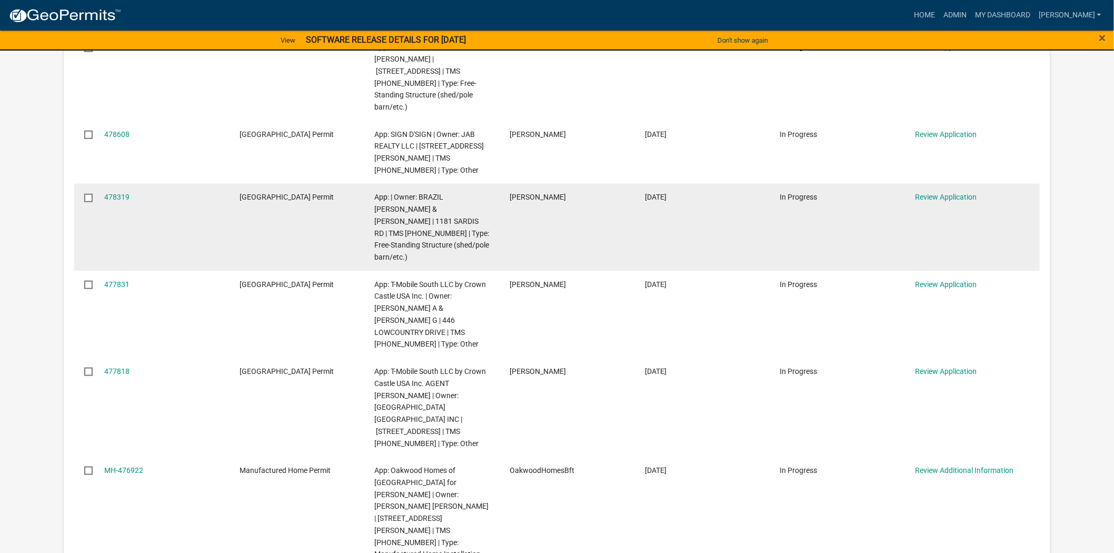
scroll to position [292, 0]
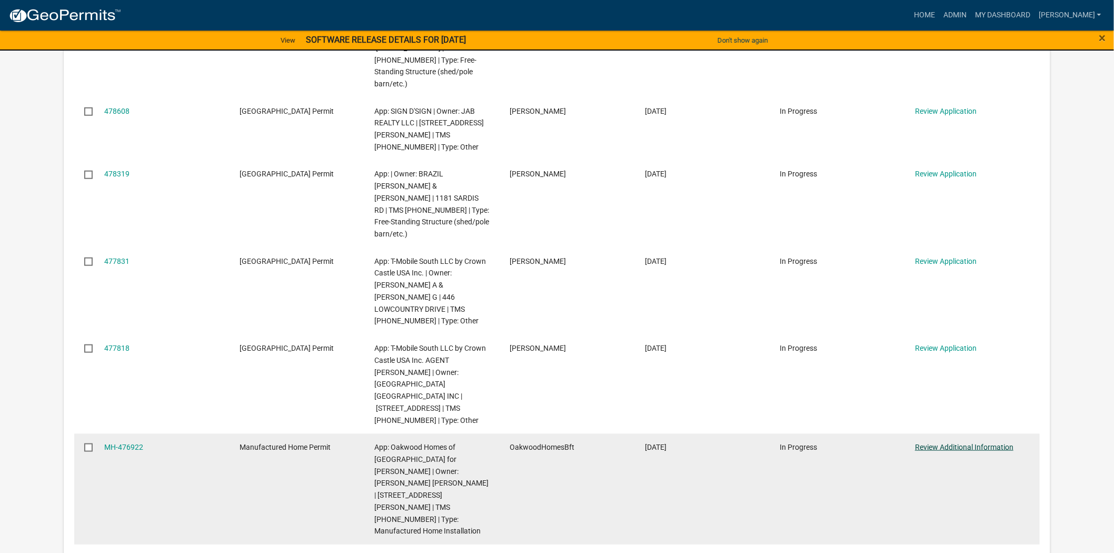
click at [931, 443] on link "Review Additional Information" at bounding box center [964, 447] width 98 height 8
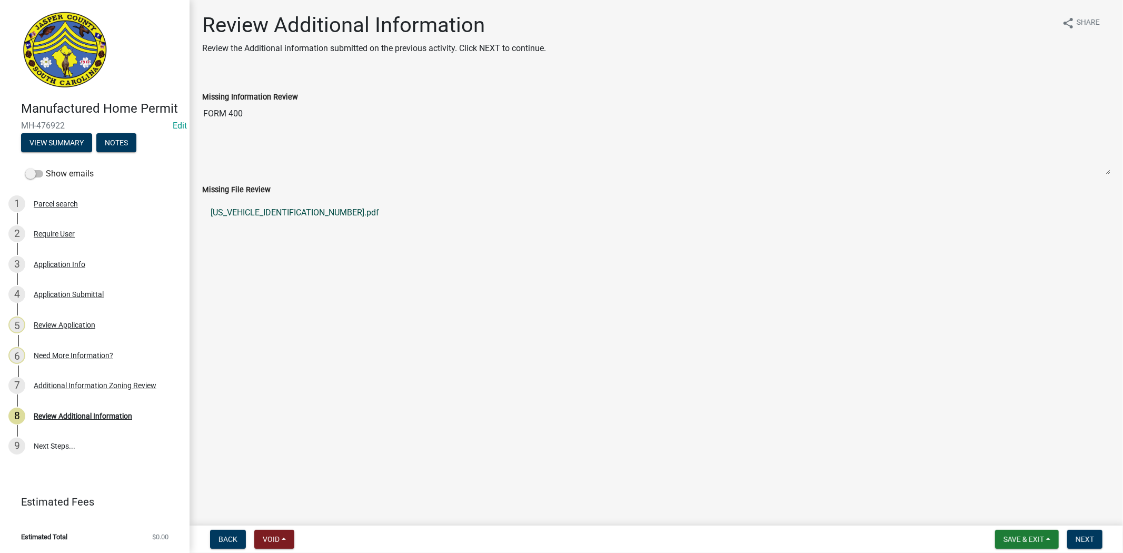
click at [274, 213] on link "SR110125091511160.pdf" at bounding box center [656, 212] width 908 height 25
click at [1092, 538] on span "Next" at bounding box center [1084, 539] width 18 height 8
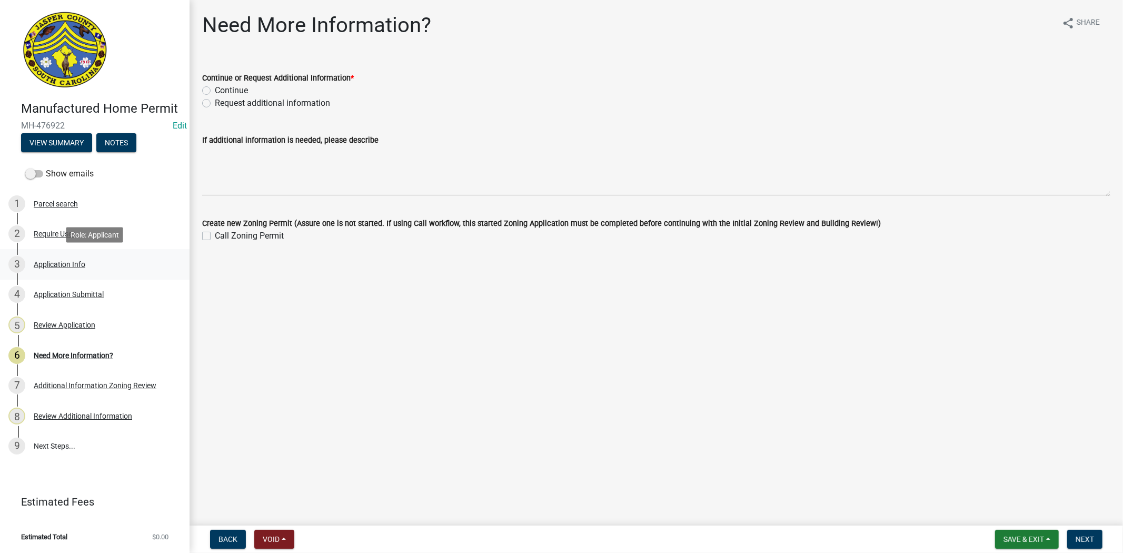
click at [67, 272] on div "3 Application Info" at bounding box center [90, 264] width 164 height 17
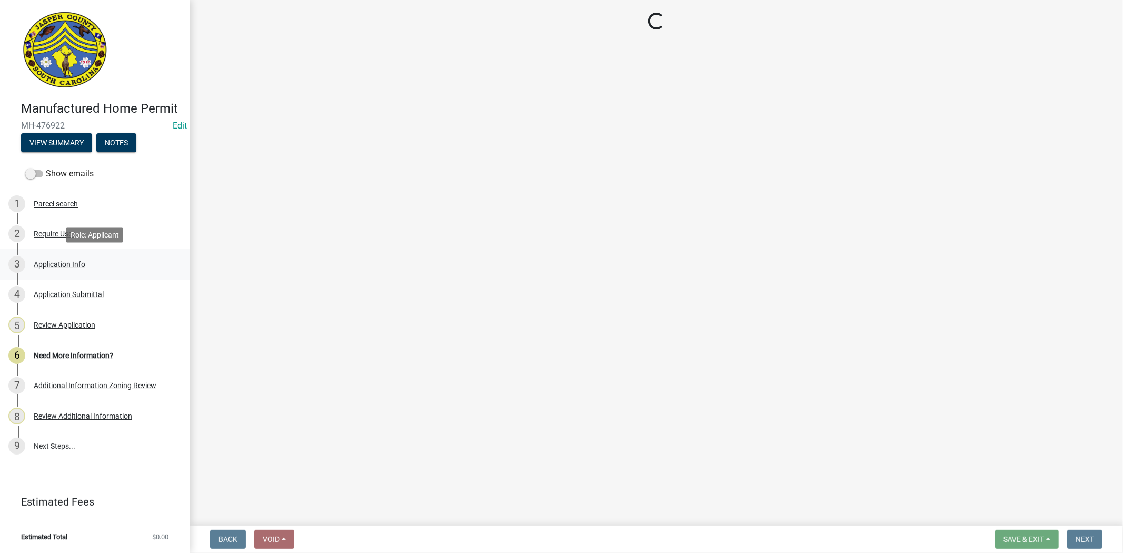
select select "00748aa1-56c2-4786-b7ff-9b3cb1d8d455"
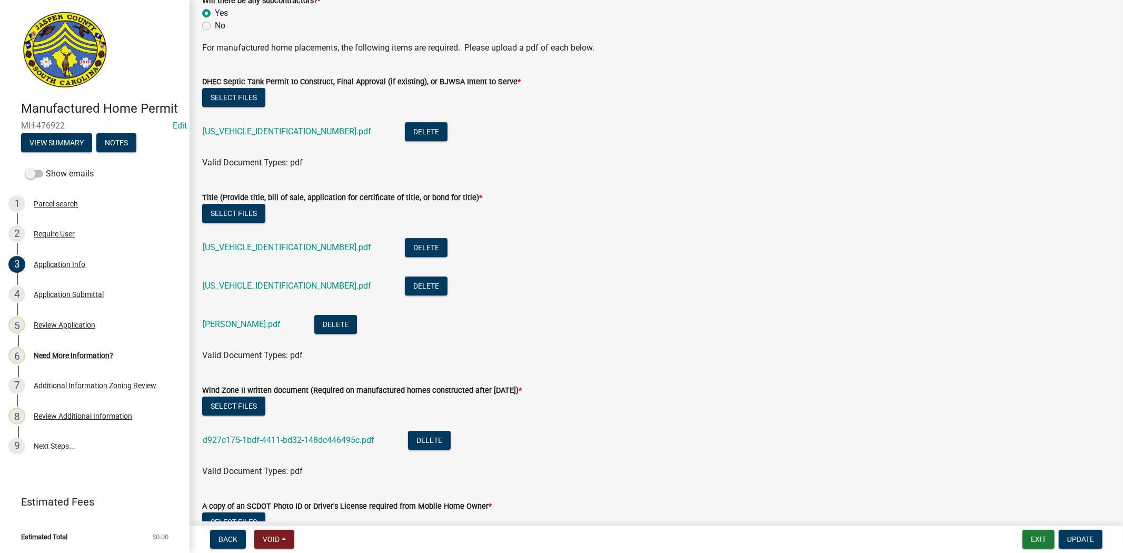
scroll to position [2982, 0]
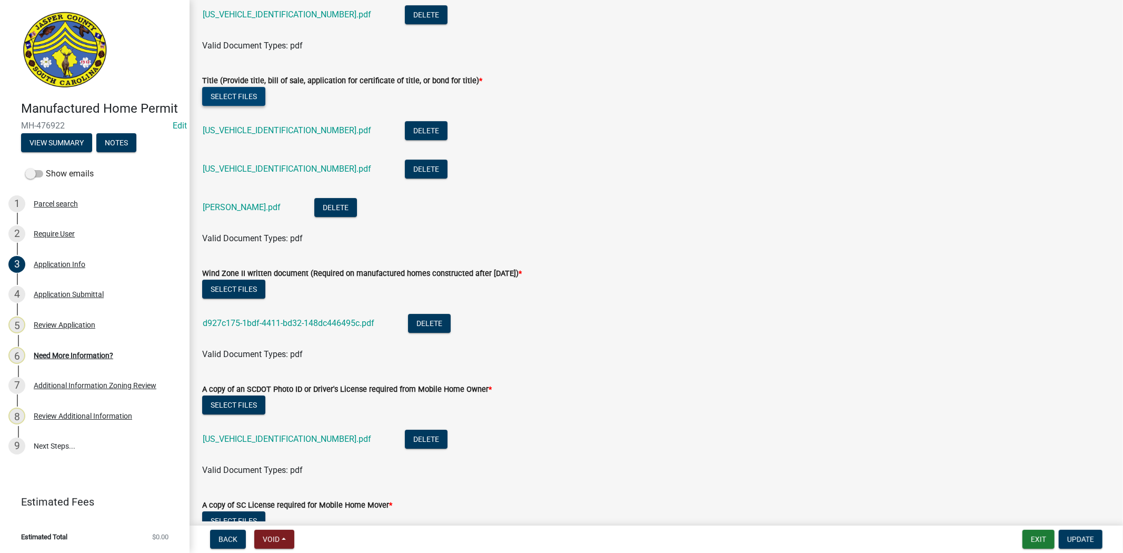
click at [241, 92] on button "Select files" at bounding box center [233, 96] width 63 height 19
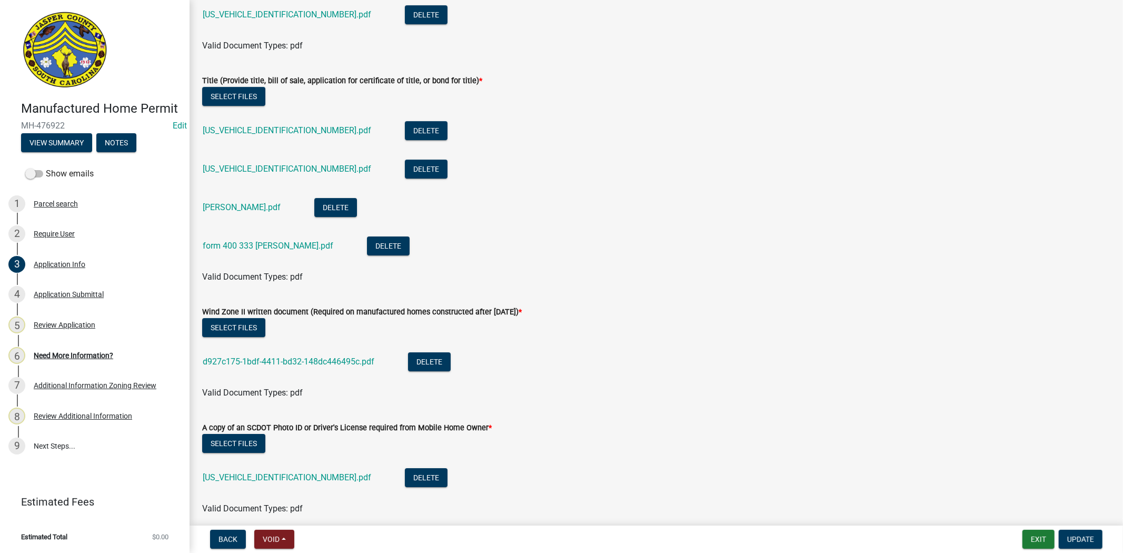
click at [245, 203] on div "munzo.pdf" at bounding box center [250, 209] width 95 height 22
click at [229, 204] on link "munzo.pdf" at bounding box center [242, 207] width 78 height 10
click at [218, 132] on link "SR110125091109542.pdf" at bounding box center [287, 130] width 168 height 10
click at [1076, 537] on span "Update" at bounding box center [1080, 539] width 27 height 8
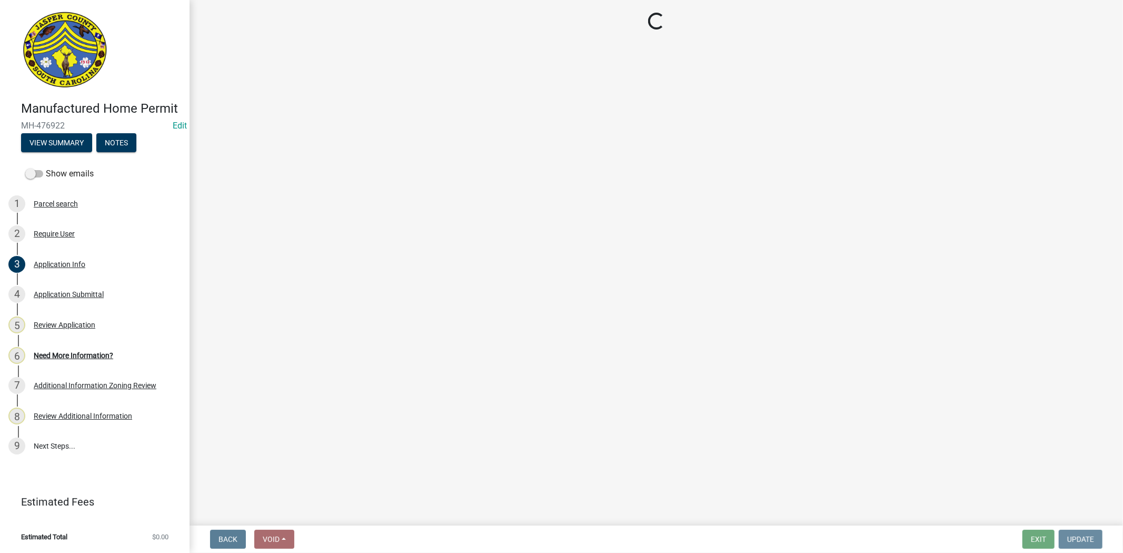
scroll to position [0, 0]
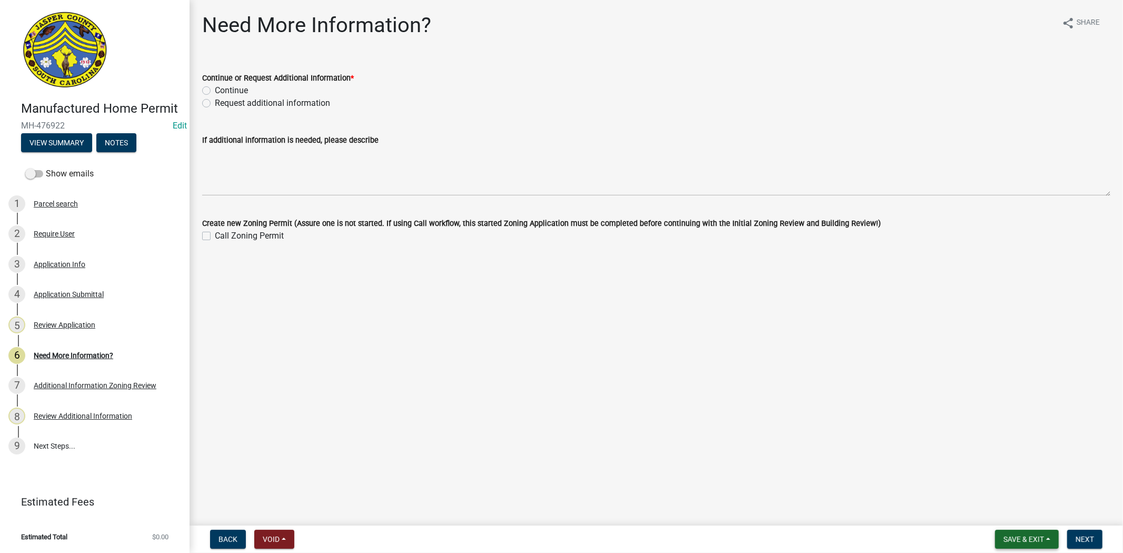
click at [1035, 541] on span "Save & Exit" at bounding box center [1023, 539] width 41 height 8
click at [996, 445] on main "Need More Information? share Share Continue or Request Additional Information *…" at bounding box center [655, 260] width 933 height 521
click at [75, 272] on link "3 Application Info" at bounding box center [94, 264] width 189 height 31
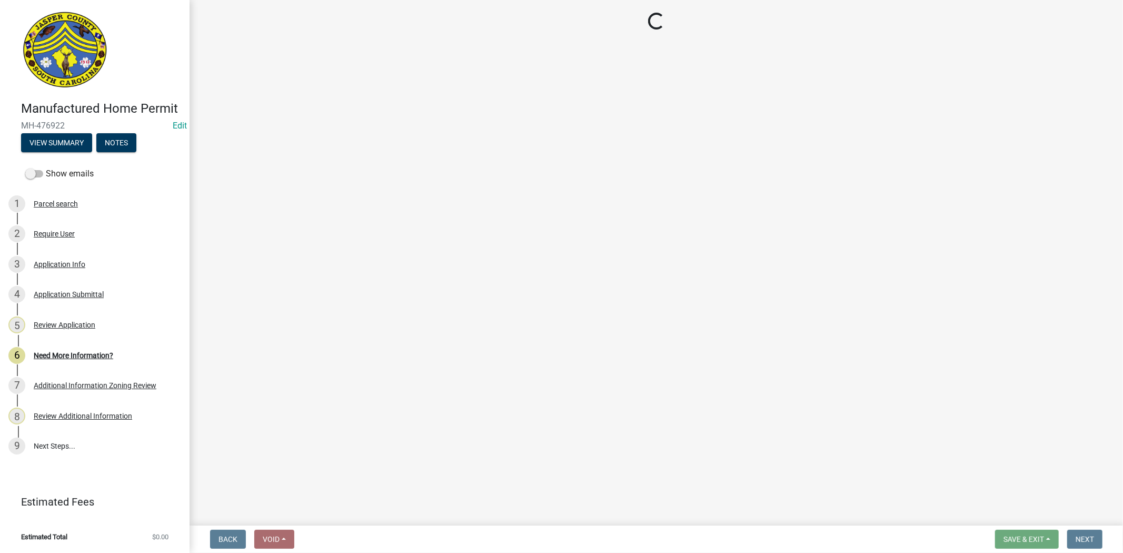
select select "00748aa1-56c2-4786-b7ff-9b3cb1d8d455"
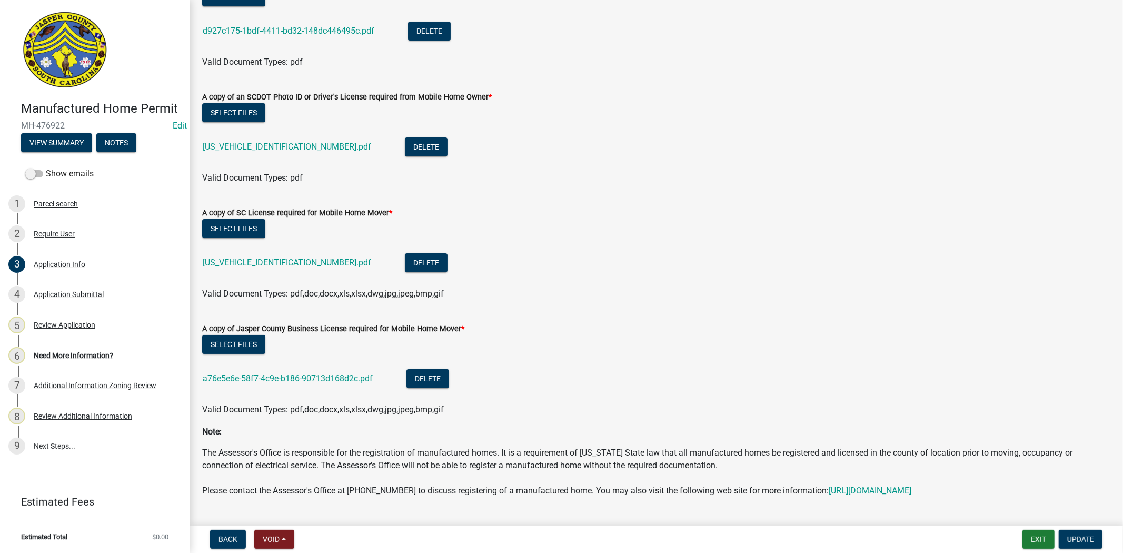
scroll to position [3350, 0]
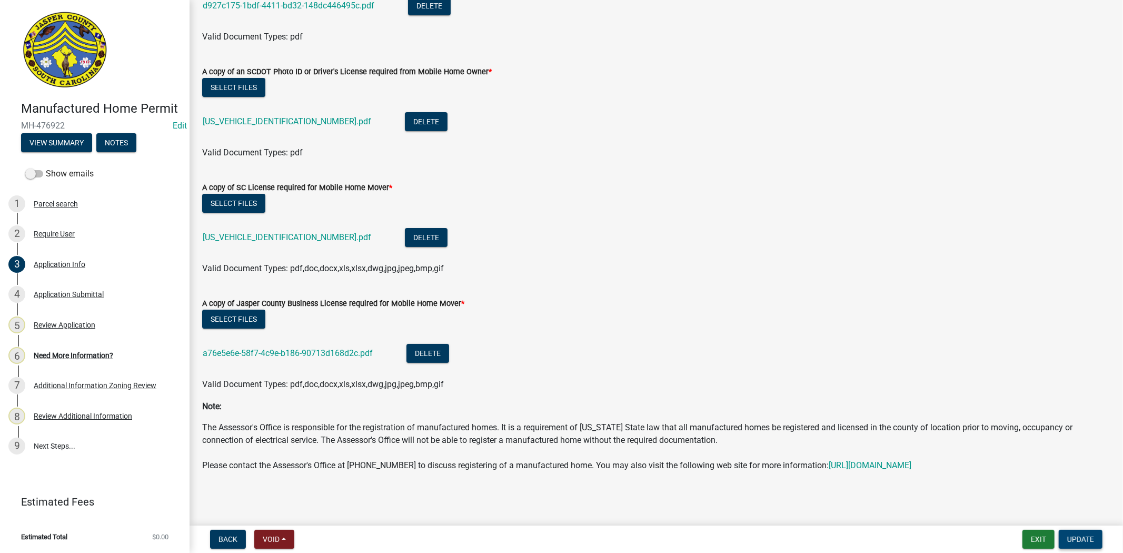
click at [1071, 538] on span "Update" at bounding box center [1080, 539] width 27 height 8
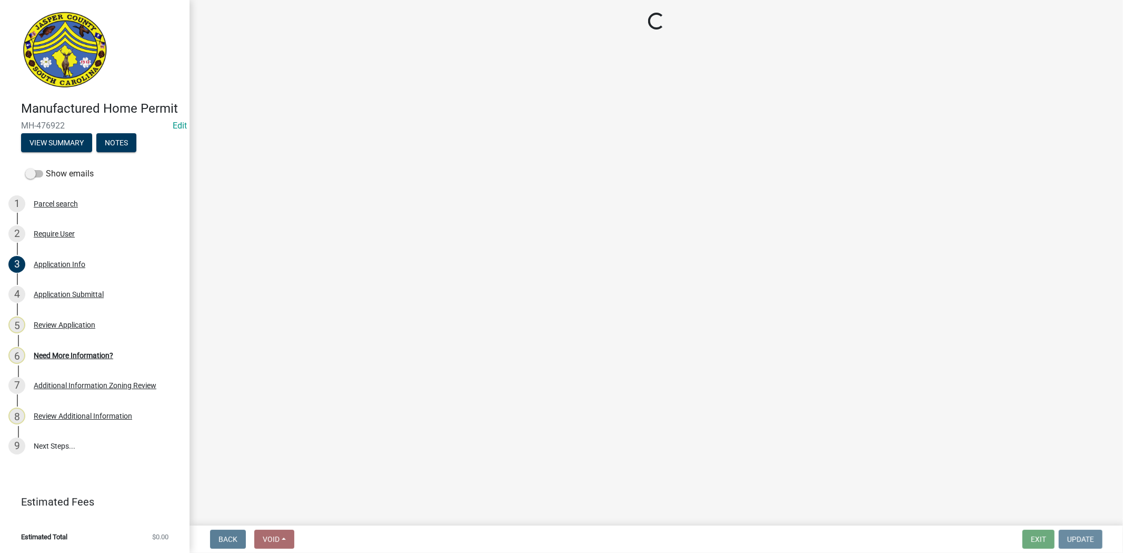
scroll to position [0, 0]
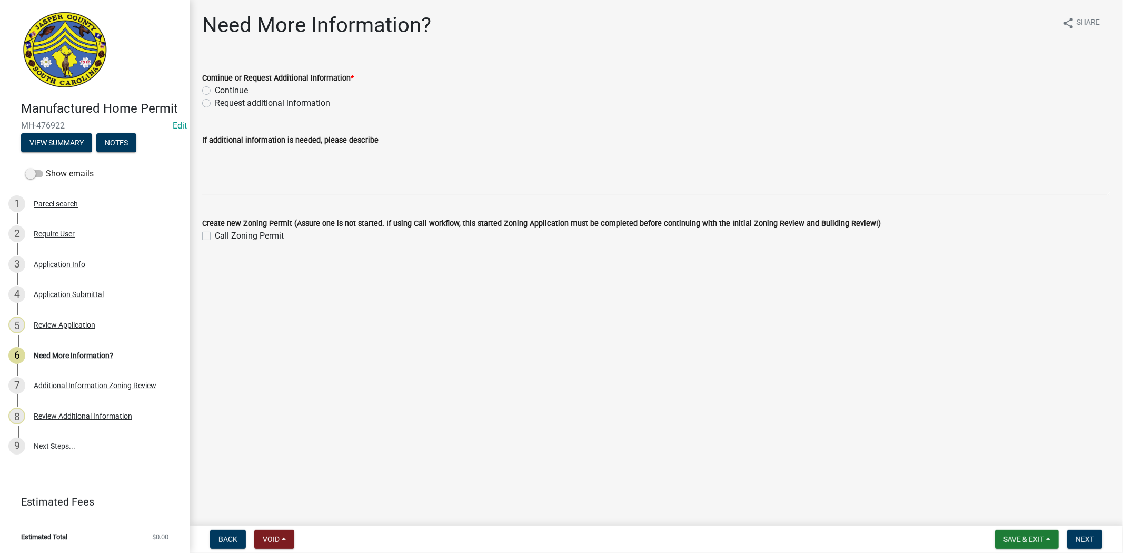
click at [215, 91] on label "Continue" at bounding box center [231, 90] width 33 height 13
click at [215, 91] on input "Continue" at bounding box center [218, 87] width 7 height 7
radio input "true"
click at [1083, 543] on button "Next" at bounding box center [1084, 539] width 35 height 19
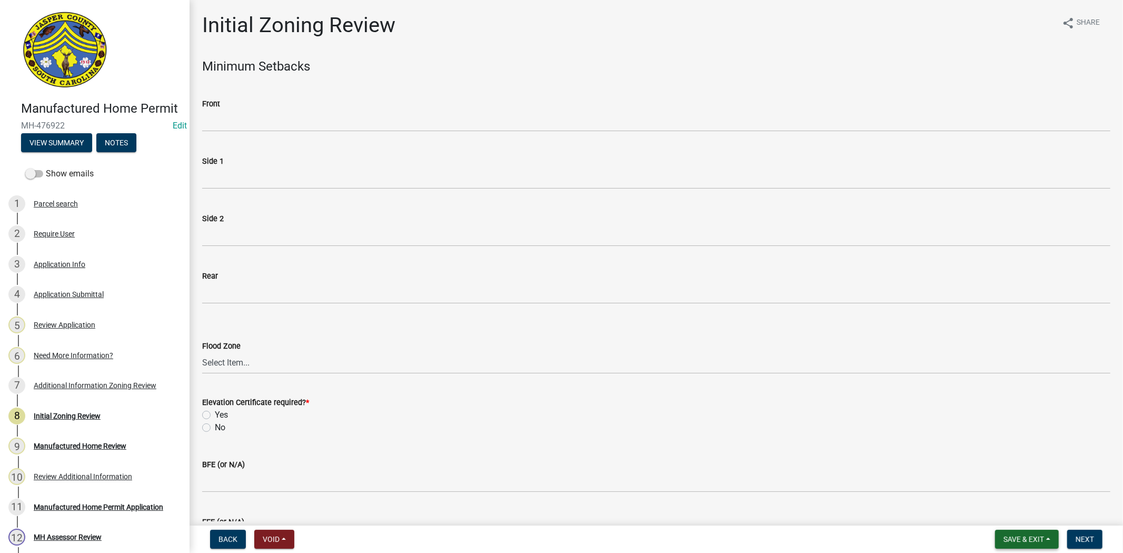
click at [1037, 544] on button "Save & Exit" at bounding box center [1027, 539] width 64 height 19
click at [995, 506] on button "Save & Exit" at bounding box center [1016, 511] width 84 height 25
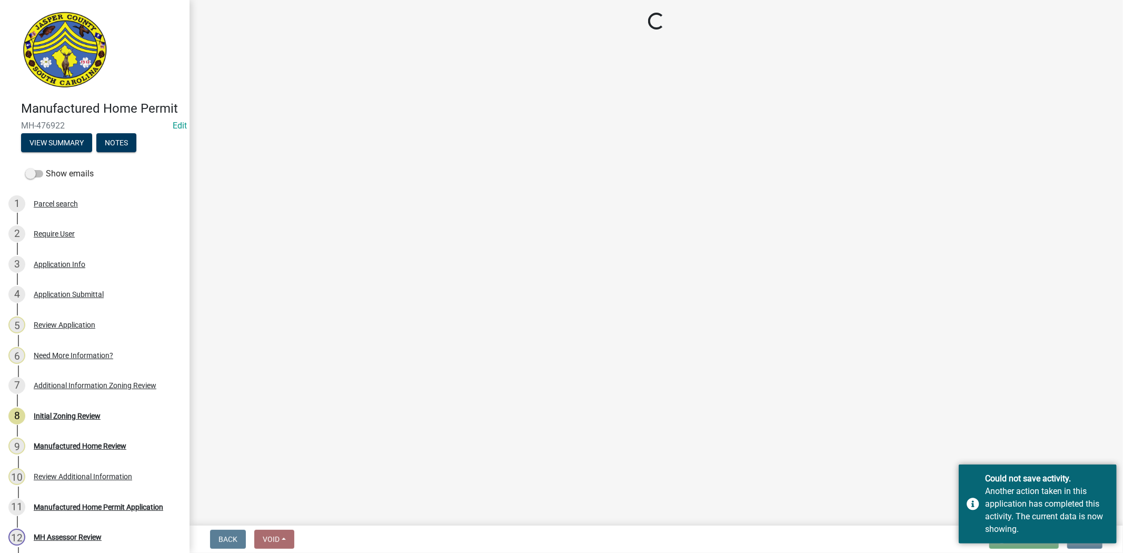
select select "61611ad6-14f2-499c-805c-58607f11e2fc"
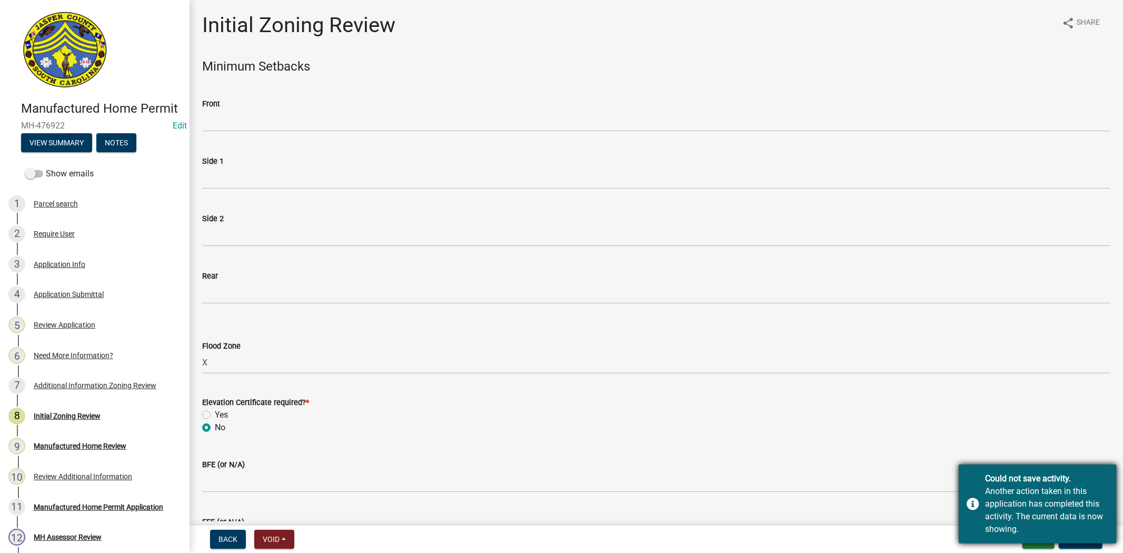
click at [975, 511] on div "Could not save activity. Another action taken in this application has completed…" at bounding box center [1038, 503] width 158 height 79
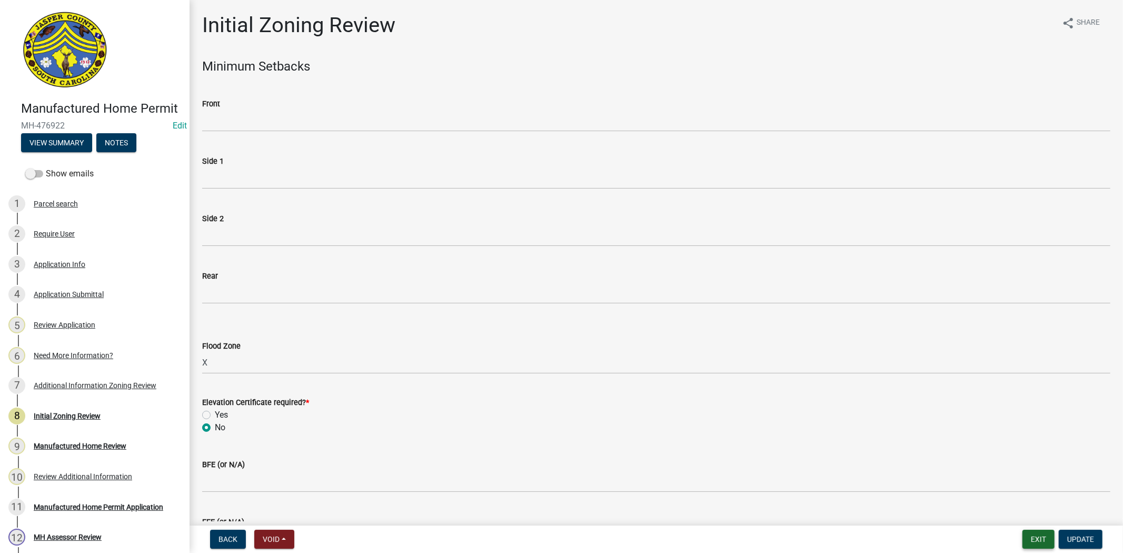
click at [1037, 531] on button "Exit" at bounding box center [1038, 539] width 32 height 19
